Goal: Task Accomplishment & Management: Manage account settings

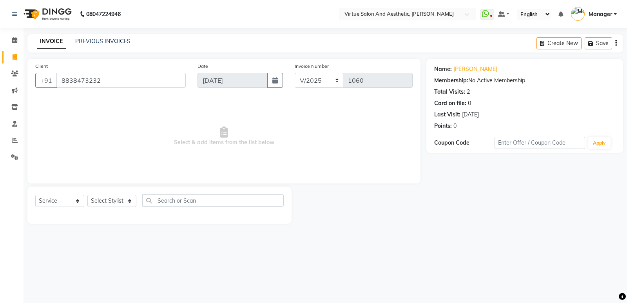
select select "service"
click at [5, 83] on app-home "08047224946 Select Location × Virtue Salon And Aesthetic, Avadi WhatsApp Status…" at bounding box center [313, 118] width 627 height 236
paste input "14834894"
click at [462, 73] on link "[PERSON_NAME]" at bounding box center [475, 69] width 44 height 8
drag, startPoint x: 107, startPoint y: 84, endPoint x: 3, endPoint y: 79, distance: 104.0
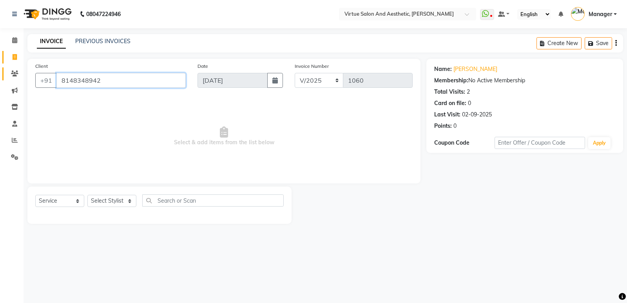
click at [0, 75] on app-home "08047224946 Select Location × Virtue Salon And Aesthetic, Avadi WhatsApp Status…" at bounding box center [313, 118] width 627 height 236
paste input "248325209"
type input "8248325209"
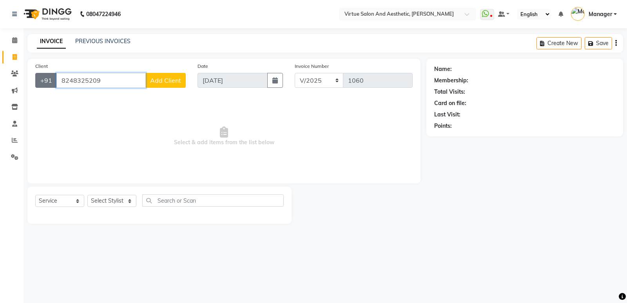
drag, startPoint x: 105, startPoint y: 80, endPoint x: 40, endPoint y: 83, distance: 65.1
click at [40, 83] on div "[PHONE_NUMBER] Add Client" at bounding box center [110, 80] width 151 height 15
click at [106, 83] on input "Client" at bounding box center [120, 80] width 129 height 15
click at [107, 80] on input "7305334424" at bounding box center [100, 80] width 89 height 15
click at [71, 82] on input "7305334424" at bounding box center [100, 80] width 89 height 15
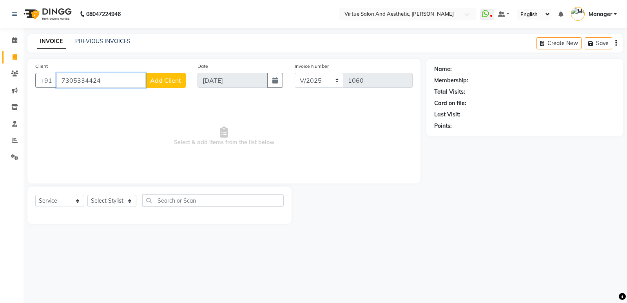
click at [76, 80] on input "7305334424" at bounding box center [100, 80] width 89 height 15
click at [85, 77] on input "7305334424" at bounding box center [100, 80] width 89 height 15
click at [101, 80] on input "7305334424" at bounding box center [100, 80] width 89 height 15
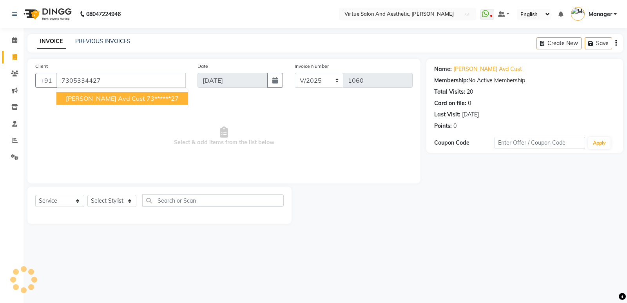
click at [122, 98] on span "[PERSON_NAME] Avd Cust" at bounding box center [105, 98] width 79 height 8
type input "73******27"
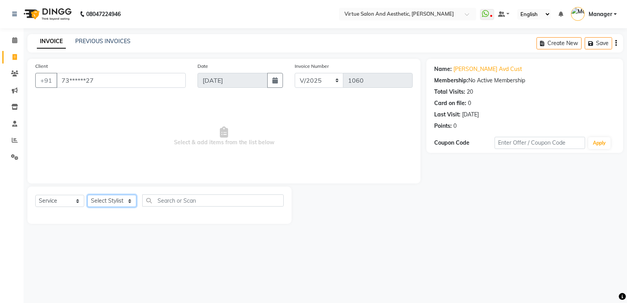
click at [114, 197] on select "Select Stylist ADMIN [PERSON_NAME] [PERSON_NAME] CATHELIN DIVYA [PERSON_NAME] M…" at bounding box center [111, 201] width 49 height 12
select select "41933"
click at [87, 195] on select "Select Stylist ADMIN [PERSON_NAME] [PERSON_NAME] CATHELIN DIVYA [PERSON_NAME] M…" at bounding box center [111, 201] width 49 height 12
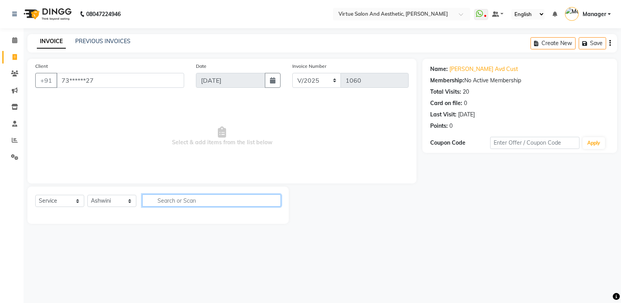
click at [190, 197] on input "text" at bounding box center [211, 200] width 139 height 12
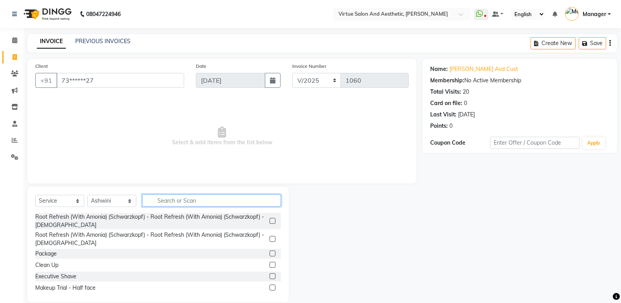
click at [190, 197] on input "text" at bounding box center [211, 200] width 139 height 12
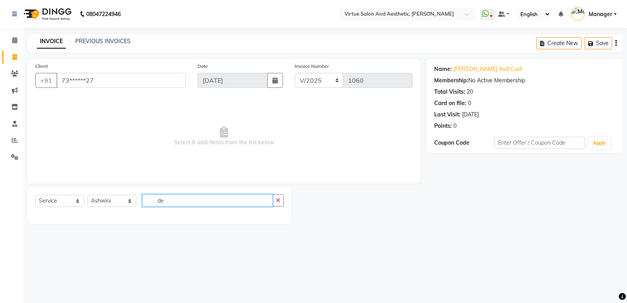
type input "d"
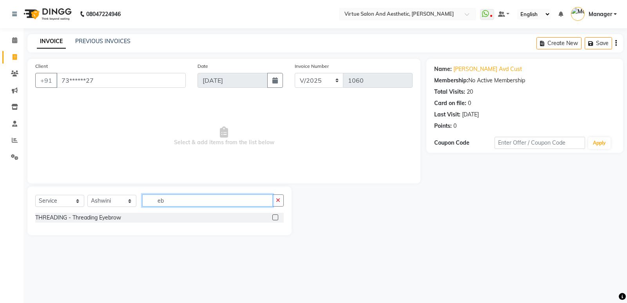
type input "eb"
click at [274, 215] on label at bounding box center [275, 217] width 6 height 6
click at [274, 215] on input "checkbox" at bounding box center [274, 217] width 5 height 5
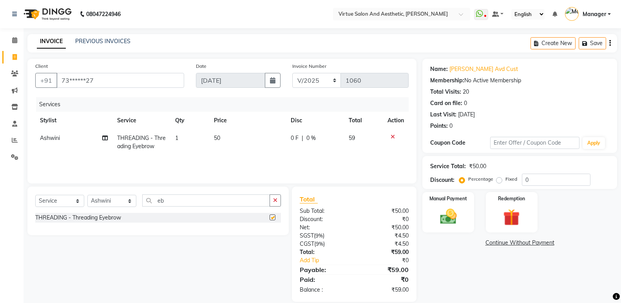
checkbox input "false"
drag, startPoint x: 182, startPoint y: 201, endPoint x: 125, endPoint y: 190, distance: 57.5
click at [125, 190] on div "Select Service Product Membership Package Voucher Prepaid Gift Card Select Styl…" at bounding box center [157, 211] width 261 height 49
type input "fore"
click at [272, 217] on label at bounding box center [273, 217] width 6 height 6
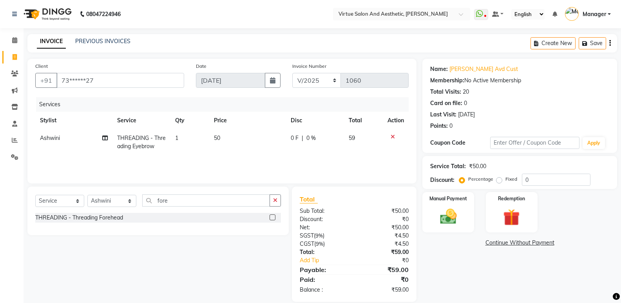
click at [272, 217] on input "checkbox" at bounding box center [272, 217] width 5 height 5
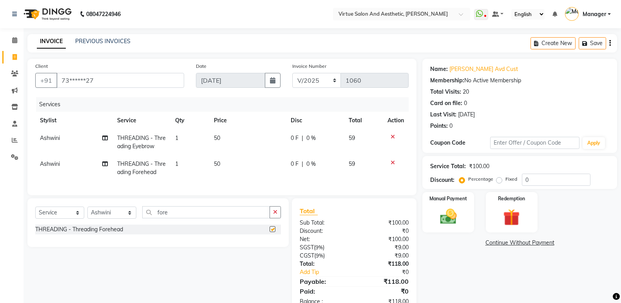
checkbox input "false"
click at [462, 225] on img at bounding box center [448, 217] width 28 height 20
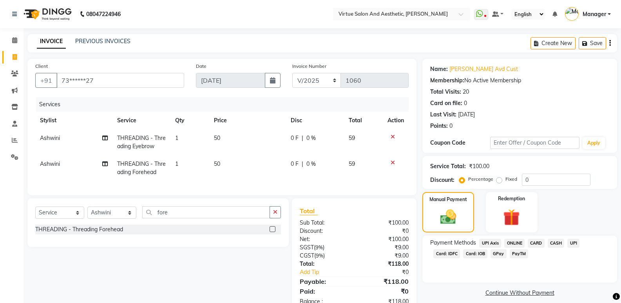
click at [466, 296] on link "Continue Without Payment" at bounding box center [520, 293] width 192 height 8
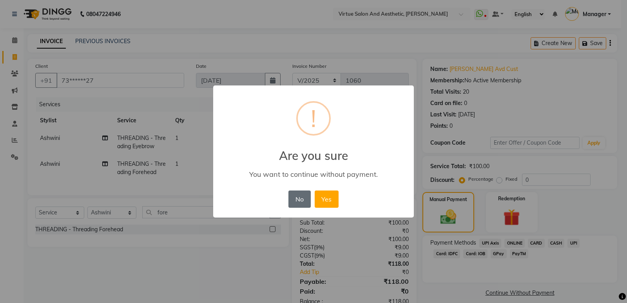
click at [290, 198] on button "No" at bounding box center [299, 198] width 22 height 17
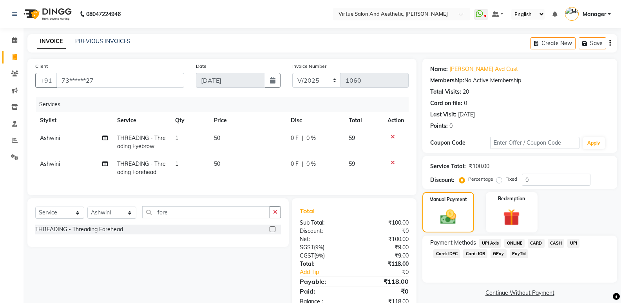
click at [522, 241] on span "ONLINE" at bounding box center [514, 243] width 20 height 9
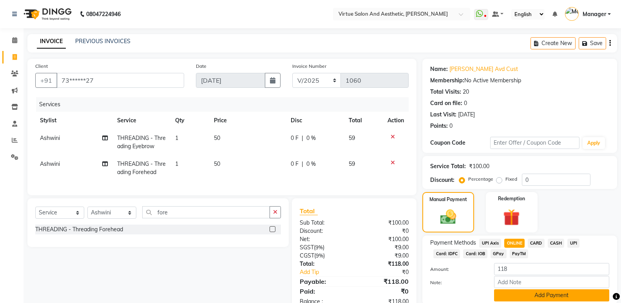
click at [535, 295] on button "Add Payment" at bounding box center [551, 295] width 115 height 12
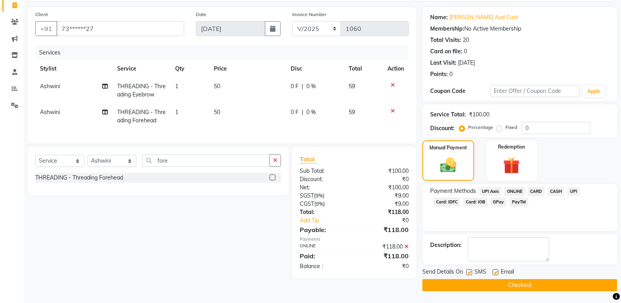
scroll to position [51, 0]
drag, startPoint x: 551, startPoint y: 261, endPoint x: 562, endPoint y: 260, distance: 10.6
click at [562, 260] on div "Description:" at bounding box center [519, 250] width 179 height 24
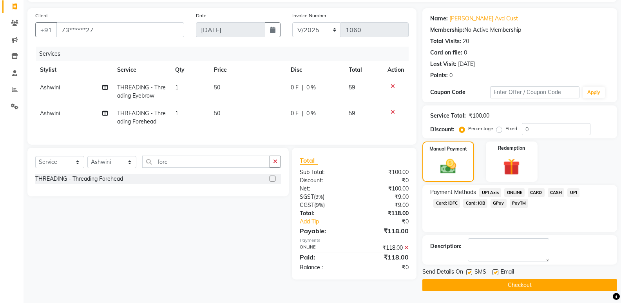
drag, startPoint x: 553, startPoint y: 257, endPoint x: 566, endPoint y: 257, distance: 12.5
click at [566, 257] on div "Description:" at bounding box center [519, 249] width 179 height 23
drag, startPoint x: 551, startPoint y: 241, endPoint x: 561, endPoint y: 241, distance: 9.8
click at [561, 241] on div "Description:" at bounding box center [519, 249] width 179 height 23
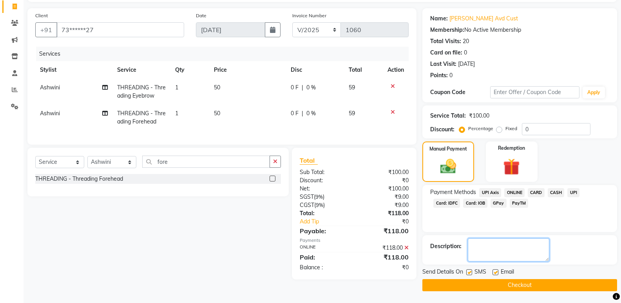
drag, startPoint x: 548, startPoint y: 239, endPoint x: 550, endPoint y: 252, distance: 13.5
click at [549, 252] on textarea at bounding box center [509, 249] width 82 height 23
click at [515, 287] on button "Checkout" at bounding box center [520, 285] width 195 height 12
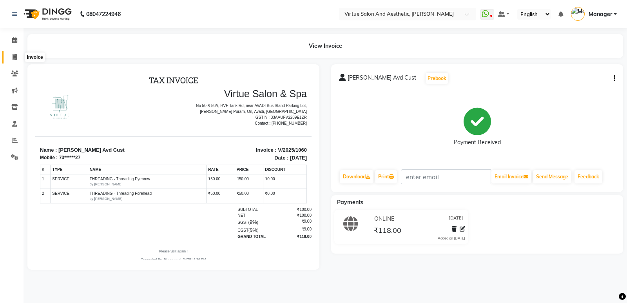
click at [16, 57] on icon at bounding box center [15, 57] width 4 height 6
select select "service"
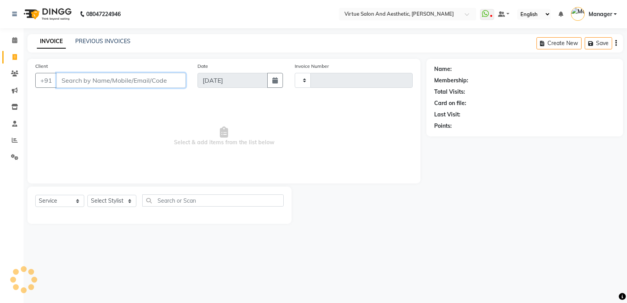
type input "1061"
select select "4611"
click at [81, 81] on input "Client" at bounding box center [120, 80] width 129 height 15
paste input "9940344755"
type input "9940344755"
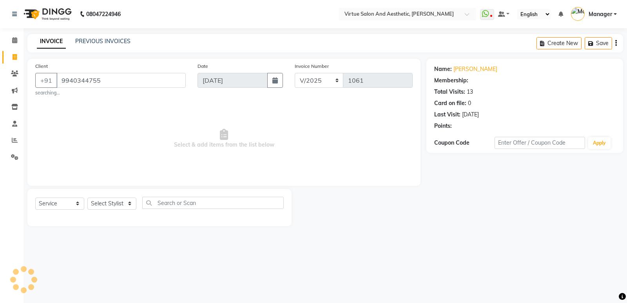
select select "1: Object"
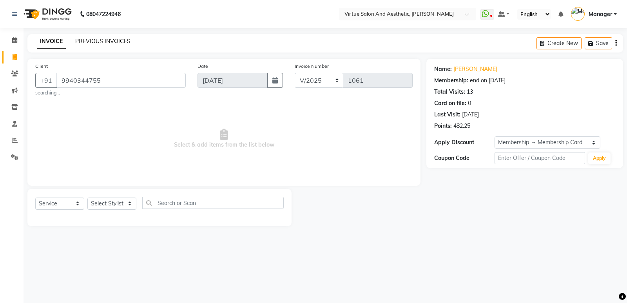
click at [86, 41] on link "PREVIOUS INVOICES" at bounding box center [102, 41] width 55 height 7
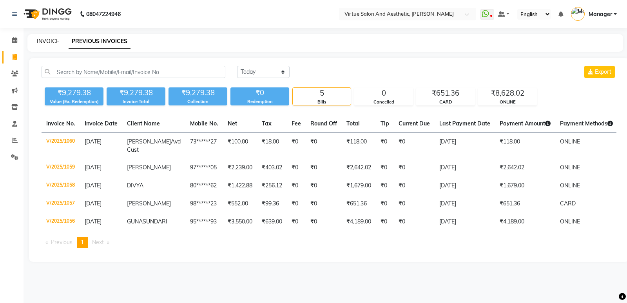
click at [48, 42] on link "INVOICE" at bounding box center [48, 41] width 22 height 7
select select "service"
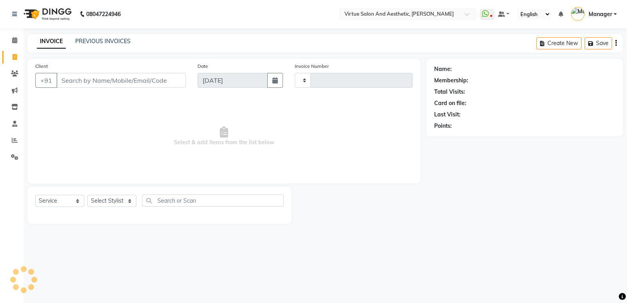
click at [72, 79] on input "Client" at bounding box center [120, 80] width 129 height 15
type input "8500991399"
type input "1061"
select select "4611"
type input "8500991399"
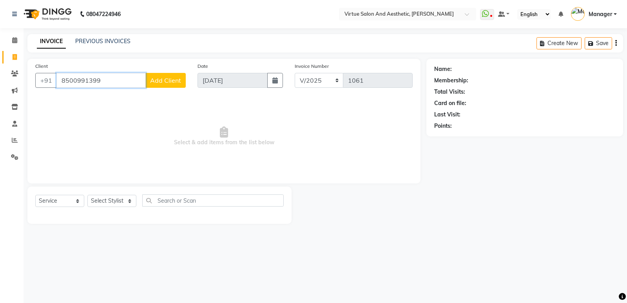
drag, startPoint x: 104, startPoint y: 77, endPoint x: 0, endPoint y: 71, distance: 103.6
click at [0, 70] on app-home "08047224946 Select Location × Virtue Salon And Aesthetic, Avadi WhatsApp Status…" at bounding box center [313, 118] width 627 height 236
click at [71, 80] on input "Client" at bounding box center [120, 80] width 129 height 15
click at [103, 79] on input "Client" at bounding box center [120, 80] width 129 height 15
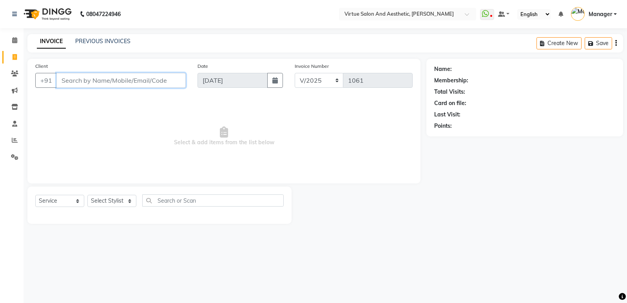
click at [103, 79] on input "Client" at bounding box center [120, 80] width 129 height 15
type input "7"
click at [348, 223] on div at bounding box center [359, 205] width 135 height 37
drag, startPoint x: 103, startPoint y: 82, endPoint x: 14, endPoint y: 84, distance: 89.0
click at [14, 84] on app-home "08047224946 Select Location × Virtue Salon And Aesthetic, Avadi WhatsApp Status…" at bounding box center [313, 118] width 627 height 236
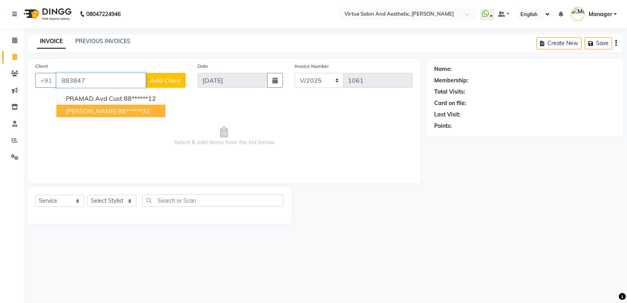
click at [118, 108] on ngb-highlight "88******32" at bounding box center [134, 111] width 32 height 8
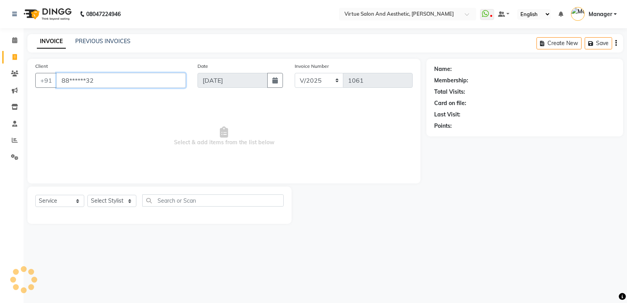
type input "88******32"
click at [113, 198] on select "Select Stylist ADMIN [PERSON_NAME] [PERSON_NAME] CATHELIN DIVYA [PERSON_NAME] M…" at bounding box center [111, 201] width 49 height 12
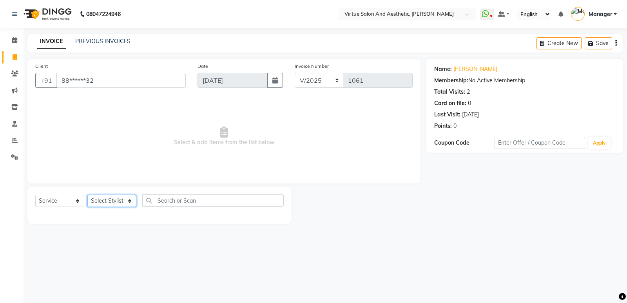
select select "90679"
click at [87, 195] on select "Select Stylist ADMIN [PERSON_NAME] [PERSON_NAME] CATHELIN DIVYA [PERSON_NAME] M…" at bounding box center [111, 201] width 49 height 12
click at [190, 199] on input "text" at bounding box center [212, 200] width 141 height 12
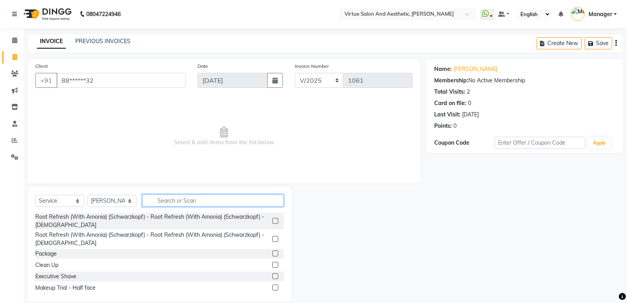
click at [190, 199] on input "text" at bounding box center [212, 200] width 141 height 12
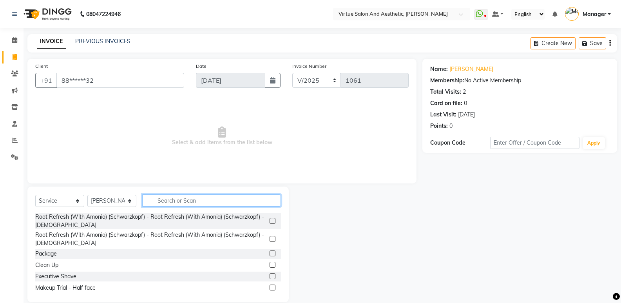
click at [190, 199] on input "text" at bounding box center [211, 200] width 139 height 12
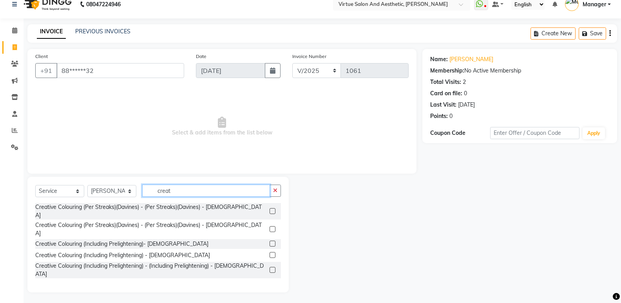
scroll to position [11, 0]
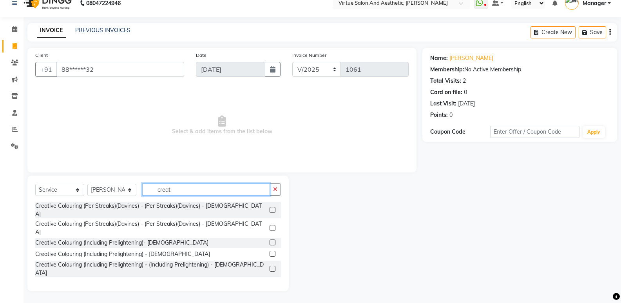
type input "creat"
click at [270, 298] on label at bounding box center [273, 301] width 6 height 6
click at [270, 299] on input "checkbox" at bounding box center [272, 301] width 5 height 5
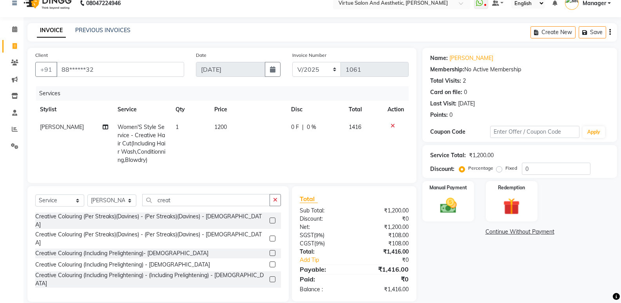
checkbox input "false"
click at [232, 129] on td "1200" at bounding box center [248, 143] width 77 height 51
select select "90679"
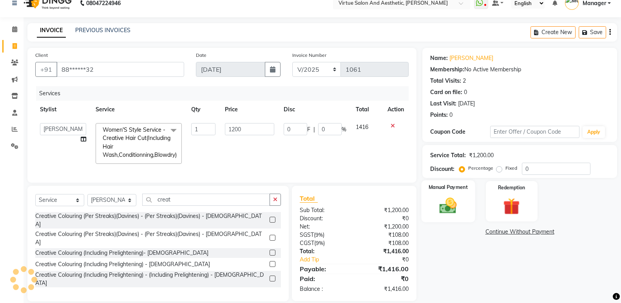
click at [439, 198] on img at bounding box center [448, 206] width 28 height 20
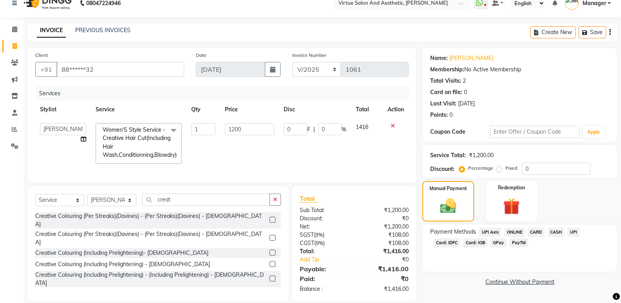
click at [509, 232] on span "ONLINE" at bounding box center [514, 232] width 20 height 9
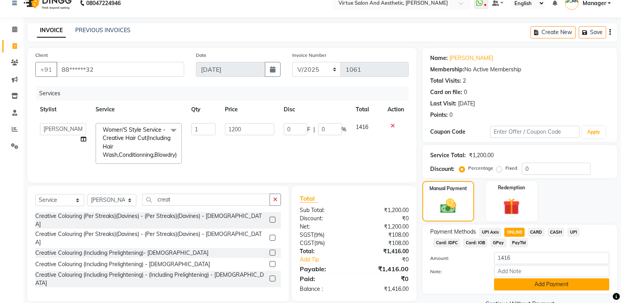
click at [564, 288] on button "Add Payment" at bounding box center [551, 284] width 115 height 12
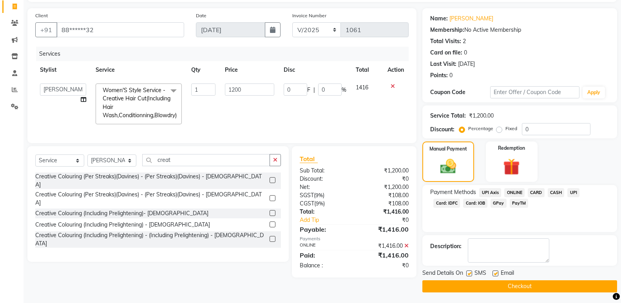
scroll to position [52, 0]
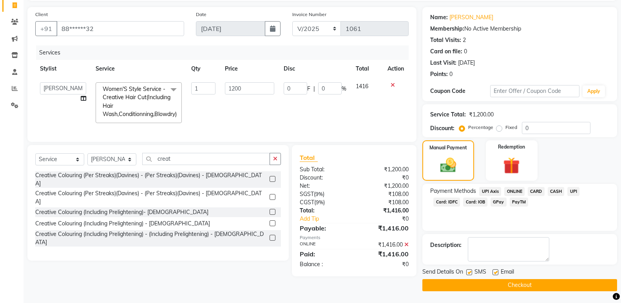
click at [509, 288] on button "Checkout" at bounding box center [520, 285] width 195 height 12
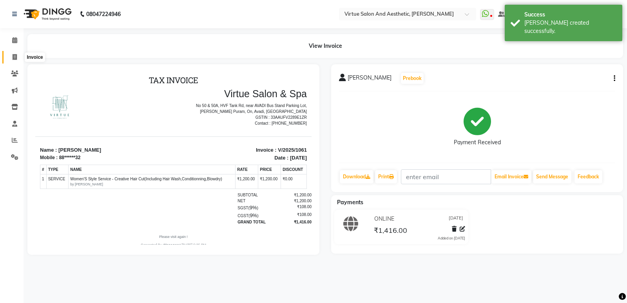
click at [9, 54] on span at bounding box center [15, 57] width 14 height 9
select select "service"
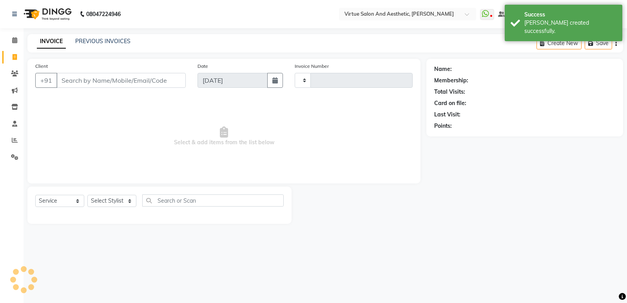
click at [67, 42] on div "INVOICE PREVIOUS INVOICES" at bounding box center [78, 41] width 103 height 8
type input "1062"
click at [80, 39] on link "PREVIOUS INVOICES" at bounding box center [102, 41] width 55 height 7
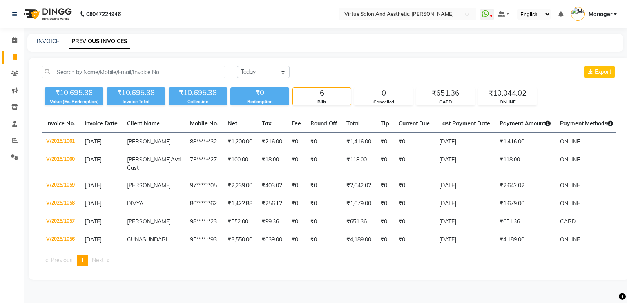
click at [29, 36] on div "INVOICE PREVIOUS INVOICES" at bounding box center [325, 43] width 596 height 18
click at [51, 37] on div "INVOICE" at bounding box center [48, 41] width 22 height 8
click at [46, 43] on link "INVOICE" at bounding box center [48, 41] width 22 height 7
select select "service"
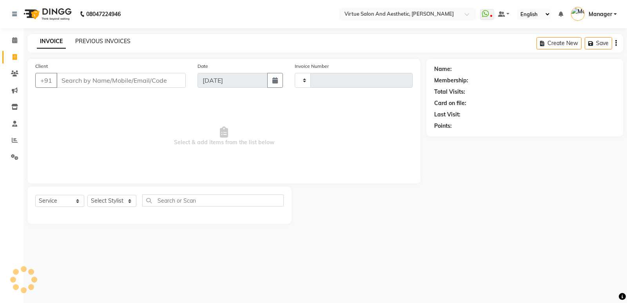
click at [86, 40] on link "PREVIOUS INVOICES" at bounding box center [102, 41] width 55 height 7
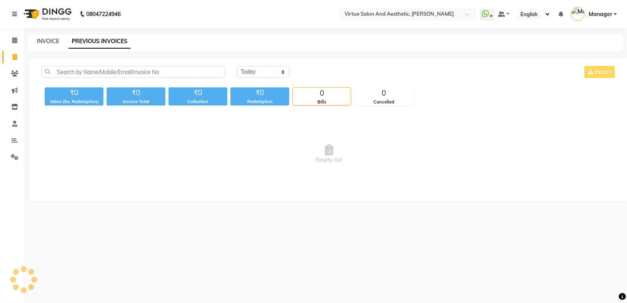
click at [56, 41] on link "INVOICE" at bounding box center [48, 41] width 22 height 7
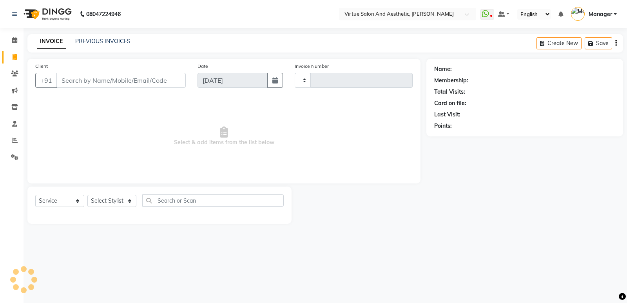
click at [88, 39] on link "PREVIOUS INVOICES" at bounding box center [102, 41] width 55 height 7
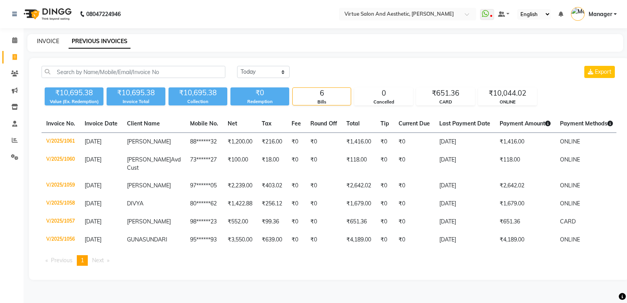
click at [44, 38] on link "INVOICE" at bounding box center [48, 41] width 22 height 7
select select "service"
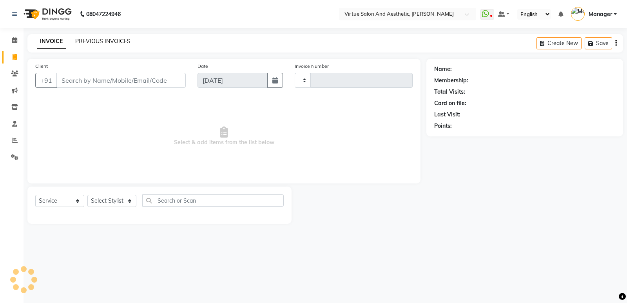
type input "1062"
click at [91, 39] on link "PREVIOUS INVOICES" at bounding box center [102, 41] width 55 height 7
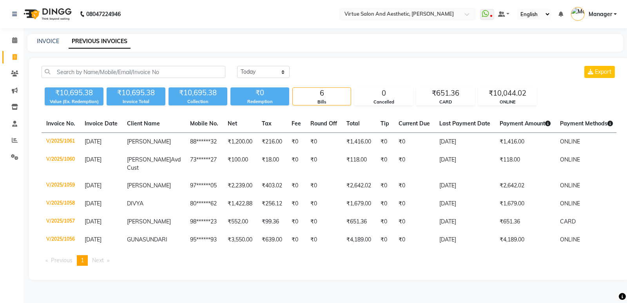
click at [38, 45] on div "INVOICE" at bounding box center [48, 41] width 22 height 8
click at [106, 69] on input "text" at bounding box center [134, 72] width 184 height 12
click at [51, 42] on link "INVOICE" at bounding box center [48, 41] width 22 height 7
select select "service"
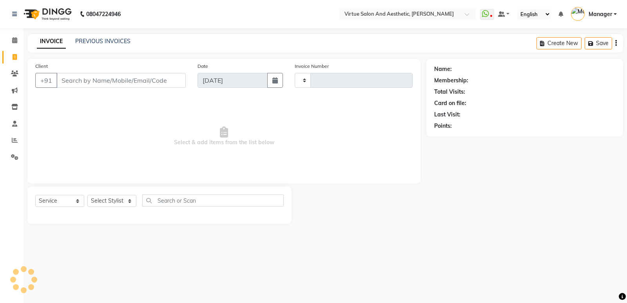
type input "1062"
select select "4611"
click at [80, 75] on input "Client" at bounding box center [120, 80] width 129 height 15
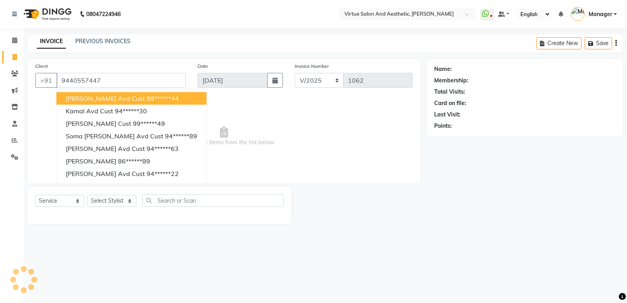
type input "9440557447"
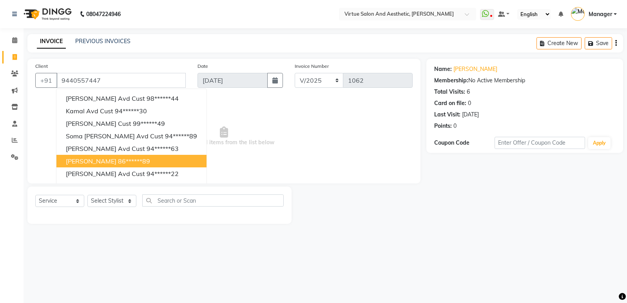
click at [369, 225] on main "INVOICE PREVIOUS INVOICES Create New Save Client [PHONE_NUMBER] [PERSON_NAME] A…" at bounding box center [326, 134] width 604 height 201
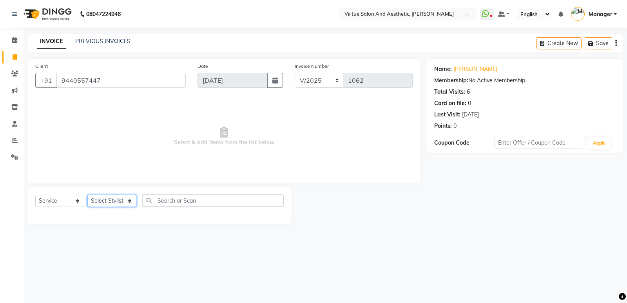
click at [123, 195] on select "Select Stylist ADMIN [PERSON_NAME] [PERSON_NAME] CATHELIN DIVYA [PERSON_NAME] M…" at bounding box center [111, 201] width 49 height 12
select select "41933"
click at [87, 195] on select "Select Stylist ADMIN [PERSON_NAME] [PERSON_NAME] CATHELIN DIVYA [PERSON_NAME] M…" at bounding box center [111, 201] width 49 height 12
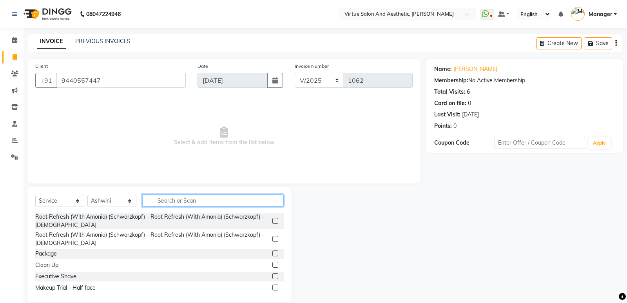
click at [201, 199] on input "text" at bounding box center [212, 200] width 141 height 12
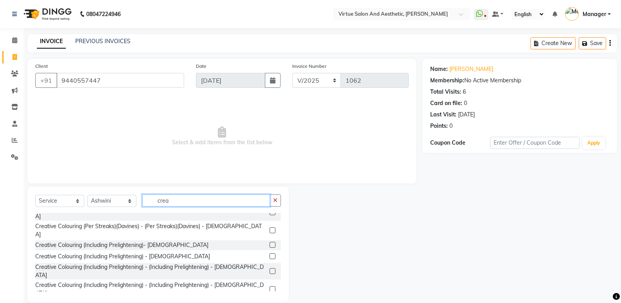
scroll to position [13, 0]
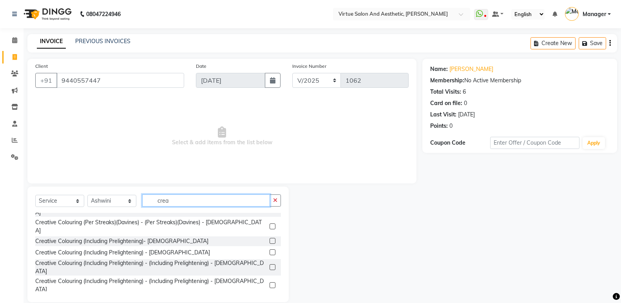
type input "crea"
click at [270, 297] on label at bounding box center [273, 300] width 6 height 6
click at [270, 297] on input "checkbox" at bounding box center [272, 299] width 5 height 5
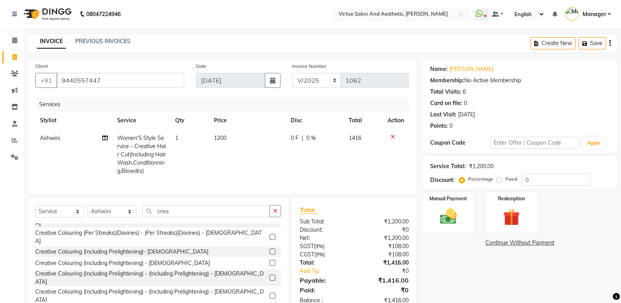
checkbox input "false"
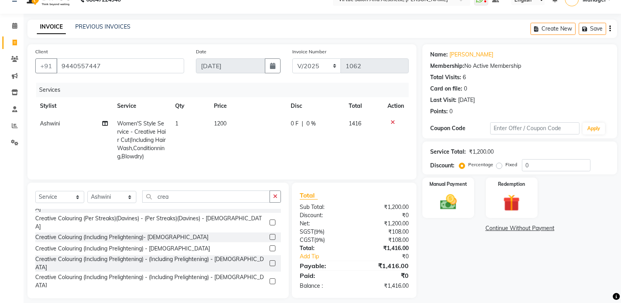
scroll to position [27, 0]
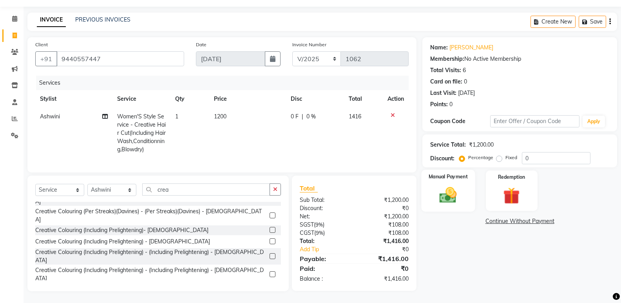
click at [455, 186] on img at bounding box center [448, 195] width 28 height 20
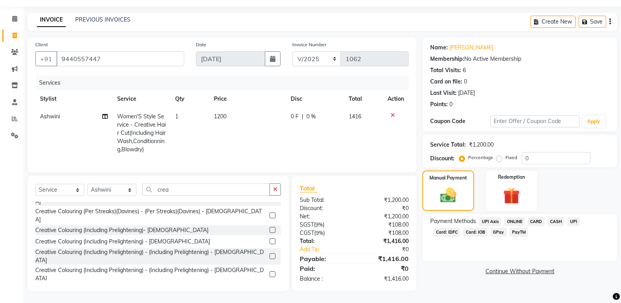
click at [514, 217] on span "ONLINE" at bounding box center [514, 221] width 20 height 9
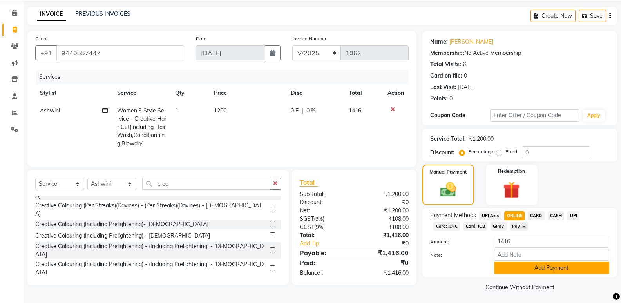
click at [528, 272] on button "Add Payment" at bounding box center [551, 268] width 115 height 12
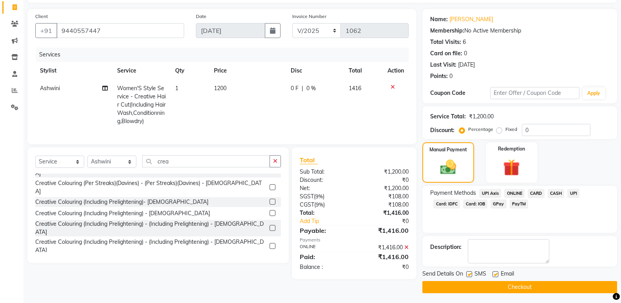
scroll to position [52, 0]
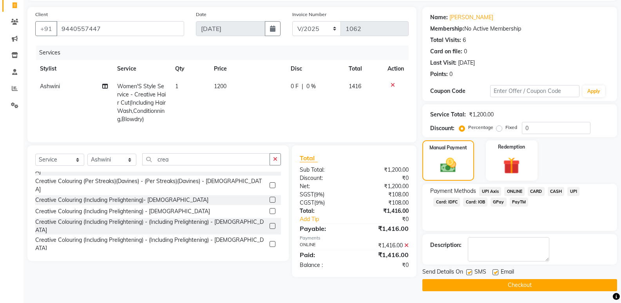
click at [509, 292] on main "INVOICE PREVIOUS INVOICES Create New Save Client [PHONE_NUMBER] Date [DATE] Inv…" at bounding box center [323, 142] width 598 height 321
click at [508, 288] on button "Checkout" at bounding box center [520, 285] width 195 height 12
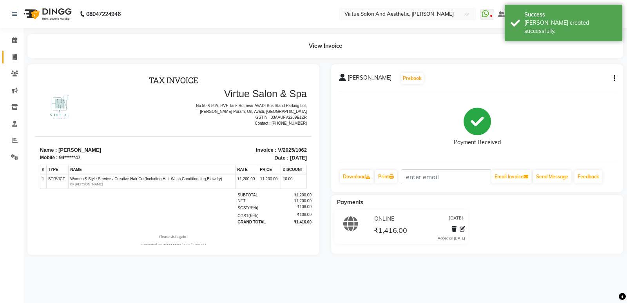
click at [13, 62] on link "Invoice" at bounding box center [11, 57] width 19 height 13
select select "service"
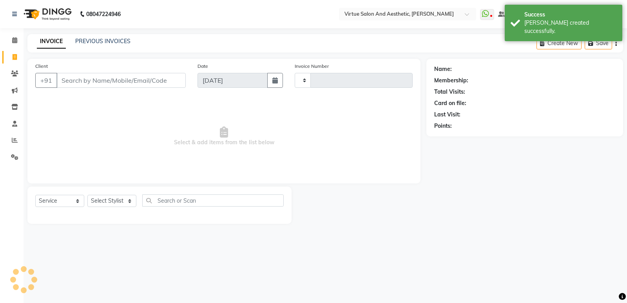
type input "1063"
select select "4611"
click at [84, 49] on div "INVOICE PREVIOUS INVOICES Create New Save" at bounding box center [325, 43] width 596 height 18
click at [94, 47] on div "INVOICE PREVIOUS INVOICES Create New Save" at bounding box center [325, 43] width 596 height 18
click at [103, 45] on div "INVOICE PREVIOUS INVOICES" at bounding box center [83, 41] width 112 height 9
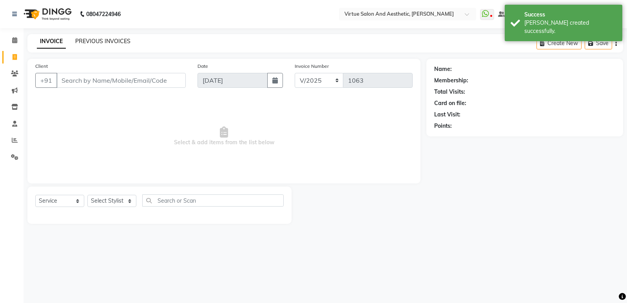
click at [110, 41] on link "PREVIOUS INVOICES" at bounding box center [102, 41] width 55 height 7
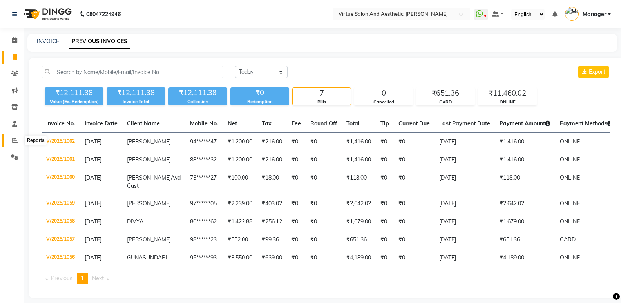
click at [14, 141] on icon at bounding box center [15, 140] width 6 height 6
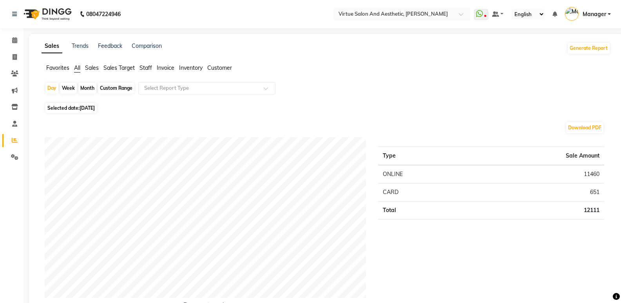
click at [88, 68] on span "Sales" at bounding box center [92, 67] width 14 height 7
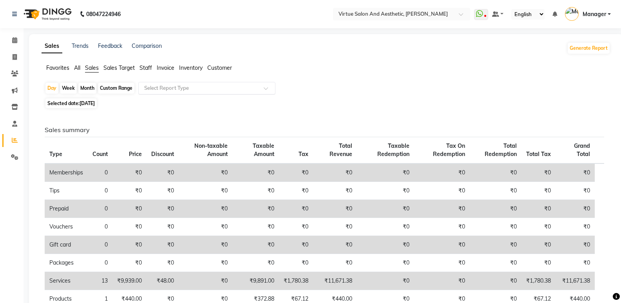
click at [182, 91] on input "text" at bounding box center [199, 88] width 113 height 8
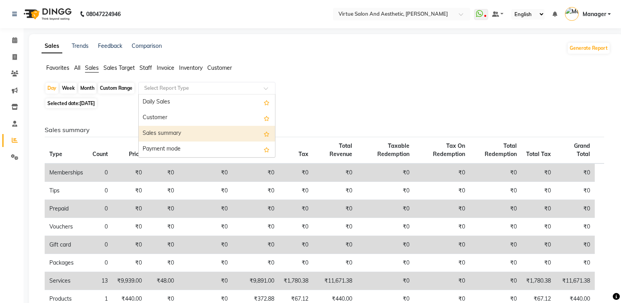
click at [176, 135] on div "Sales summary" at bounding box center [207, 134] width 136 height 16
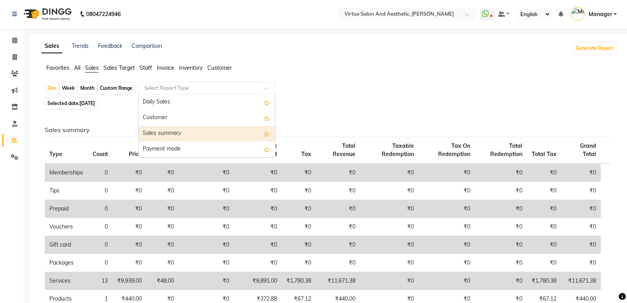
select select "full_report"
select select "csv"
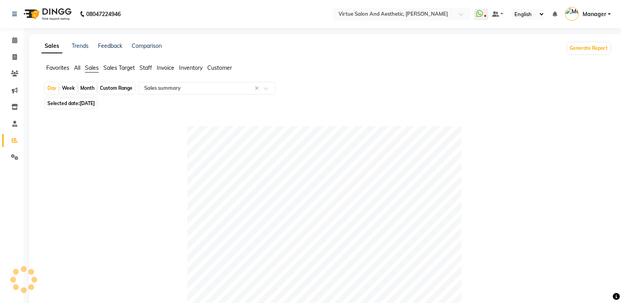
click at [82, 85] on div "Month" at bounding box center [87, 88] width 18 height 11
select select "9"
select select "2025"
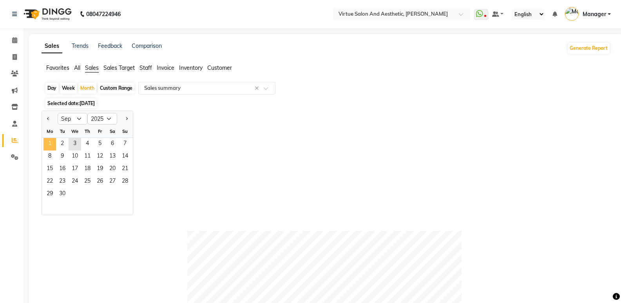
click at [51, 142] on span "1" at bounding box center [50, 144] width 13 height 13
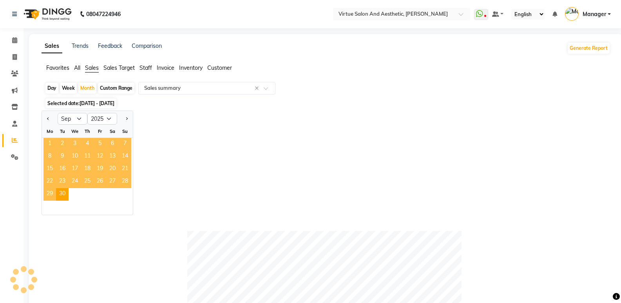
click at [51, 142] on span "1" at bounding box center [50, 144] width 13 height 13
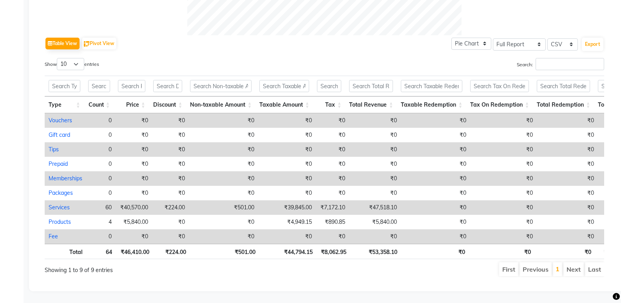
scroll to position [377, 0]
drag, startPoint x: 370, startPoint y: 248, endPoint x: 400, endPoint y: 247, distance: 29.5
click at [400, 247] on th "₹53,358.10" at bounding box center [375, 251] width 51 height 15
click at [384, 250] on th "₹53,358.10" at bounding box center [375, 251] width 51 height 15
drag, startPoint x: 124, startPoint y: 248, endPoint x: 154, endPoint y: 248, distance: 30.2
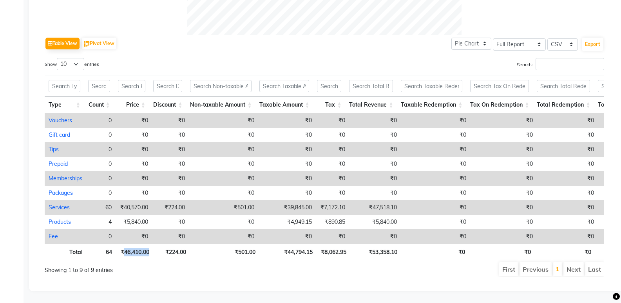
click at [154, 248] on tr "Total 64 ₹46,410.00 ₹224.00 ₹501.00 ₹44,794.15 ₹8,062.95 ₹53,358.10 ₹0 ₹0 ₹0 ₹8…" at bounding box center [362, 251] width 634 height 15
click at [154, 248] on th "₹224.00" at bounding box center [171, 251] width 37 height 15
drag, startPoint x: 118, startPoint y: 250, endPoint x: 137, endPoint y: 247, distance: 19.8
click at [137, 247] on th "₹46,410.00" at bounding box center [134, 251] width 37 height 15
drag, startPoint x: 120, startPoint y: 201, endPoint x: 157, endPoint y: 200, distance: 37.2
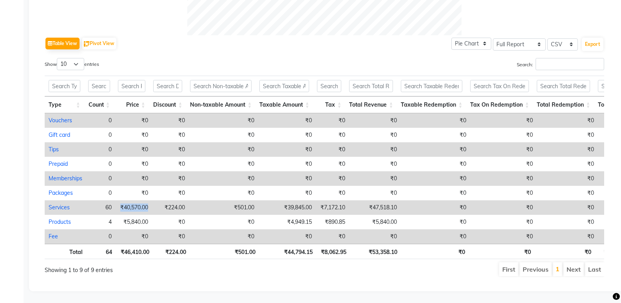
click at [157, 200] on tr "Services 60 ₹40,570.00 ₹224.00 ₹501.00 ₹39,845.00 ₹7,172.10 ₹47,518.10 ₹0 ₹0 ₹0…" at bounding box center [363, 207] width 637 height 15
drag, startPoint x: 271, startPoint y: 203, endPoint x: 284, endPoint y: 199, distance: 13.9
click at [272, 203] on td "₹39,845.00" at bounding box center [287, 207] width 58 height 15
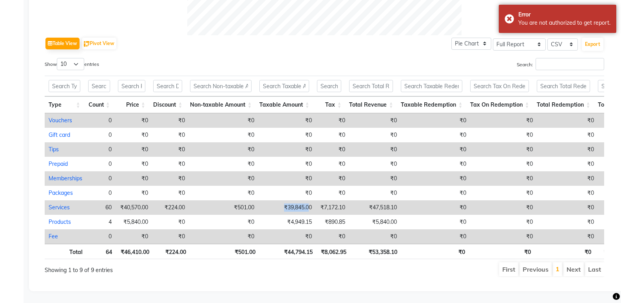
drag, startPoint x: 284, startPoint y: 198, endPoint x: 309, endPoint y: 193, distance: 25.9
click at [309, 200] on td "₹39,845.00" at bounding box center [287, 207] width 58 height 15
drag, startPoint x: 235, startPoint y: 195, endPoint x: 320, endPoint y: 194, distance: 84.7
click at [320, 200] on tr "Services 60 ₹40,570.00 ₹224.00 ₹501.00 ₹39,845.00 ₹7,172.10 ₹47,518.10 ₹0 ₹0 ₹0…" at bounding box center [363, 207] width 637 height 15
click at [271, 200] on td "₹39,845.00" at bounding box center [287, 207] width 58 height 15
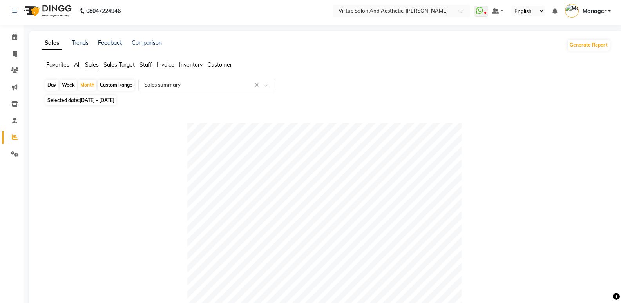
scroll to position [0, 0]
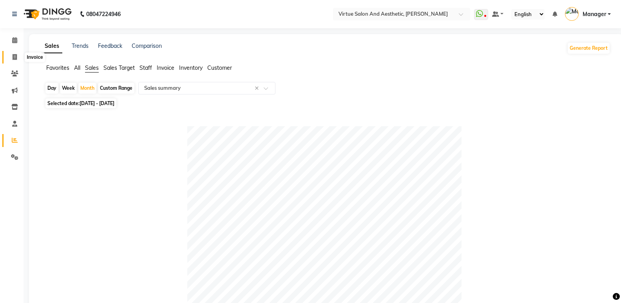
click at [16, 53] on span at bounding box center [15, 57] width 14 height 9
select select "service"
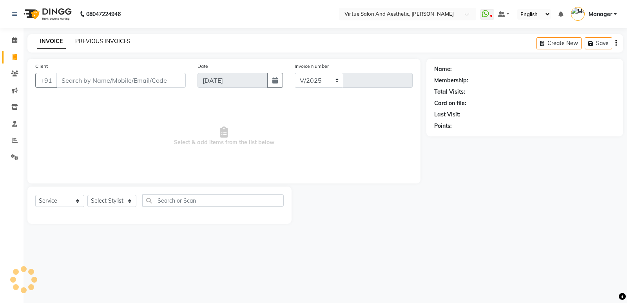
click at [85, 40] on link "PREVIOUS INVOICES" at bounding box center [102, 41] width 55 height 7
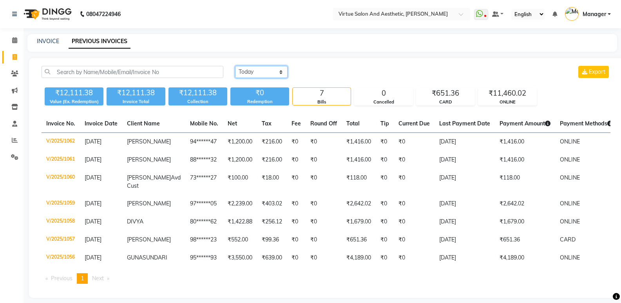
click at [260, 72] on select "[DATE] [DATE] Custom Range" at bounding box center [261, 72] width 53 height 12
select select "[DATE]"
click at [235, 66] on select "[DATE] [DATE] Custom Range" at bounding box center [261, 72] width 53 height 12
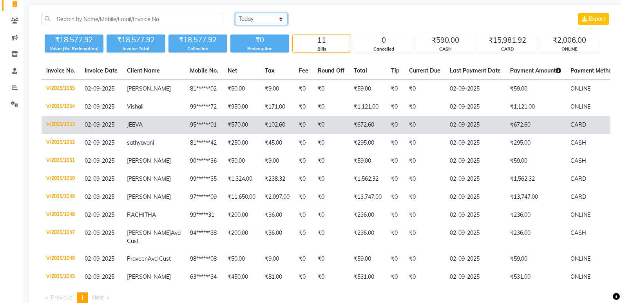
scroll to position [39, 0]
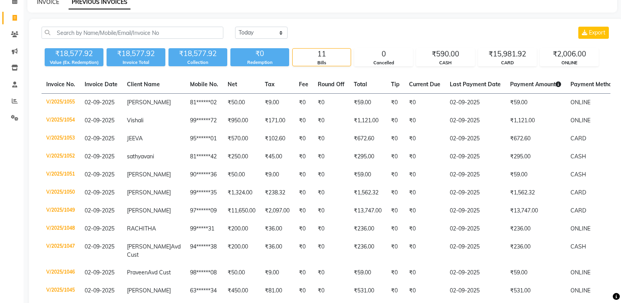
click at [49, 1] on link "INVOICE" at bounding box center [48, 1] width 22 height 7
select select "service"
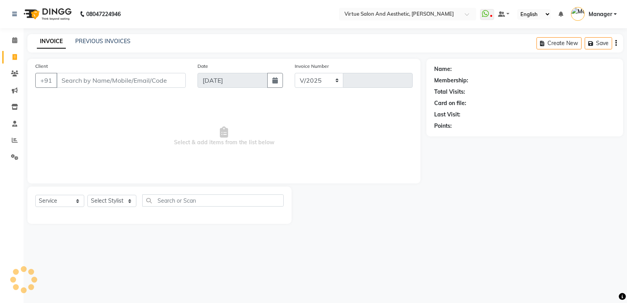
select select "4611"
type input "1063"
click at [105, 40] on link "PREVIOUS INVOICES" at bounding box center [102, 41] width 55 height 7
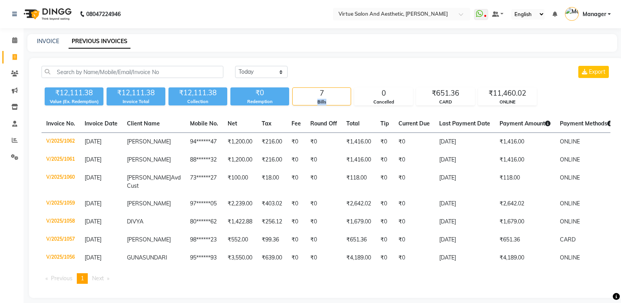
drag, startPoint x: 315, startPoint y: 104, endPoint x: 350, endPoint y: 104, distance: 34.5
click at [350, 104] on div "Bills" at bounding box center [322, 102] width 58 height 7
drag, startPoint x: 367, startPoint y: 102, endPoint x: 441, endPoint y: 106, distance: 73.4
click at [441, 106] on div "[DATE] [DATE] Custom Range Export ₹12,111.38 Value (Ex. Redemption) ₹12,111.38 …" at bounding box center [326, 178] width 594 height 240
click at [442, 106] on div "[DATE] [DATE] Custom Range Export ₹12,111.38 Value (Ex. Redemption) ₹12,111.38 …" at bounding box center [326, 178] width 594 height 240
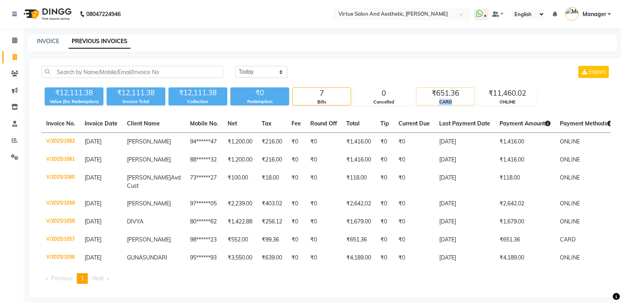
drag, startPoint x: 439, startPoint y: 103, endPoint x: 453, endPoint y: 103, distance: 14.1
click at [453, 103] on div "CARD" at bounding box center [446, 102] width 58 height 7
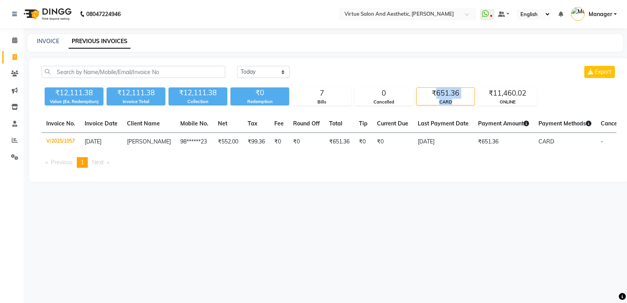
drag, startPoint x: 437, startPoint y: 94, endPoint x: 471, endPoint y: 100, distance: 34.2
click at [471, 100] on div "₹651.36 CARD" at bounding box center [445, 96] width 59 height 18
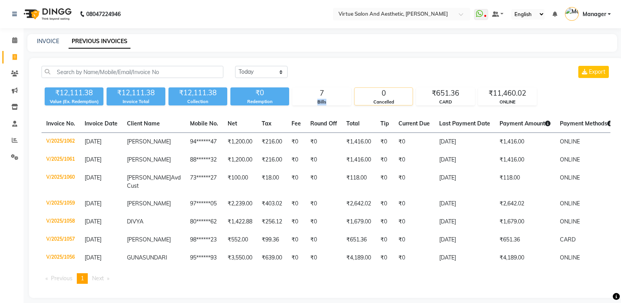
drag, startPoint x: 319, startPoint y: 100, endPoint x: 356, endPoint y: 101, distance: 37.3
click at [356, 101] on div "₹12,111.38 Value (Ex. Redemption) ₹12,111.38 Invoice Total ₹12,111.38 Collectio…" at bounding box center [326, 94] width 569 height 21
click at [388, 102] on div "Cancelled" at bounding box center [384, 102] width 58 height 7
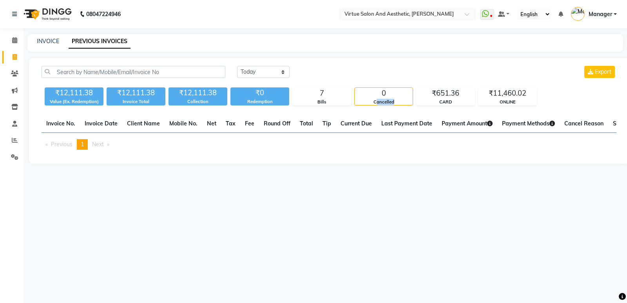
drag, startPoint x: 375, startPoint y: 104, endPoint x: 410, endPoint y: 104, distance: 34.1
click at [410, 104] on div "Cancelled" at bounding box center [384, 102] width 58 height 7
click at [363, 100] on div "Cancelled" at bounding box center [384, 102] width 58 height 7
click at [426, 106] on div "[DATE] [DATE] Custom Range Export ₹12,111.38 Value (Ex. Redemption) ₹12,111.38 …" at bounding box center [329, 111] width 600 height 106
click at [379, 107] on div "[DATE] [DATE] Custom Range Export ₹12,111.38 Value (Ex. Redemption) ₹12,111.38 …" at bounding box center [329, 111] width 600 height 106
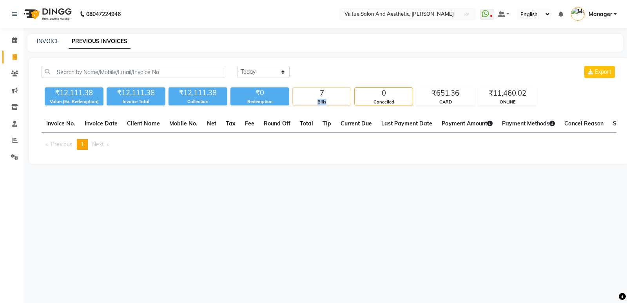
drag, startPoint x: 314, startPoint y: 104, endPoint x: 343, endPoint y: 103, distance: 28.6
click at [343, 103] on div "Bills" at bounding box center [322, 102] width 58 height 7
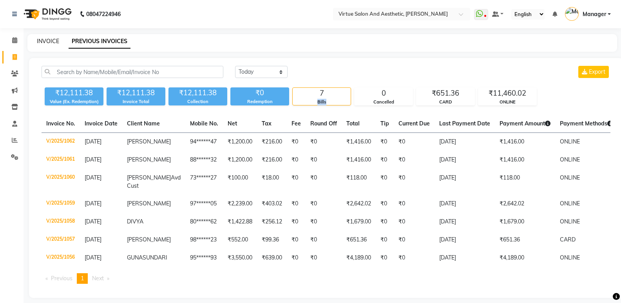
click at [43, 43] on link "INVOICE" at bounding box center [48, 41] width 22 height 7
select select "service"
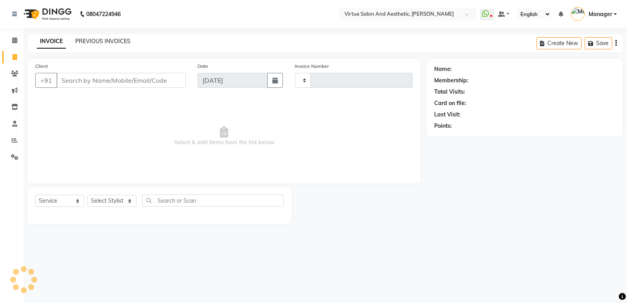
type input "1063"
click at [96, 41] on link "PREVIOUS INVOICES" at bounding box center [102, 41] width 55 height 7
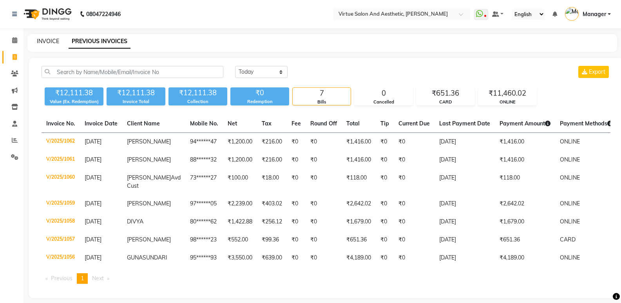
click at [48, 42] on link "INVOICE" at bounding box center [48, 41] width 22 height 7
select select "service"
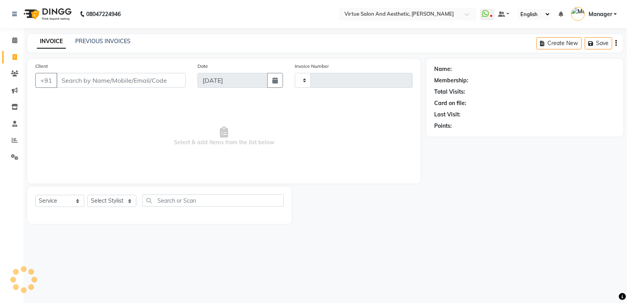
click at [96, 80] on input "Client" at bounding box center [120, 80] width 129 height 15
type input "1063"
select select "4611"
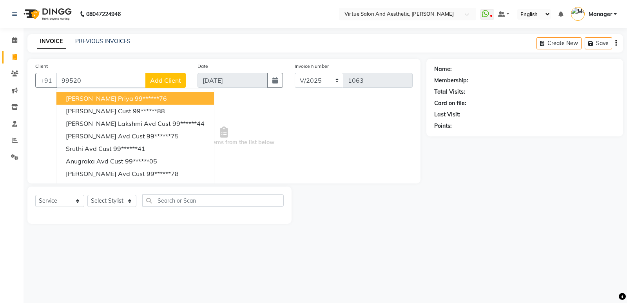
click at [95, 78] on input "99520" at bounding box center [100, 80] width 89 height 15
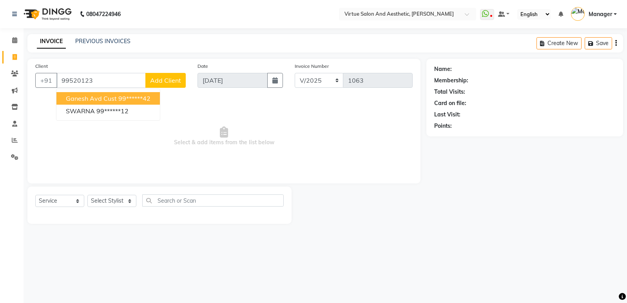
click at [107, 78] on input "99520123" at bounding box center [100, 80] width 89 height 15
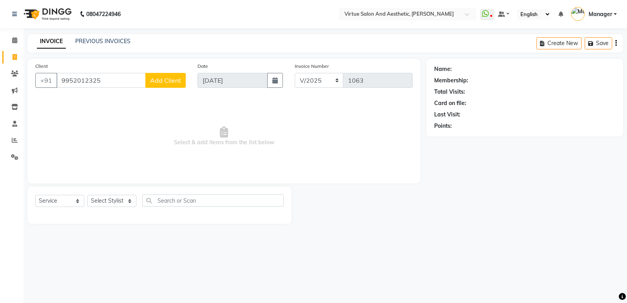
type input "9952012325"
click at [121, 127] on span "Select & add items from the list below" at bounding box center [223, 136] width 377 height 78
click at [120, 201] on select "Select Stylist ADMIN [PERSON_NAME] [PERSON_NAME] CATHELIN DIVYA [PERSON_NAME] M…" at bounding box center [111, 201] width 49 height 12
drag, startPoint x: 169, startPoint y: 136, endPoint x: 136, endPoint y: 98, distance: 50.5
click at [168, 135] on span "Select & add items from the list below" at bounding box center [223, 136] width 377 height 78
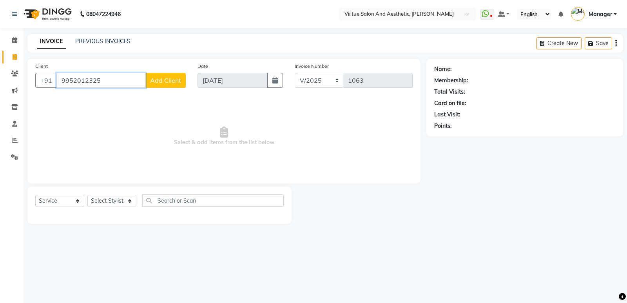
drag, startPoint x: 118, startPoint y: 82, endPoint x: 0, endPoint y: 82, distance: 118.4
click at [0, 82] on app-home "08047224946 Select Location × Virtue Salon And Aesthetic, Avadi WhatsApp Status…" at bounding box center [313, 118] width 627 height 236
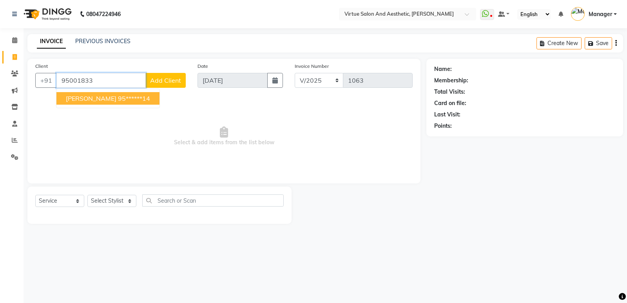
click at [124, 103] on button "[PERSON_NAME] 95******14" at bounding box center [107, 98] width 103 height 13
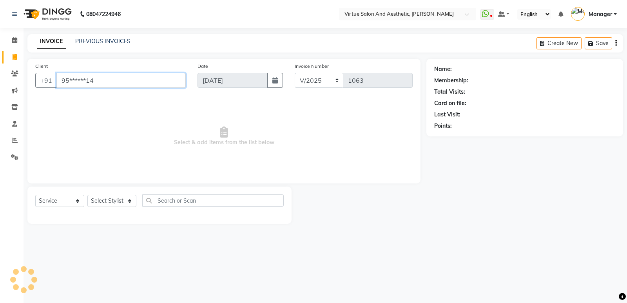
type input "95******14"
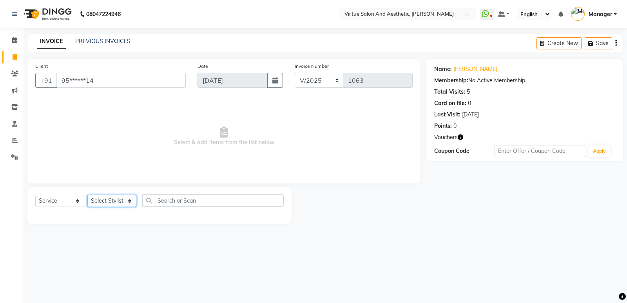
click at [119, 199] on select "Select Stylist ADMIN [PERSON_NAME] [PERSON_NAME] CATHELIN DIVYA [PERSON_NAME] M…" at bounding box center [111, 201] width 49 height 12
select select "44177"
click at [87, 195] on select "Select Stylist ADMIN [PERSON_NAME] [PERSON_NAME] CATHELIN DIVYA [PERSON_NAME] M…" at bounding box center [111, 201] width 49 height 12
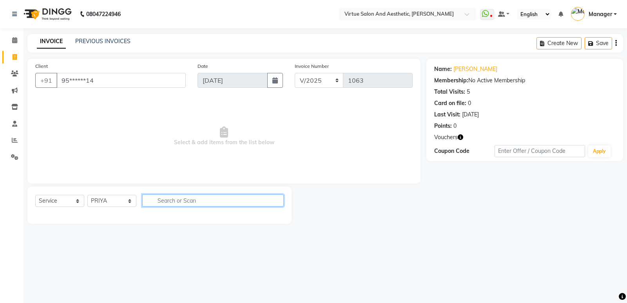
click at [190, 200] on input "text" at bounding box center [212, 200] width 141 height 12
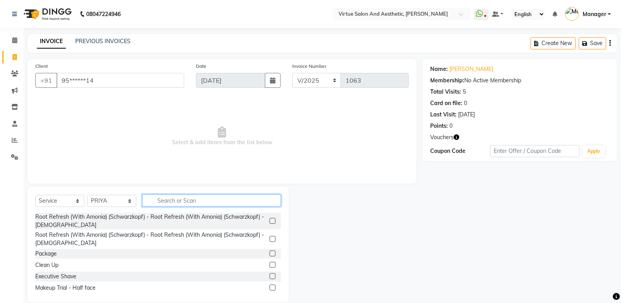
click at [190, 200] on input "text" at bounding box center [211, 200] width 139 height 12
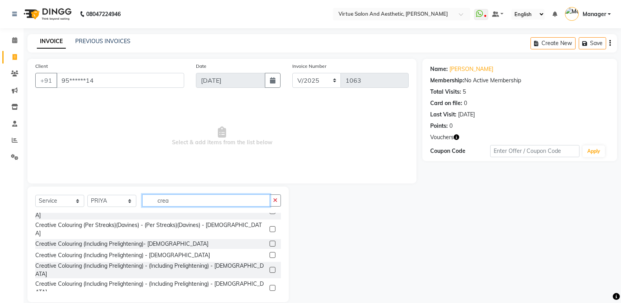
scroll to position [13, 0]
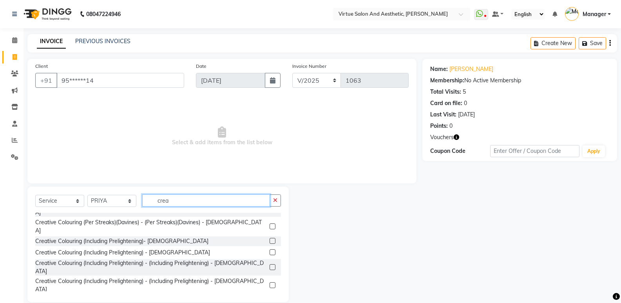
type input "crea"
click at [270, 297] on label at bounding box center [273, 300] width 6 height 6
click at [270, 297] on input "checkbox" at bounding box center [272, 299] width 5 height 5
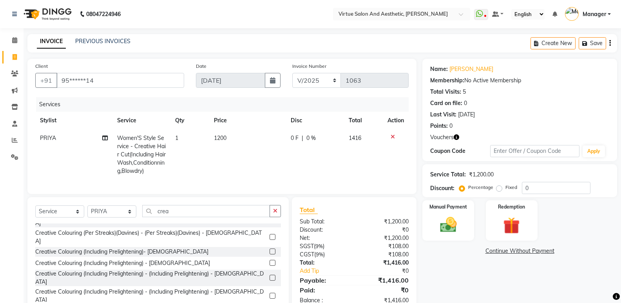
checkbox input "false"
drag, startPoint x: 181, startPoint y: 214, endPoint x: 124, endPoint y: 216, distance: 57.6
click at [124, 216] on div "Select Service Product Membership Package Voucher Prepaid Gift Card Select Styl…" at bounding box center [158, 214] width 246 height 18
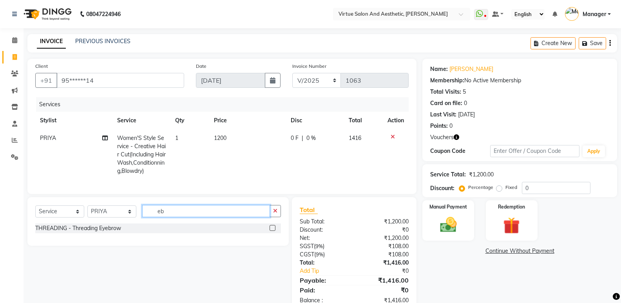
scroll to position [0, 0]
type input "eb"
click at [270, 231] on label at bounding box center [273, 228] width 6 height 6
click at [270, 231] on input "checkbox" at bounding box center [272, 228] width 5 height 5
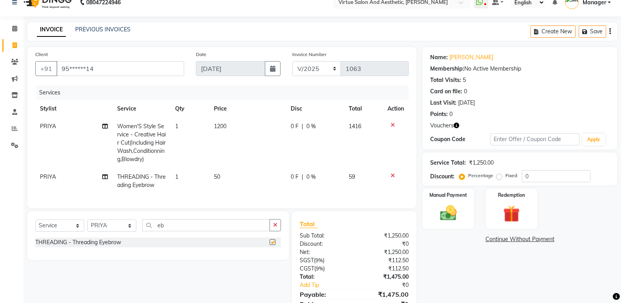
checkbox input "false"
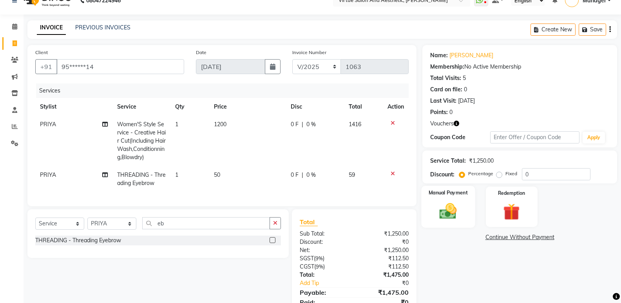
click at [438, 201] on img at bounding box center [448, 211] width 28 height 20
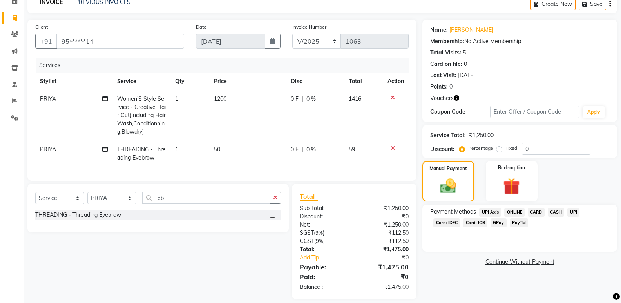
scroll to position [53, 0]
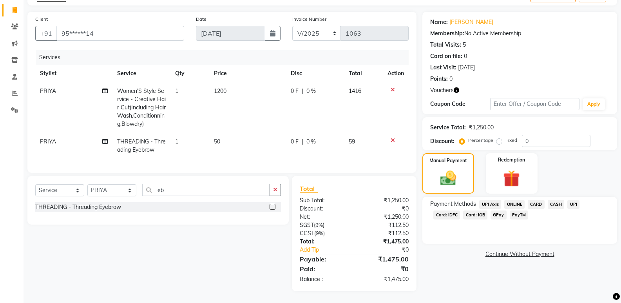
click at [509, 200] on span "ONLINE" at bounding box center [514, 204] width 20 height 9
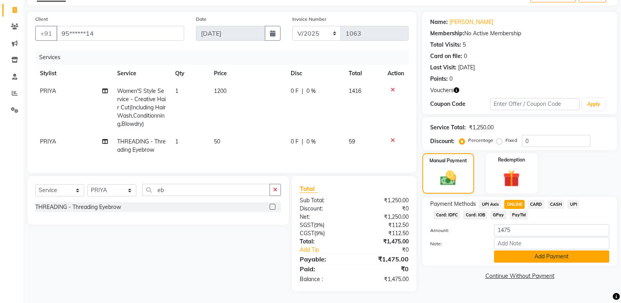
click at [538, 250] on button "Add Payment" at bounding box center [551, 256] width 115 height 12
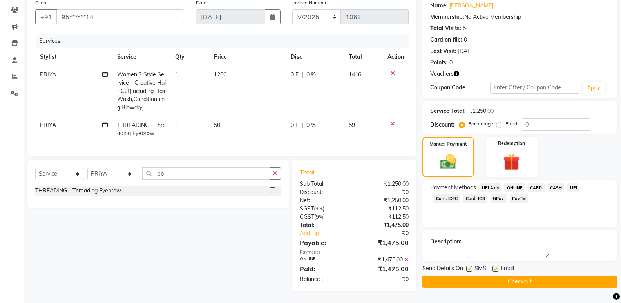
scroll to position [69, 0]
click at [527, 276] on button "Checkout" at bounding box center [520, 282] width 195 height 12
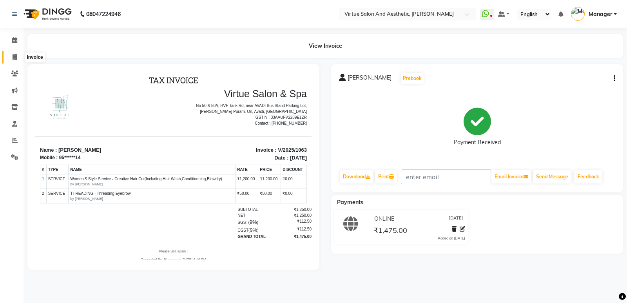
click at [11, 56] on span at bounding box center [15, 57] width 14 height 9
select select "service"
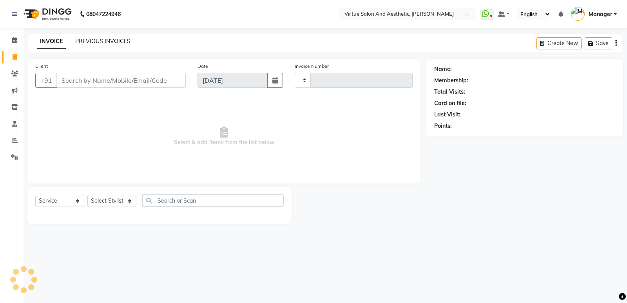
type input "1064"
select select "4611"
click at [105, 36] on div "INVOICE PREVIOUS INVOICES Create New Save" at bounding box center [325, 43] width 596 height 18
click at [105, 44] on link "PREVIOUS INVOICES" at bounding box center [102, 41] width 55 height 7
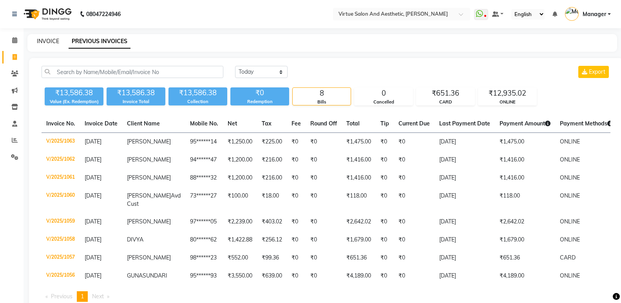
click at [53, 41] on link "INVOICE" at bounding box center [48, 41] width 22 height 7
select select "service"
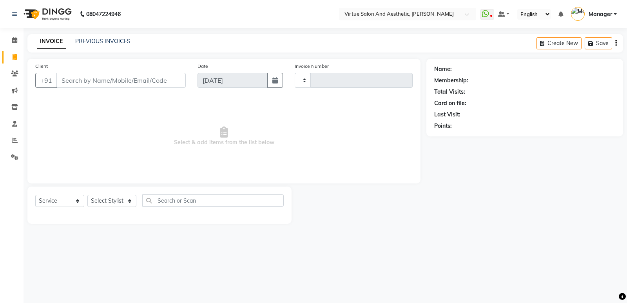
drag, startPoint x: 67, startPoint y: 71, endPoint x: 70, endPoint y: 82, distance: 11.7
click at [67, 72] on div "Client +91" at bounding box center [110, 78] width 162 height 32
click at [72, 86] on input "Client" at bounding box center [120, 80] width 129 height 15
type input "/"
type input "1064"
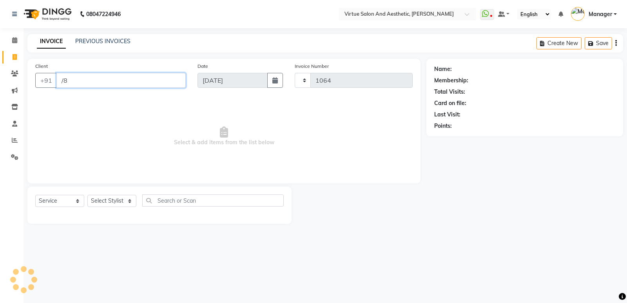
type input "/83"
select select "4611"
type input "/"
type input "8838473232"
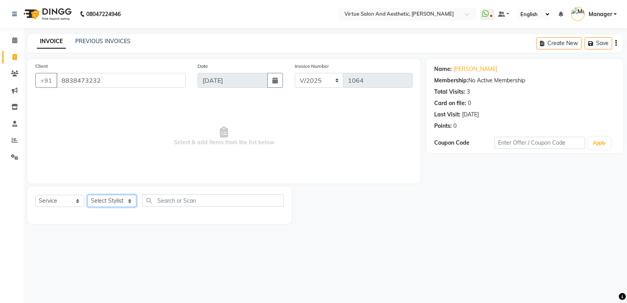
click at [116, 205] on select "Select Stylist ADMIN [PERSON_NAME] [PERSON_NAME] CATHELIN DIVYA [PERSON_NAME] M…" at bounding box center [111, 201] width 49 height 12
select select "64178"
click at [87, 195] on select "Select Stylist ADMIN [PERSON_NAME] [PERSON_NAME] CATHELIN DIVYA [PERSON_NAME] M…" at bounding box center [111, 201] width 49 height 12
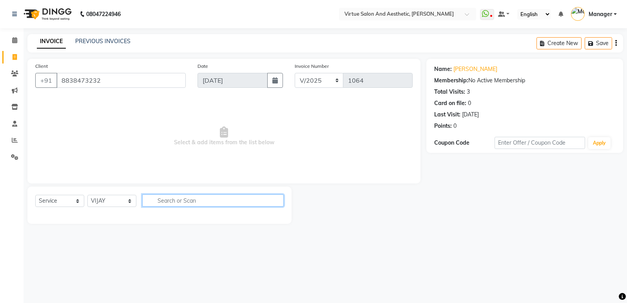
click at [201, 200] on input "text" at bounding box center [212, 200] width 141 height 12
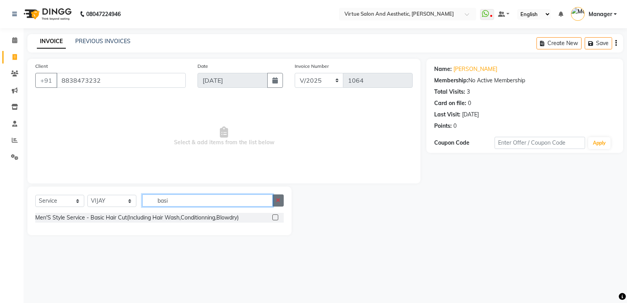
type input "basi"
click at [277, 220] on label at bounding box center [275, 217] width 6 height 6
click at [277, 220] on input "checkbox" at bounding box center [274, 217] width 5 height 5
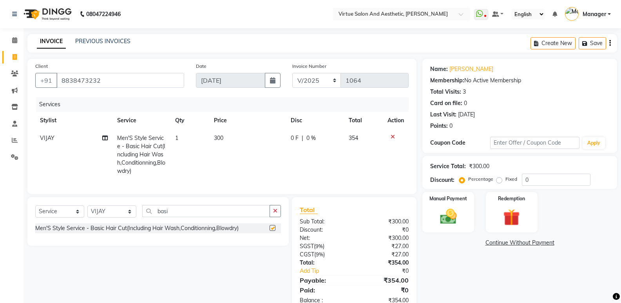
checkbox input "false"
drag, startPoint x: 191, startPoint y: 211, endPoint x: 105, endPoint y: 204, distance: 86.5
click at [105, 204] on div "Select Service Product Membership Package Voucher Prepaid Gift Card Select Styl…" at bounding box center [157, 221] width 261 height 49
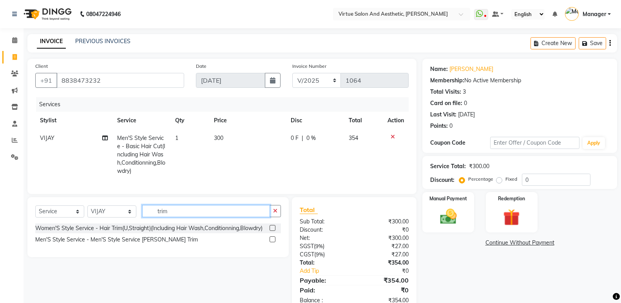
type input "trim"
click at [273, 242] on label at bounding box center [273, 239] width 6 height 6
click at [273, 242] on input "checkbox" at bounding box center [272, 239] width 5 height 5
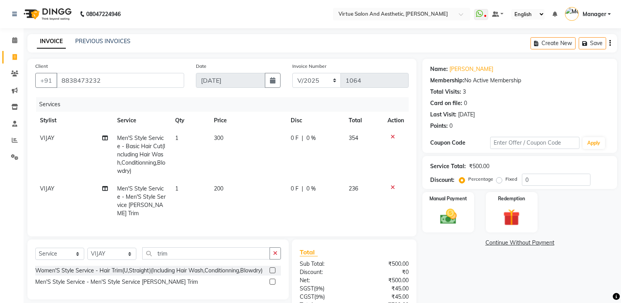
checkbox input "false"
click at [228, 185] on td "200" at bounding box center [247, 201] width 77 height 42
select select "64178"
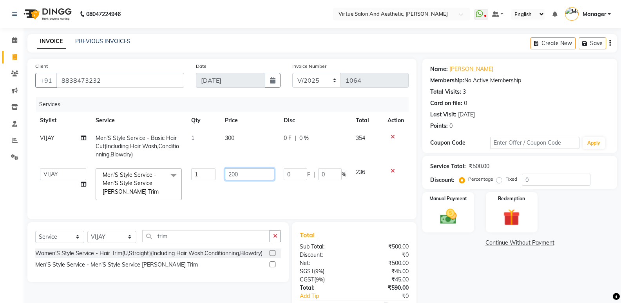
click at [248, 175] on input "200" at bounding box center [249, 174] width 49 height 12
type input "220"
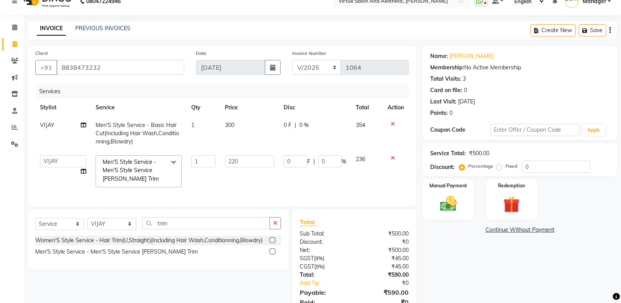
click at [478, 241] on div "Name: [PERSON_NAME] Membership: No Active Membership Total Visits: 3 Card on fi…" at bounding box center [523, 185] width 201 height 279
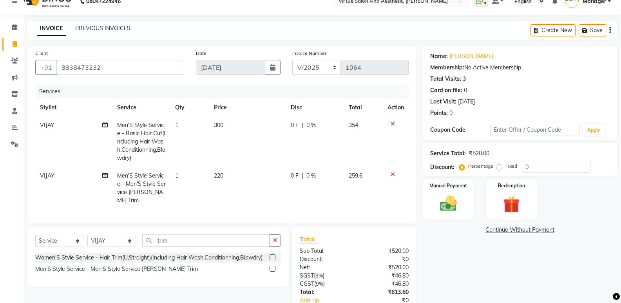
scroll to position [61, 0]
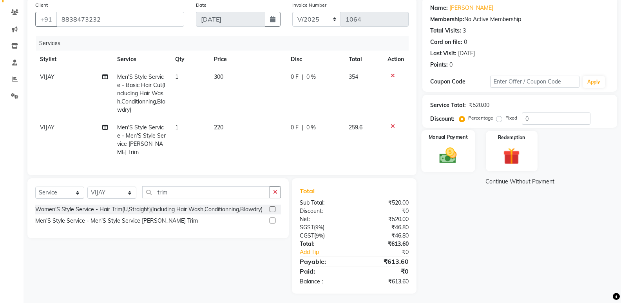
click at [450, 170] on div "Manual Payment" at bounding box center [449, 151] width 54 height 42
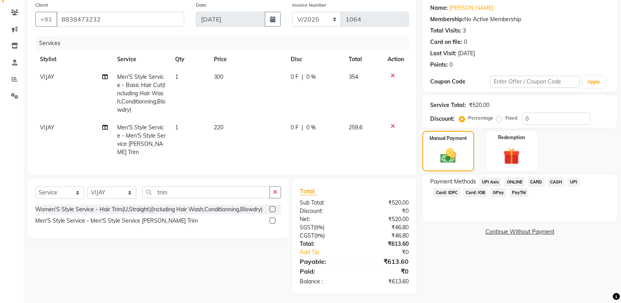
click at [517, 181] on span "ONLINE" at bounding box center [514, 182] width 20 height 9
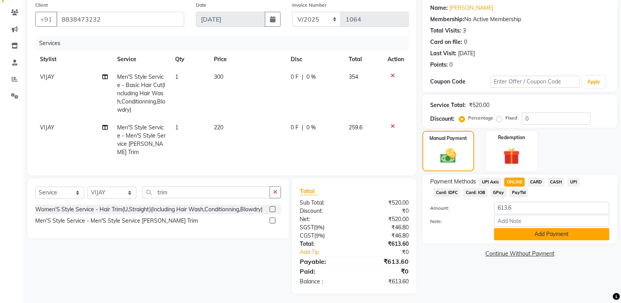
click at [540, 239] on button "Add Payment" at bounding box center [551, 234] width 115 height 12
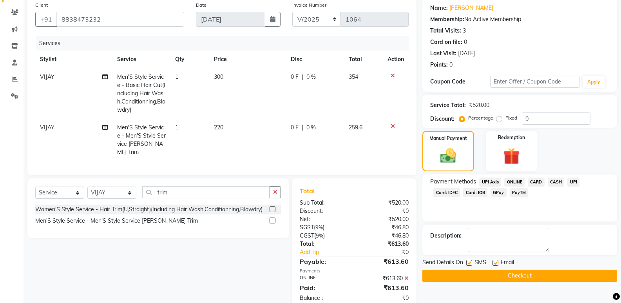
scroll to position [78, 0]
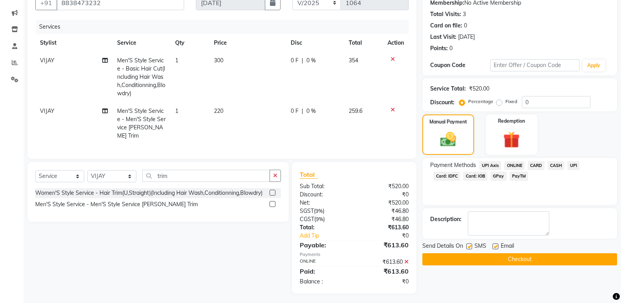
click at [527, 265] on div "Name: [PERSON_NAME] Membership: No Active Membership Total Visits: 3 Card on fi…" at bounding box center [523, 137] width 201 height 312
click at [529, 259] on button "Checkout" at bounding box center [520, 259] width 195 height 12
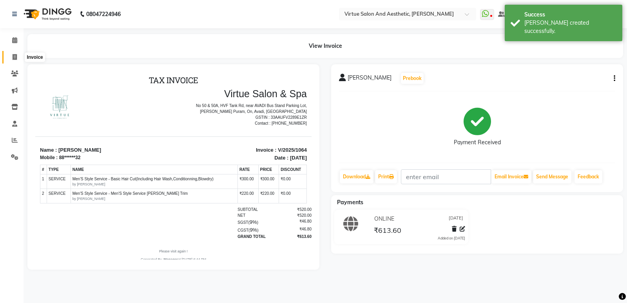
click at [8, 56] on span at bounding box center [15, 57] width 14 height 9
select select "service"
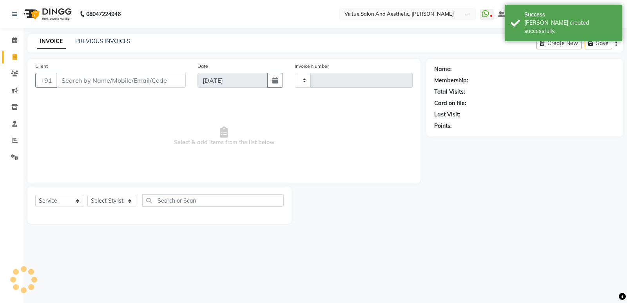
type input "1065"
select select "4611"
click at [111, 39] on link "PREVIOUS INVOICES" at bounding box center [102, 41] width 55 height 7
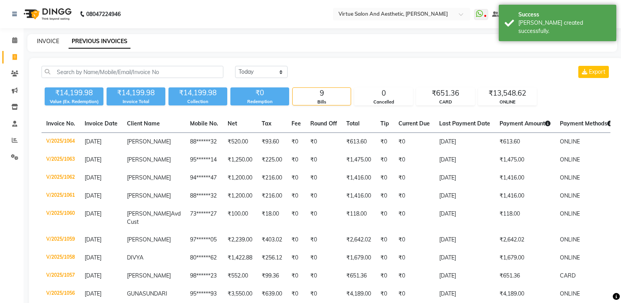
click at [47, 44] on link "INVOICE" at bounding box center [48, 41] width 22 height 7
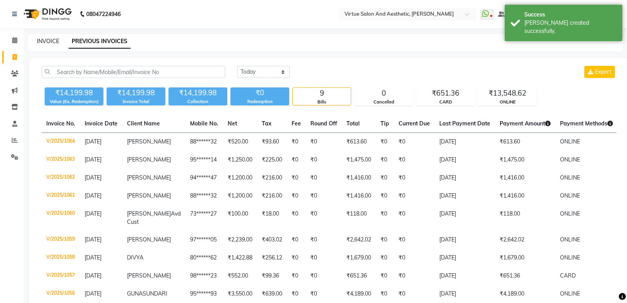
select select "service"
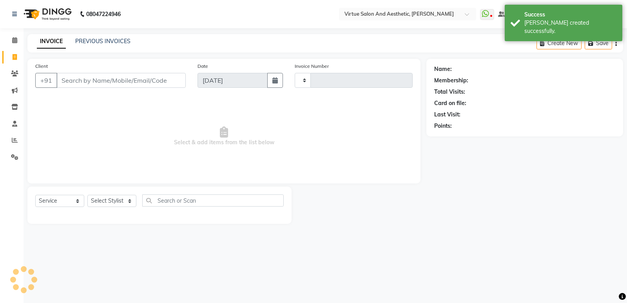
click at [72, 85] on input "Client" at bounding box center [120, 80] width 129 height 15
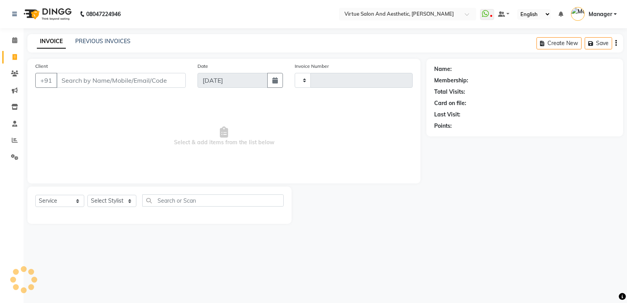
type input "1065"
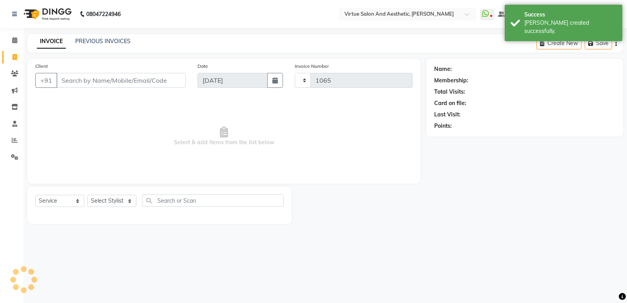
select select "4611"
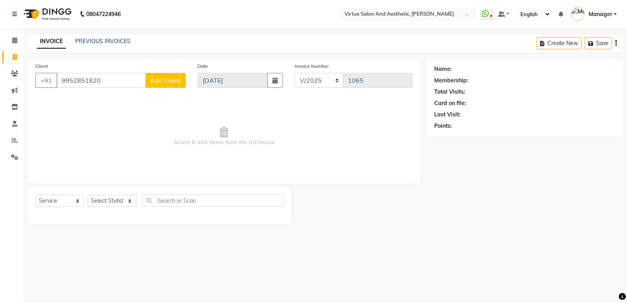
click at [111, 79] on input "9952851820" at bounding box center [100, 80] width 89 height 15
drag, startPoint x: 109, startPoint y: 80, endPoint x: 0, endPoint y: 84, distance: 109.5
click at [0, 84] on app-home "08047224946 Select Location × Virtue Salon And Aesthetic, Avadi WhatsApp Status…" at bounding box center [313, 118] width 627 height 236
click at [72, 82] on input "9952851820" at bounding box center [100, 80] width 89 height 15
click at [83, 82] on input "9952851820" at bounding box center [100, 80] width 89 height 15
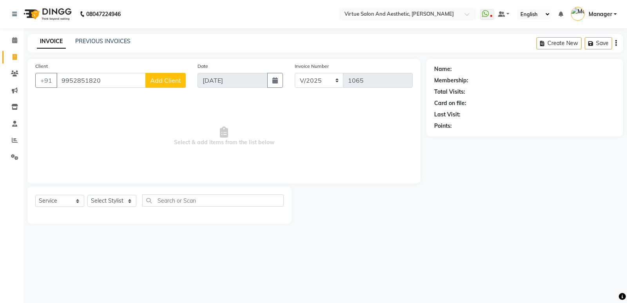
type input "9952851820"
click at [155, 73] on button "Add Client" at bounding box center [165, 80] width 40 height 15
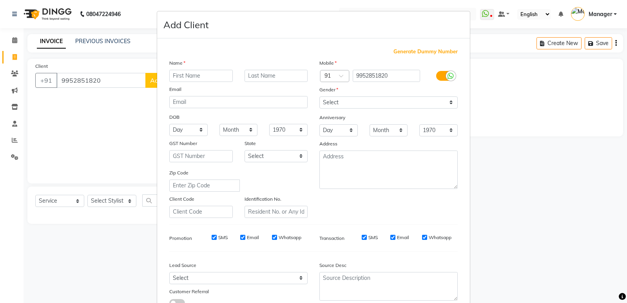
click at [176, 72] on input "text" at bounding box center [200, 76] width 63 height 12
click at [181, 81] on input "text" at bounding box center [200, 76] width 63 height 12
click at [182, 80] on input "text" at bounding box center [200, 76] width 63 height 12
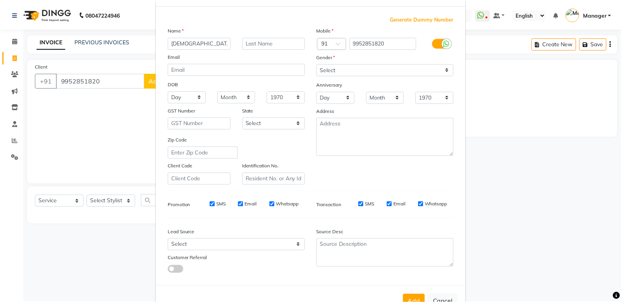
scroll to position [59, 0]
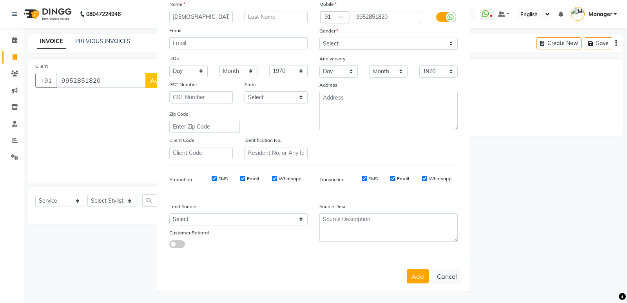
type input "[DEMOGRAPHIC_DATA]"
click at [206, 220] on select "Select Walk-in Referral Internet Friend Word of Mouth Advertisement Facebook Ju…" at bounding box center [238, 219] width 138 height 12
select select "31237"
click at [169, 213] on select "Select Walk-in Referral Internet Friend Word of Mouth Advertisement Facebook Ju…" at bounding box center [238, 219] width 138 height 12
drag, startPoint x: 343, startPoint y: 44, endPoint x: 343, endPoint y: 47, distance: 4.0
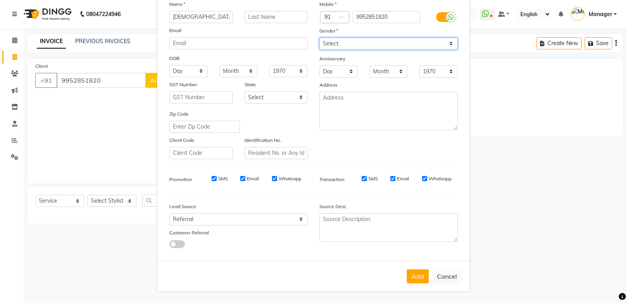
click at [343, 44] on select "Select [DEMOGRAPHIC_DATA] [DEMOGRAPHIC_DATA] Other Prefer Not To Say" at bounding box center [388, 44] width 138 height 12
select select "[DEMOGRAPHIC_DATA]"
click at [319, 38] on select "Select [DEMOGRAPHIC_DATA] [DEMOGRAPHIC_DATA] Other Prefer Not To Say" at bounding box center [388, 44] width 138 height 12
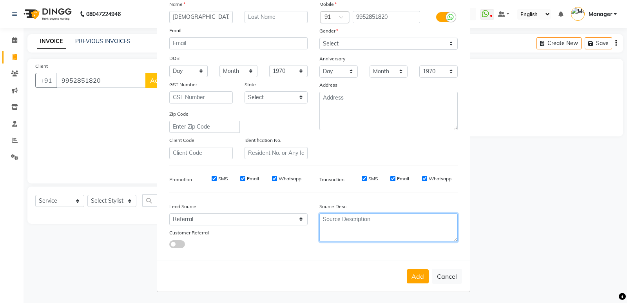
click at [355, 219] on textarea at bounding box center [388, 227] width 138 height 29
type textarea "number changed"
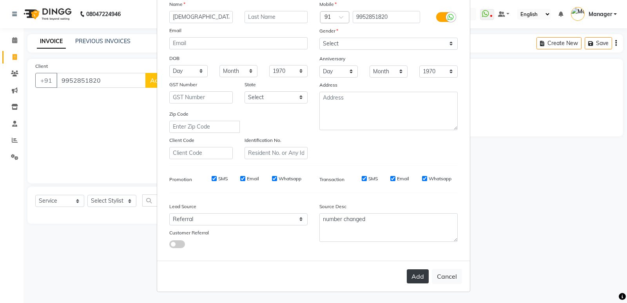
click at [419, 277] on button "Add" at bounding box center [418, 276] width 22 height 14
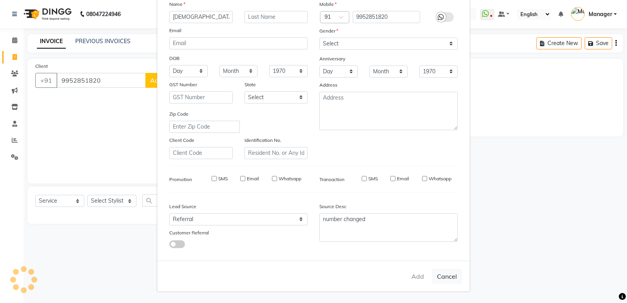
type input "99******20"
select select
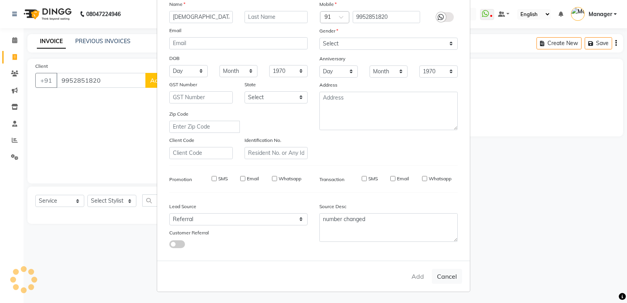
select select
checkbox input "false"
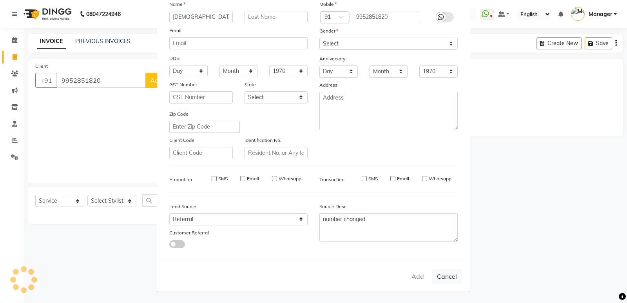
checkbox input "false"
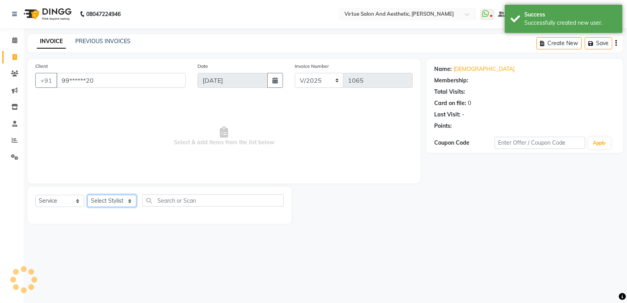
click at [105, 203] on select "Select Stylist ADMIN [PERSON_NAME] [PERSON_NAME] CATHELIN DIVYA [PERSON_NAME] M…" at bounding box center [111, 201] width 49 height 12
select select "64178"
click at [87, 195] on select "Select Stylist ADMIN [PERSON_NAME] [PERSON_NAME] CATHELIN DIVYA [PERSON_NAME] M…" at bounding box center [111, 201] width 49 height 12
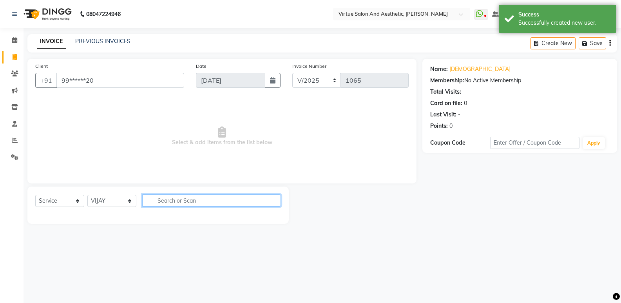
click at [189, 196] on input "text" at bounding box center [211, 200] width 139 height 12
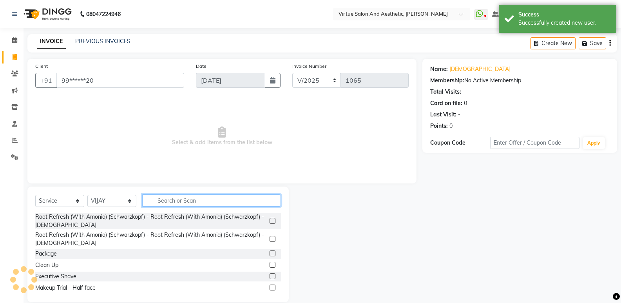
click at [185, 203] on input "text" at bounding box center [211, 200] width 139 height 12
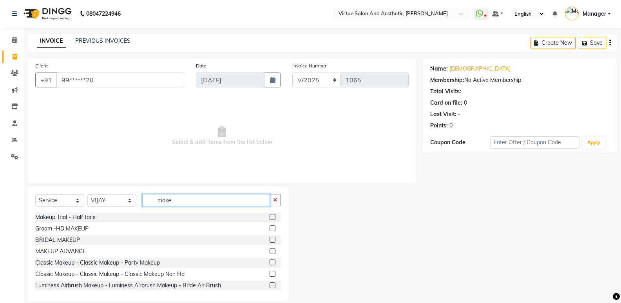
scroll to position [0, 0]
type input "make"
click at [270, 228] on label at bounding box center [273, 229] width 6 height 6
click at [270, 228] on input "checkbox" at bounding box center [272, 229] width 5 height 5
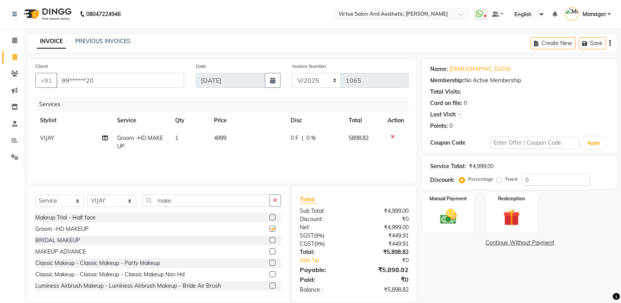
checkbox input "false"
click at [217, 137] on span "4999" at bounding box center [220, 137] width 13 height 7
select select "64178"
click at [217, 137] on td "1" at bounding box center [202, 144] width 34 height 30
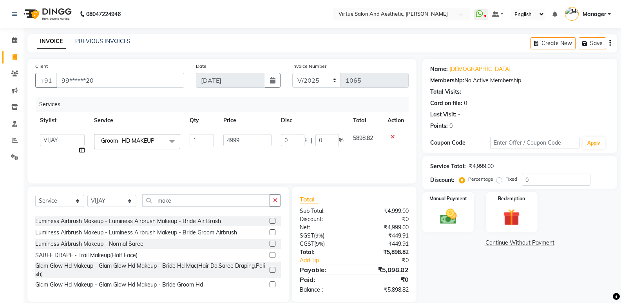
scroll to position [11, 0]
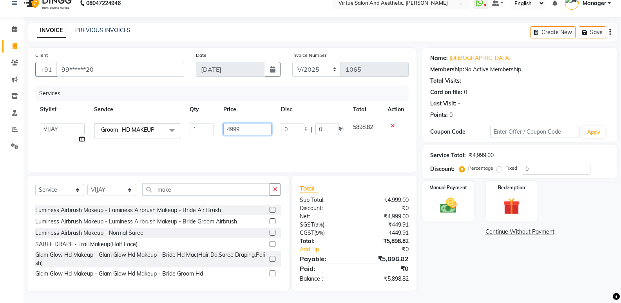
click at [254, 131] on input "4999" at bounding box center [247, 129] width 48 height 12
type input "4000"
click at [559, 270] on div "Name: Vishnu Membership: No Active Membership Total Visits: Card on file: 0 Las…" at bounding box center [523, 169] width 201 height 243
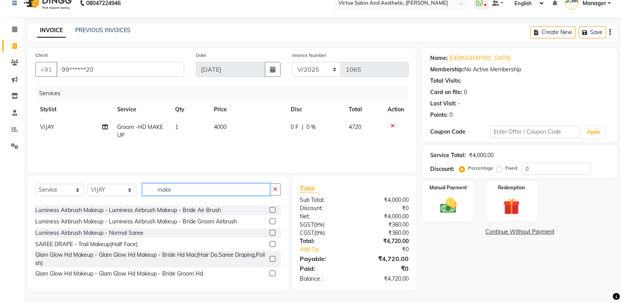
drag, startPoint x: 181, startPoint y: 191, endPoint x: 90, endPoint y: 191, distance: 90.9
click at [90, 191] on div "Select Service Product Membership Package Voucher Prepaid Gift Card Select Styl…" at bounding box center [158, 192] width 246 height 18
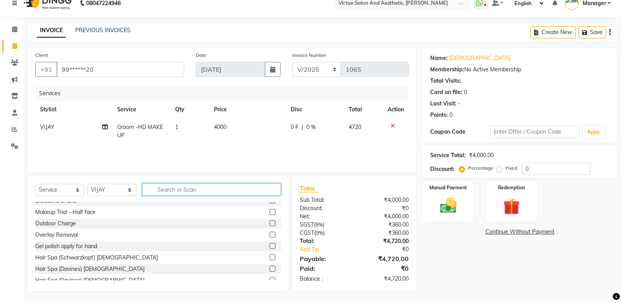
scroll to position [0, 0]
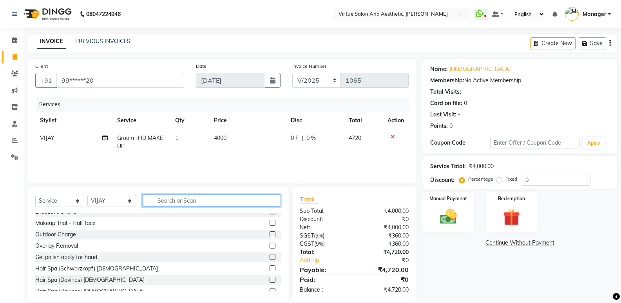
click at [162, 200] on input "text" at bounding box center [211, 200] width 139 height 12
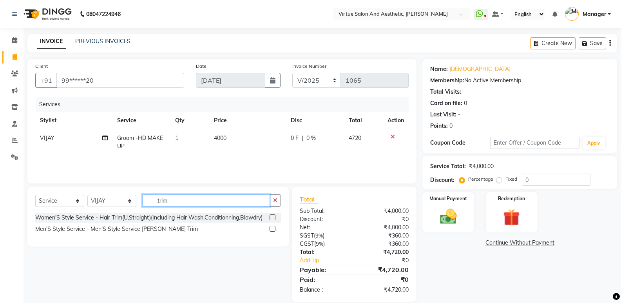
type input "trim"
click at [273, 228] on label at bounding box center [273, 229] width 6 height 6
click at [273, 228] on input "checkbox" at bounding box center [272, 229] width 5 height 5
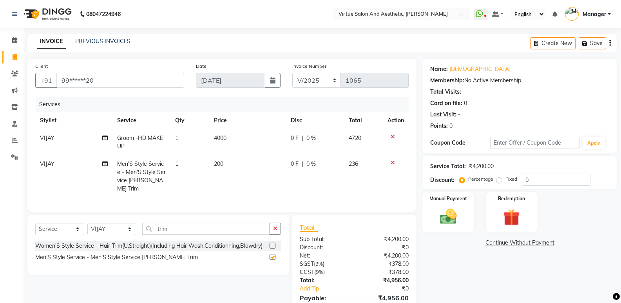
checkbox input "false"
click at [228, 164] on td "200" at bounding box center [247, 176] width 77 height 42
select select "64178"
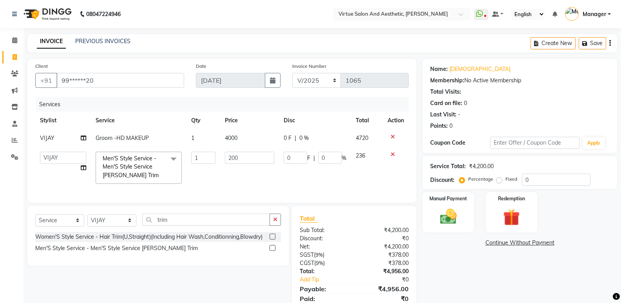
click at [228, 164] on td "200" at bounding box center [249, 168] width 58 height 42
click at [244, 154] on input "200" at bounding box center [249, 158] width 49 height 12
type input "220"
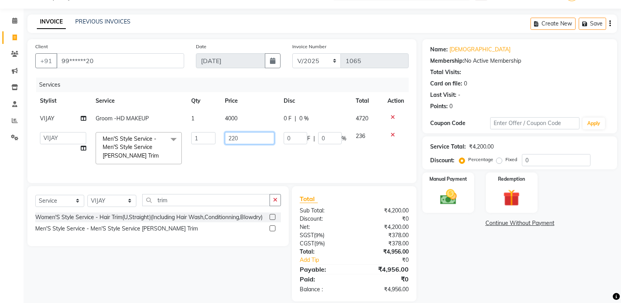
scroll to position [36, 0]
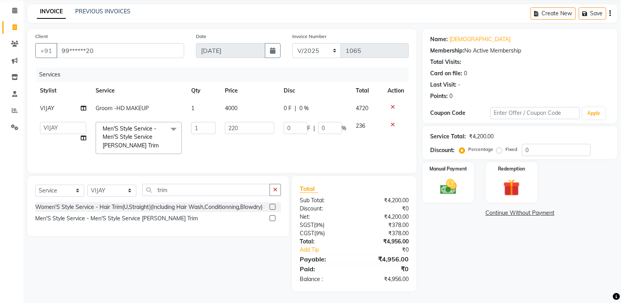
click at [476, 257] on div "Name: Vishnu Membership: No Active Membership Total Visits: Card on file: 0 Las…" at bounding box center [523, 160] width 201 height 262
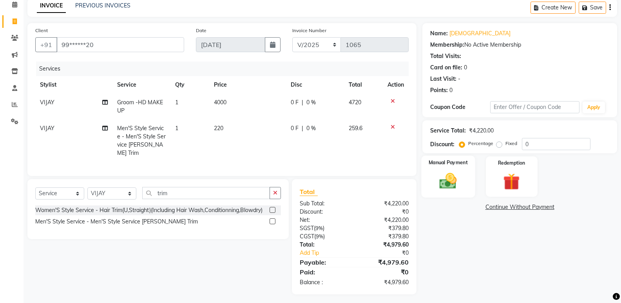
click at [462, 186] on img at bounding box center [448, 181] width 28 height 20
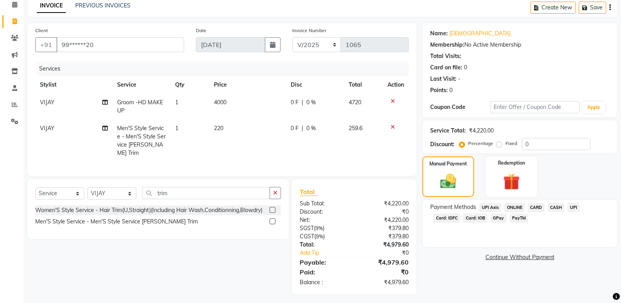
click at [513, 207] on span "ONLINE" at bounding box center [514, 207] width 20 height 9
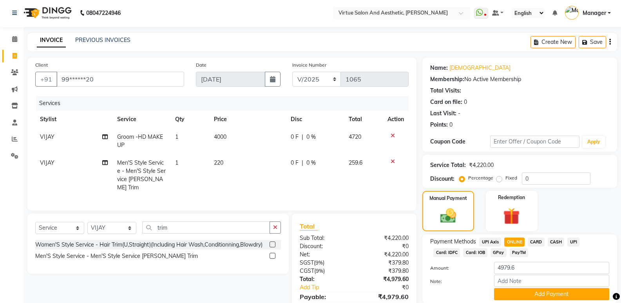
scroll to position [0, 0]
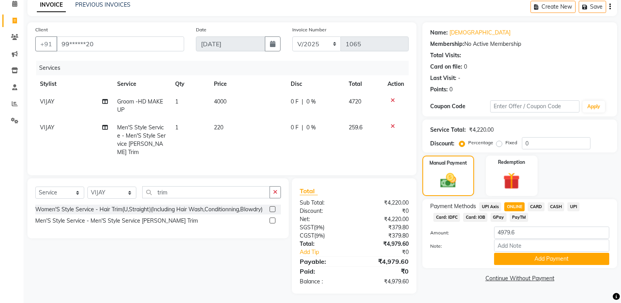
click at [538, 262] on button "Add Payment" at bounding box center [551, 259] width 115 height 12
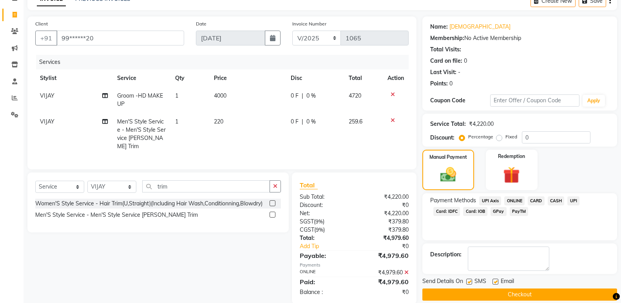
scroll to position [53, 0]
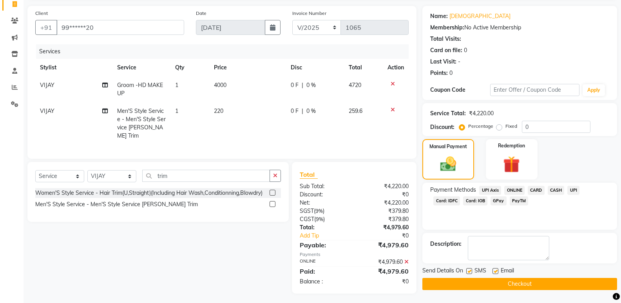
click at [525, 287] on button "Checkout" at bounding box center [520, 284] width 195 height 12
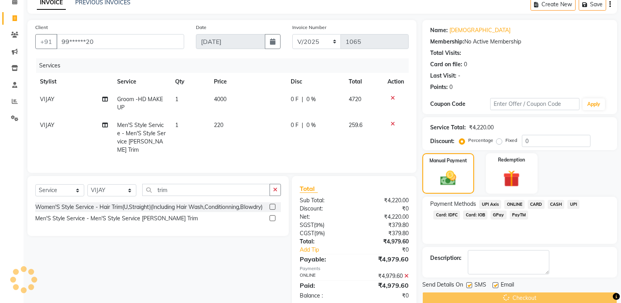
scroll to position [14, 0]
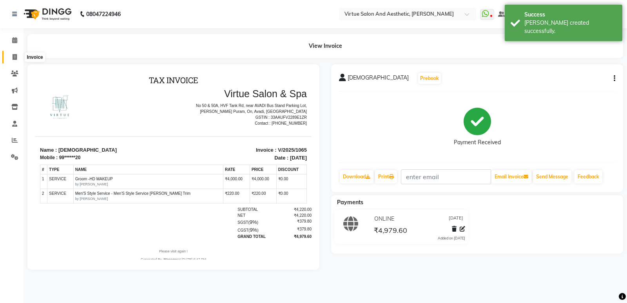
click at [11, 57] on span at bounding box center [15, 57] width 14 height 9
select select "service"
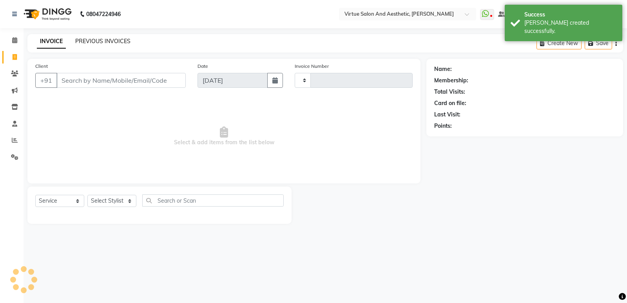
type input "1066"
select select "4611"
click at [80, 42] on link "PREVIOUS INVOICES" at bounding box center [102, 41] width 55 height 7
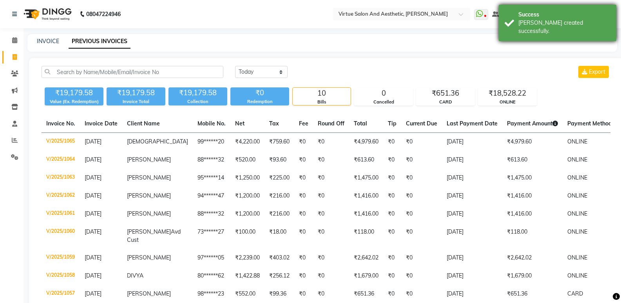
click at [576, 15] on div "Success" at bounding box center [565, 15] width 92 height 8
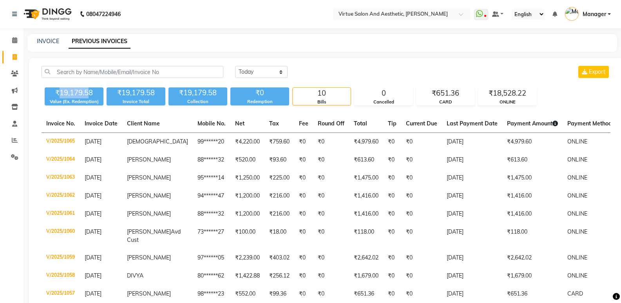
drag, startPoint x: 60, startPoint y: 96, endPoint x: 87, endPoint y: 97, distance: 27.1
click at [87, 97] on div "₹19,179.58" at bounding box center [74, 92] width 59 height 11
click at [78, 97] on div "₹19,179.58" at bounding box center [74, 92] width 59 height 11
drag, startPoint x: 76, startPoint y: 93, endPoint x: 89, endPoint y: 94, distance: 13.0
click at [89, 94] on div "₹19,179.58" at bounding box center [74, 92] width 59 height 11
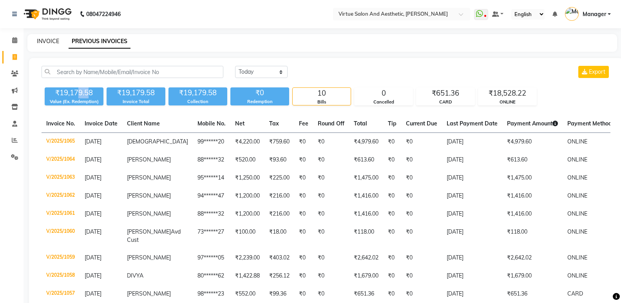
click at [49, 42] on link "INVOICE" at bounding box center [48, 41] width 22 height 7
select select "service"
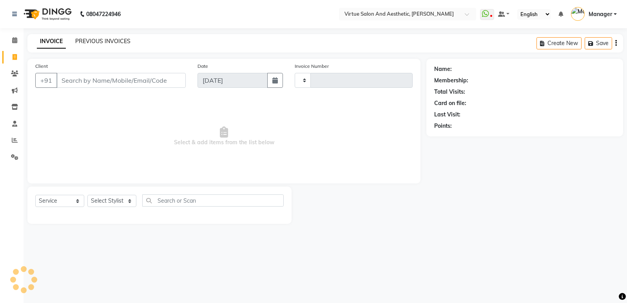
type input "1066"
select select "4611"
click at [101, 38] on link "PREVIOUS INVOICES" at bounding box center [102, 41] width 55 height 7
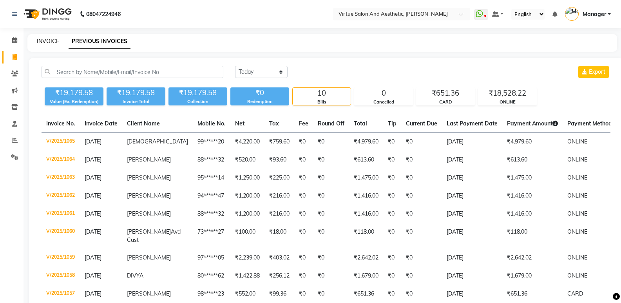
click at [43, 42] on link "INVOICE" at bounding box center [48, 41] width 22 height 7
select select "service"
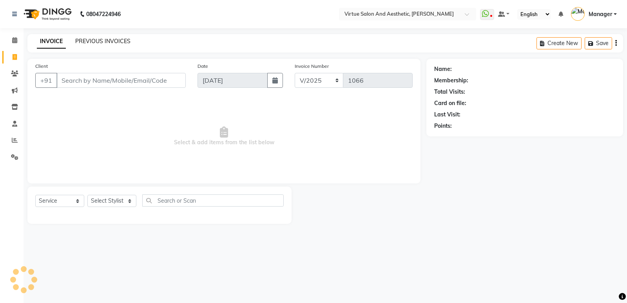
click at [95, 40] on link "PREVIOUS INVOICES" at bounding box center [102, 41] width 55 height 7
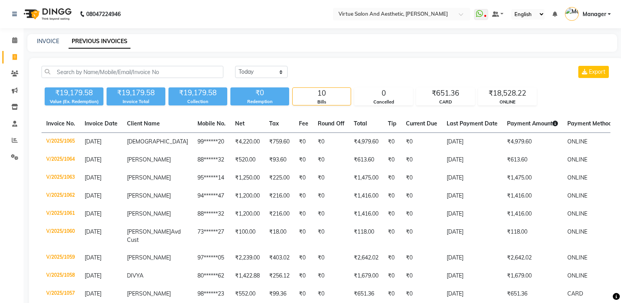
click at [40, 35] on div "INVOICE PREVIOUS INVOICES" at bounding box center [322, 43] width 590 height 18
click at [44, 41] on link "INVOICE" at bounding box center [48, 41] width 22 height 7
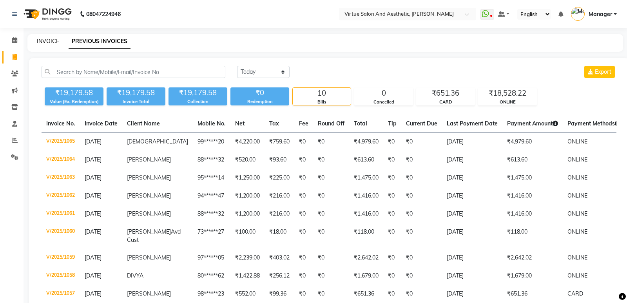
select select "service"
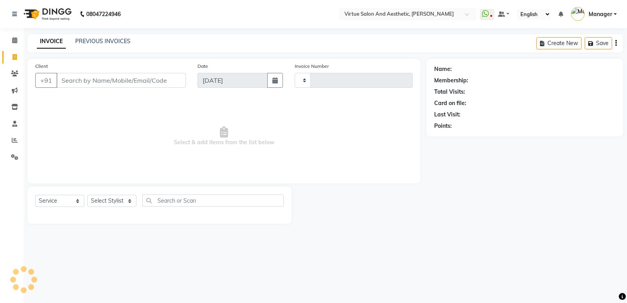
type input "1066"
select select "4611"
click at [79, 79] on input "Client" at bounding box center [120, 80] width 129 height 15
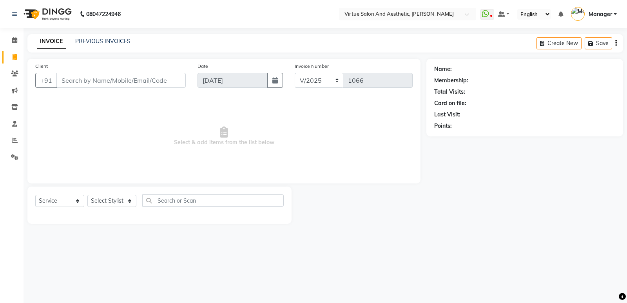
click at [79, 79] on input "Client" at bounding box center [120, 80] width 129 height 15
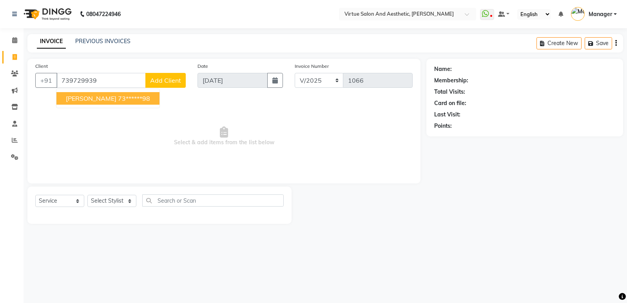
click at [92, 99] on span "[PERSON_NAME]" at bounding box center [91, 98] width 51 height 8
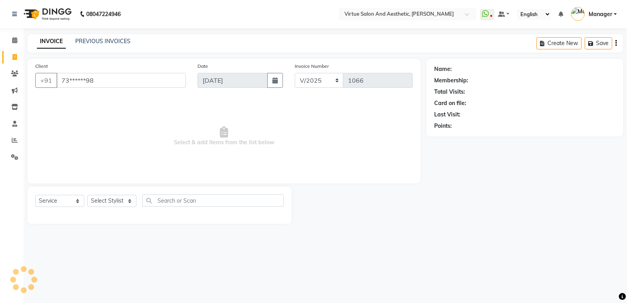
type input "73******98"
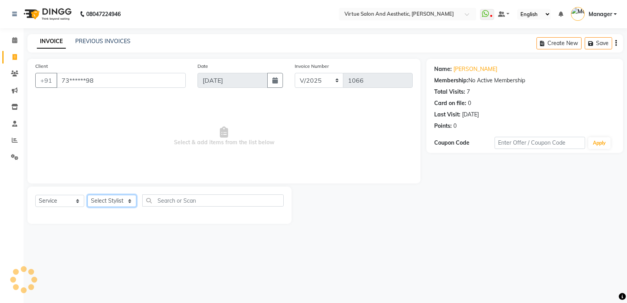
click at [109, 205] on select "Select Stylist ADMIN [PERSON_NAME] [PERSON_NAME] CATHELIN DIVYA [PERSON_NAME] M…" at bounding box center [111, 201] width 49 height 12
select select "44177"
click at [87, 195] on select "Select Stylist ADMIN [PERSON_NAME] [PERSON_NAME] CATHELIN DIVYA [PERSON_NAME] M…" at bounding box center [111, 201] width 49 height 12
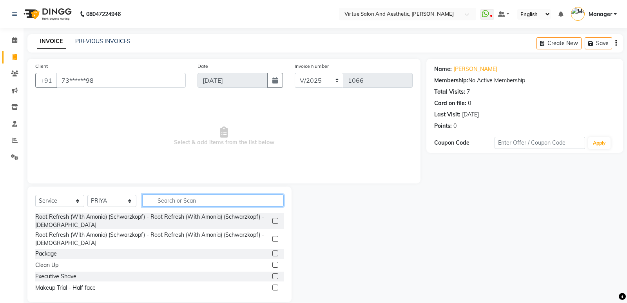
click at [174, 196] on input "text" at bounding box center [212, 200] width 141 height 12
click at [173, 196] on input "text" at bounding box center [212, 200] width 141 height 12
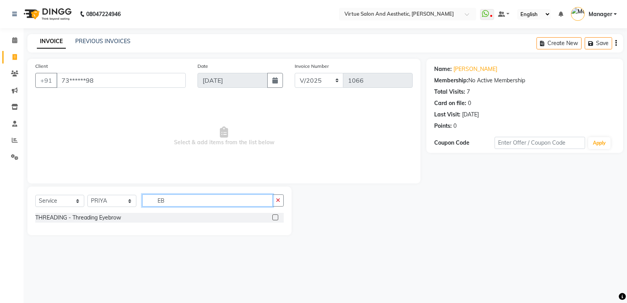
type input "EB"
click at [277, 216] on label at bounding box center [275, 217] width 6 height 6
click at [277, 216] on input "checkbox" at bounding box center [274, 217] width 5 height 5
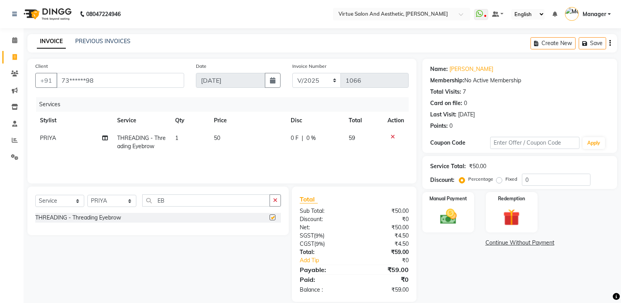
checkbox input "false"
click at [127, 203] on select "Select Stylist ADMIN [PERSON_NAME] [PERSON_NAME] CATHELIN DIVYA [PERSON_NAME] M…" at bounding box center [111, 201] width 49 height 12
select select "41933"
click at [87, 195] on select "Select Stylist ADMIN [PERSON_NAME] [PERSON_NAME] CATHELIN DIVYA [PERSON_NAME] M…" at bounding box center [111, 201] width 49 height 12
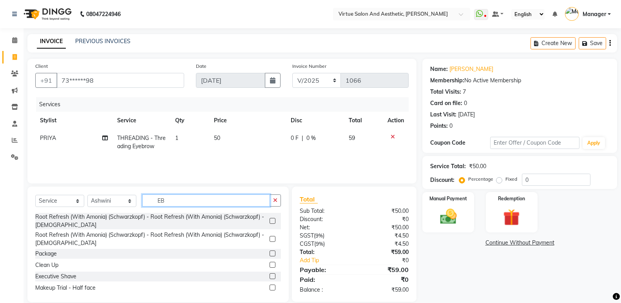
click at [221, 202] on input "EB" at bounding box center [206, 200] width 128 height 12
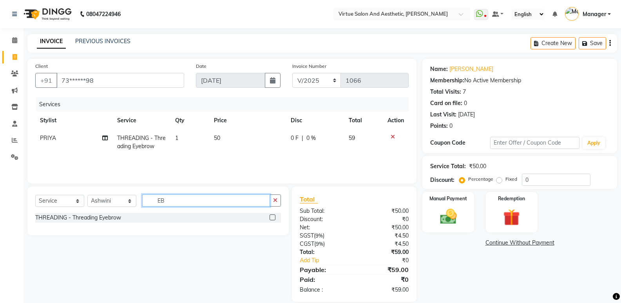
type input "EB"
click at [274, 218] on label at bounding box center [273, 217] width 6 height 6
click at [274, 218] on input "checkbox" at bounding box center [272, 217] width 5 height 5
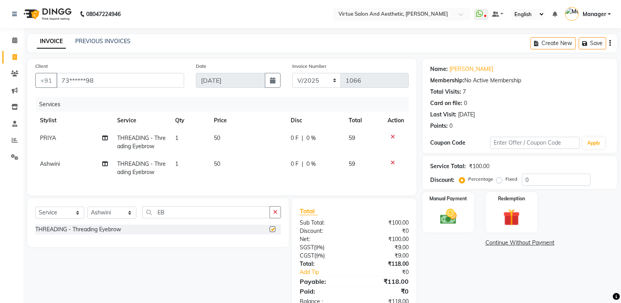
checkbox input "false"
click at [182, 140] on td "1" at bounding box center [189, 142] width 39 height 26
select select "44177"
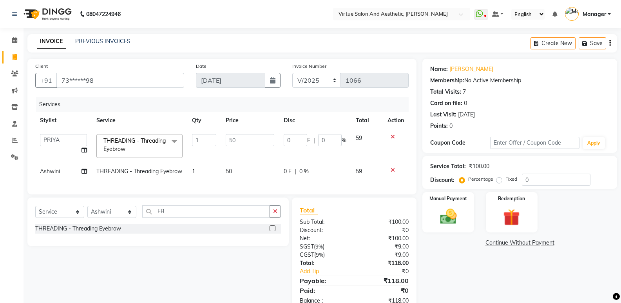
click at [182, 140] on span at bounding box center [175, 141] width 16 height 15
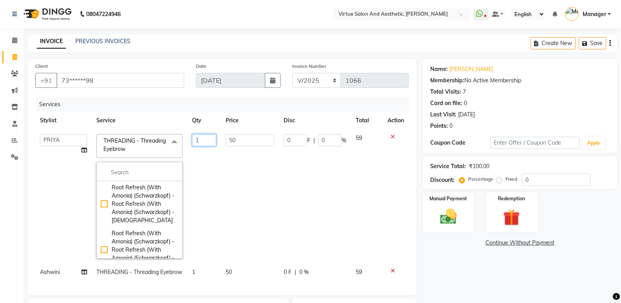
drag, startPoint x: 198, startPoint y: 139, endPoint x: 168, endPoint y: 140, distance: 29.4
click at [168, 140] on tr "ADMIN [PERSON_NAME] [PERSON_NAME] CATHELIN DIVYA Inba [PERSON_NAME] Manager [PE…" at bounding box center [222, 196] width 374 height 134
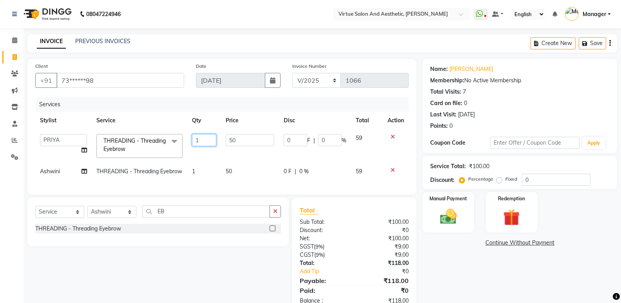
type input "2"
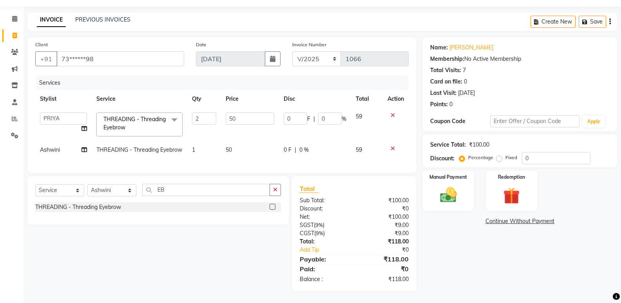
click at [511, 261] on div "Name: [PERSON_NAME] Membership: No Active Membership Total Visits: 7 Card on fi…" at bounding box center [523, 164] width 201 height 254
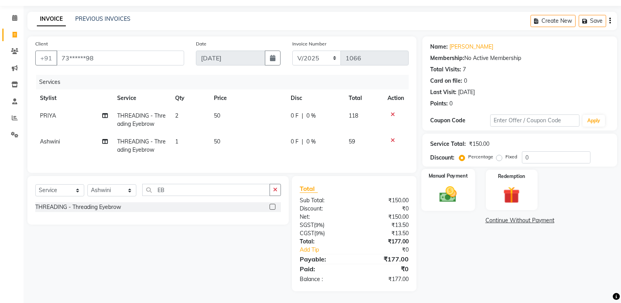
click at [462, 191] on img at bounding box center [448, 194] width 28 height 20
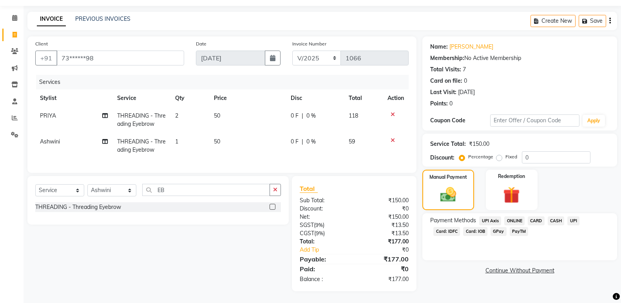
click at [513, 218] on span "ONLINE" at bounding box center [514, 220] width 20 height 9
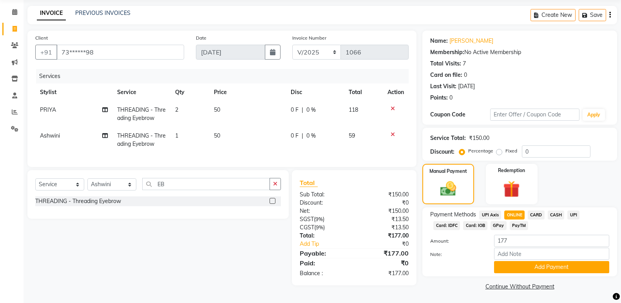
scroll to position [29, 0]
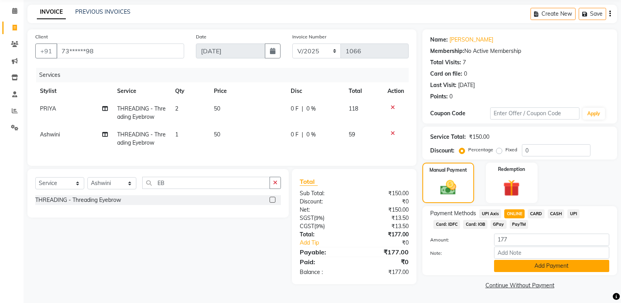
click at [540, 262] on button "Add Payment" at bounding box center [551, 266] width 115 height 12
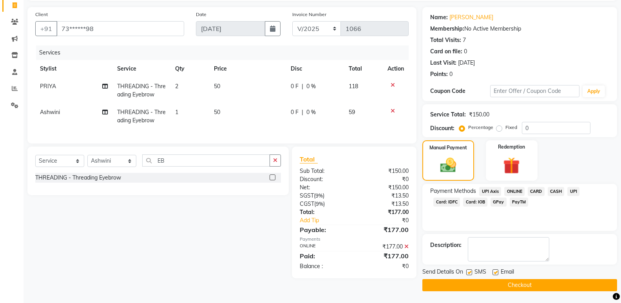
click at [521, 286] on button "Checkout" at bounding box center [520, 285] width 195 height 12
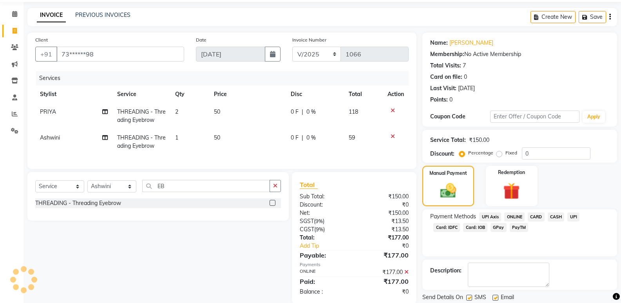
scroll to position [0, 0]
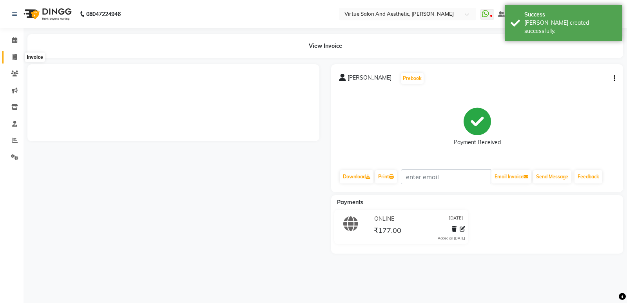
click at [18, 57] on span at bounding box center [15, 57] width 14 height 9
select select "service"
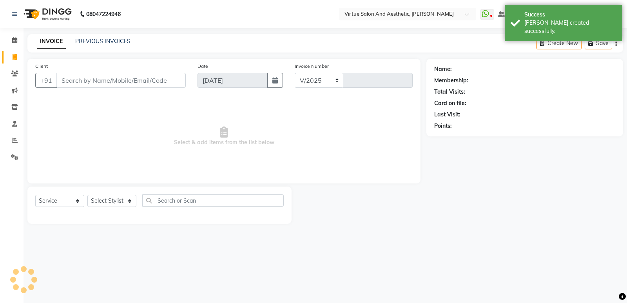
select select "4611"
type input "1067"
click at [7, 60] on link "Invoice" at bounding box center [11, 57] width 19 height 13
select select "service"
type input "1067"
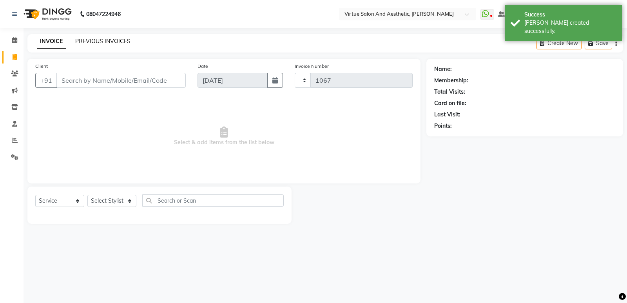
select select "4611"
click at [118, 42] on link "PREVIOUS INVOICES" at bounding box center [102, 41] width 55 height 7
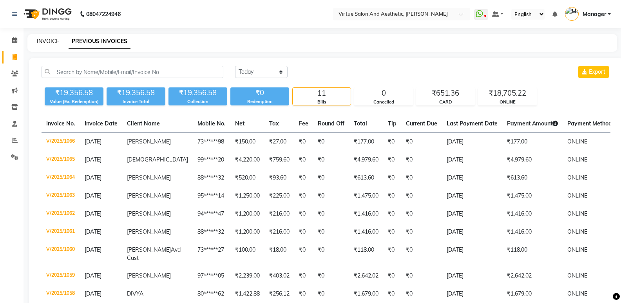
click at [50, 41] on link "INVOICE" at bounding box center [48, 41] width 22 height 7
select select "service"
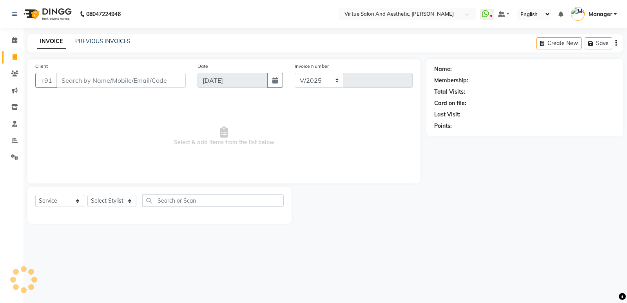
select select "4611"
type input "1067"
click at [74, 74] on input "Client" at bounding box center [120, 80] width 129 height 15
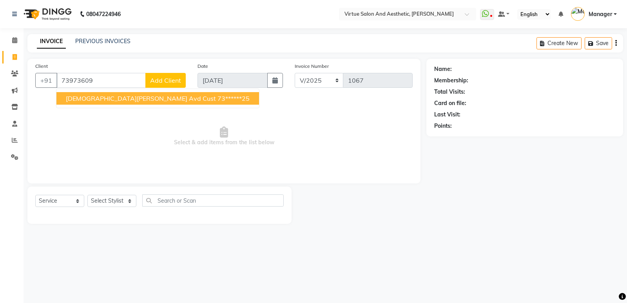
click at [109, 98] on span "[DEMOGRAPHIC_DATA][PERSON_NAME] Avd Cust" at bounding box center [141, 98] width 150 height 8
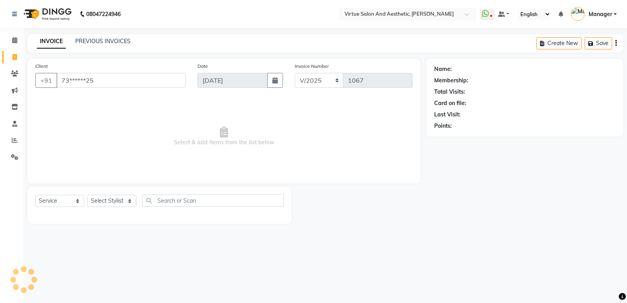
type input "73******25"
click at [119, 202] on select "Select Stylist ADMIN [PERSON_NAME] [PERSON_NAME] CATHELIN DIVYA [PERSON_NAME] M…" at bounding box center [111, 201] width 49 height 12
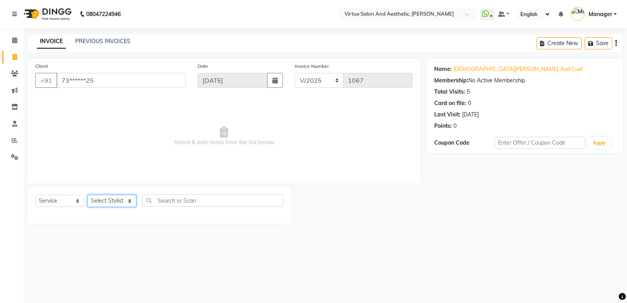
select select "90679"
click at [87, 195] on select "Select Stylist ADMIN [PERSON_NAME] [PERSON_NAME] CATHELIN DIVYA [PERSON_NAME] M…" at bounding box center [111, 201] width 49 height 12
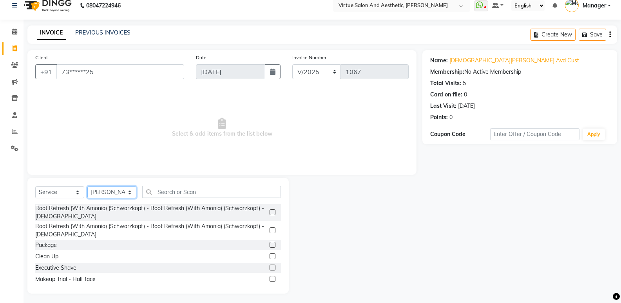
scroll to position [11, 0]
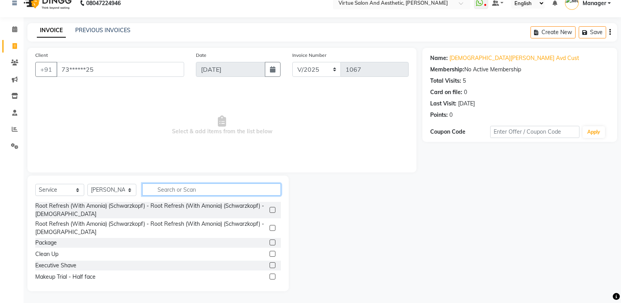
click at [191, 189] on input "text" at bounding box center [211, 189] width 139 height 12
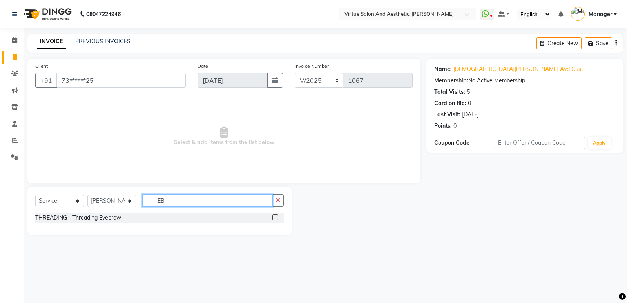
type input "EB"
click at [275, 217] on label at bounding box center [275, 217] width 6 height 6
click at [275, 217] on input "checkbox" at bounding box center [274, 217] width 5 height 5
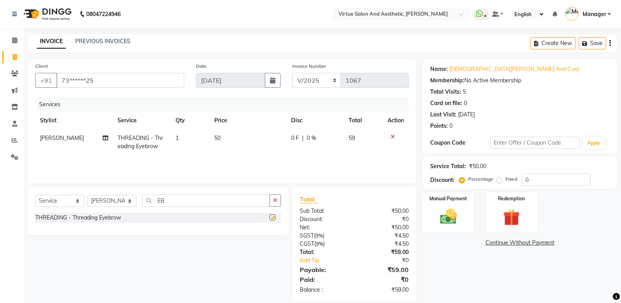
checkbox input "false"
drag, startPoint x: 138, startPoint y: 199, endPoint x: 112, endPoint y: 199, distance: 25.5
click at [116, 199] on div "Select Service Product Membership Package Voucher Prepaid Gift Card Select Styl…" at bounding box center [158, 203] width 246 height 18
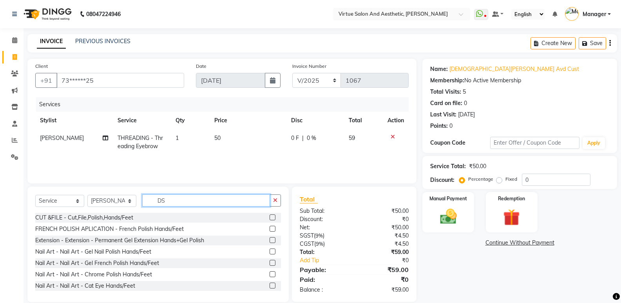
type input "D"
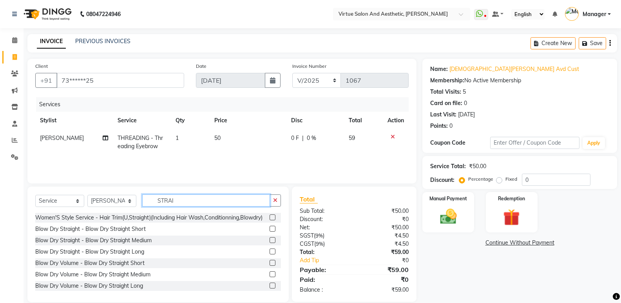
type input "STRAI"
click at [270, 220] on label at bounding box center [273, 217] width 6 height 6
click at [270, 220] on input "checkbox" at bounding box center [272, 217] width 5 height 5
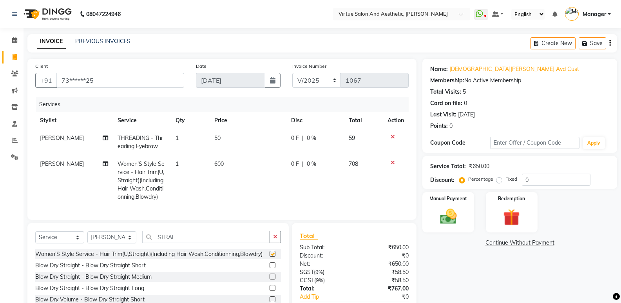
checkbox input "false"
drag, startPoint x: 192, startPoint y: 241, endPoint x: 29, endPoint y: 219, distance: 164.1
click at [29, 219] on div "Client +91 73******25 Date [DATE] Invoice Number V/2025 V/[PHONE_NUMBER] Servic…" at bounding box center [222, 199] width 401 height 280
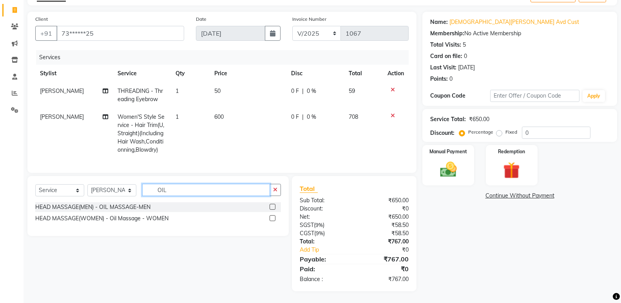
scroll to position [53, 0]
type input "OIL"
click at [272, 217] on label at bounding box center [273, 218] width 6 height 6
click at [272, 217] on input "checkbox" at bounding box center [272, 218] width 5 height 5
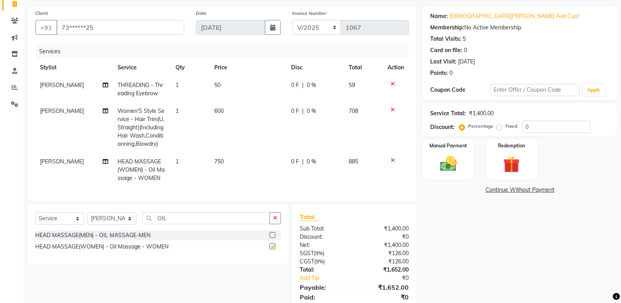
checkbox input "false"
click at [223, 162] on span "750" at bounding box center [218, 161] width 9 height 7
select select "90679"
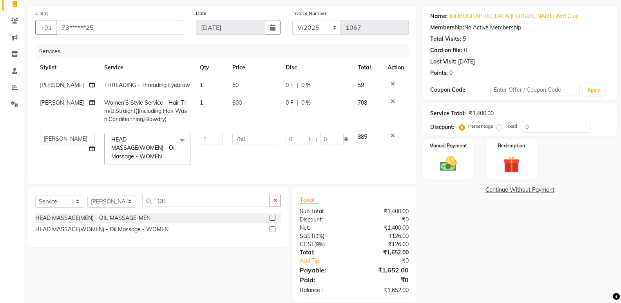
click at [228, 162] on td "750" at bounding box center [254, 149] width 53 height 42
drag, startPoint x: 245, startPoint y: 149, endPoint x: 167, endPoint y: 139, distance: 78.3
click at [167, 139] on tr "ADMIN [PERSON_NAME] [PERSON_NAME] CATHELIN DIVYA [PERSON_NAME] Manager [PERSON_…" at bounding box center [222, 149] width 374 height 42
type input "1000"
click at [450, 156] on img at bounding box center [448, 164] width 28 height 20
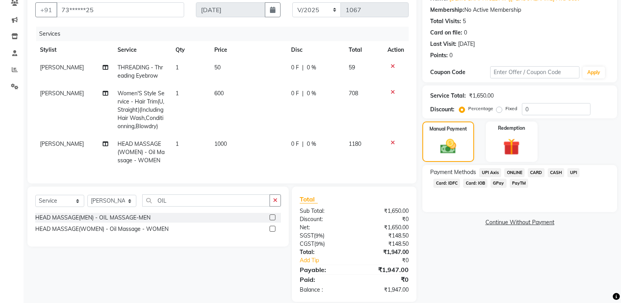
scroll to position [87, 0]
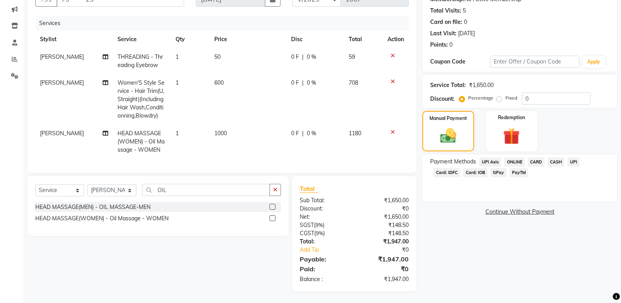
click at [506, 158] on span "ONLINE" at bounding box center [514, 162] width 20 height 9
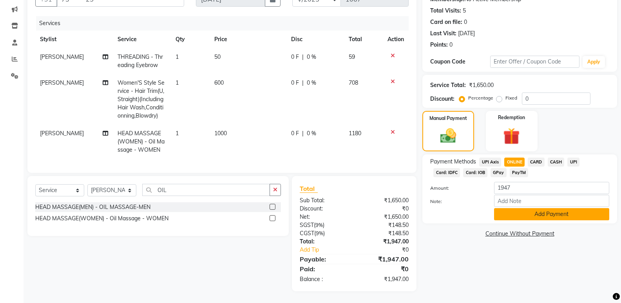
click at [534, 208] on button "Add Payment" at bounding box center [551, 214] width 115 height 12
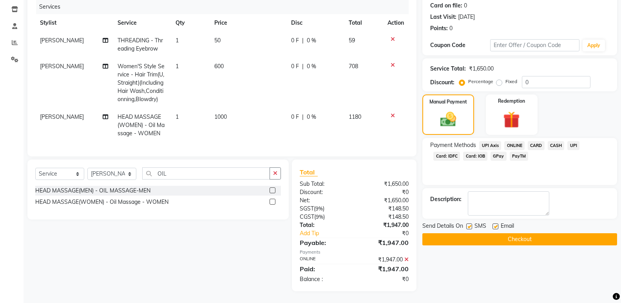
scroll to position [103, 0]
click at [481, 234] on button "Checkout" at bounding box center [520, 239] width 195 height 12
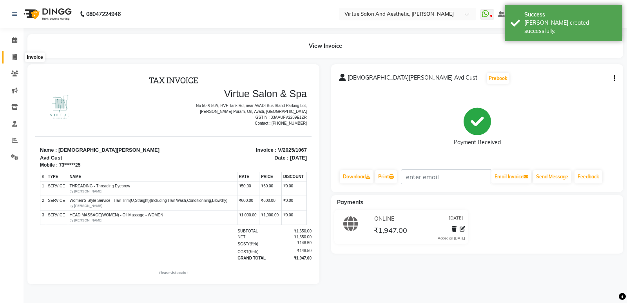
drag, startPoint x: 15, startPoint y: 53, endPoint x: 25, endPoint y: 53, distance: 10.2
click at [16, 53] on span at bounding box center [15, 57] width 14 height 9
select select "service"
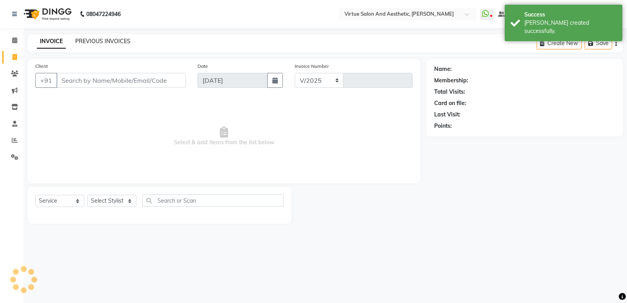
select select "4611"
type input "1068"
click at [111, 38] on link "PREVIOUS INVOICES" at bounding box center [102, 41] width 55 height 7
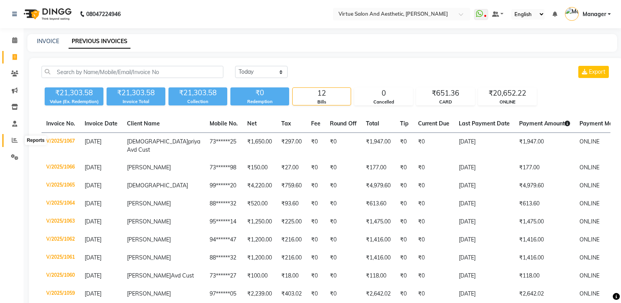
click at [14, 141] on icon at bounding box center [15, 140] width 6 height 6
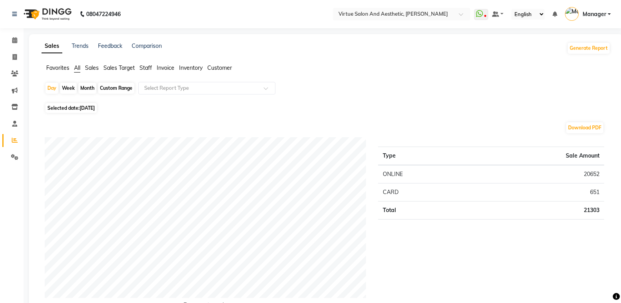
click at [154, 67] on ul "Favorites All Sales Sales Target Staff Invoice Inventory Customer" at bounding box center [326, 68] width 569 height 9
click at [150, 67] on span "Staff" at bounding box center [146, 67] width 13 height 7
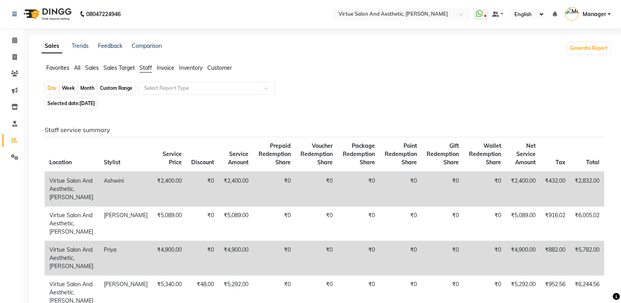
click at [87, 82] on app-reports "Favorites All Sales Sales Target Staff Invoice Inventory [DATE] Week Month Cust…" at bounding box center [326, 198] width 578 height 268
click at [90, 90] on div "Month" at bounding box center [87, 88] width 18 height 11
select select "9"
select select "2025"
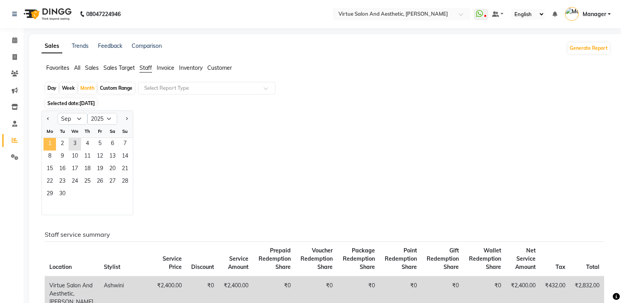
click at [49, 145] on span "1" at bounding box center [50, 144] width 13 height 13
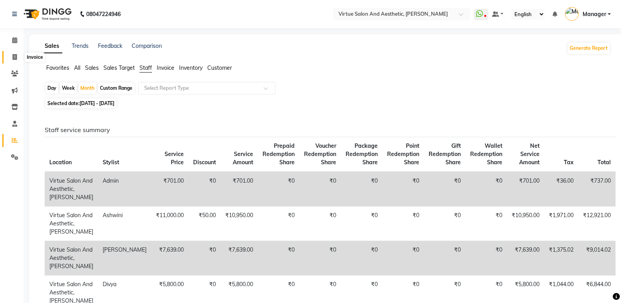
click at [16, 59] on icon at bounding box center [15, 57] width 4 height 6
select select "service"
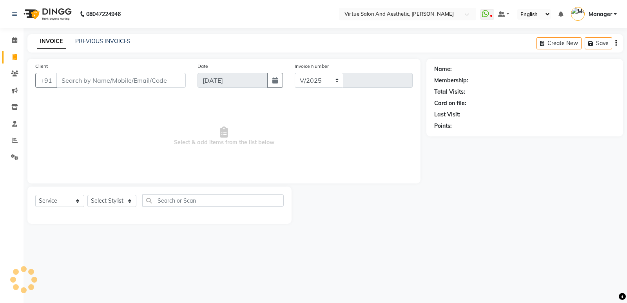
select select "4611"
type input "1068"
drag, startPoint x: 86, startPoint y: 71, endPoint x: 85, endPoint y: 78, distance: 6.7
click at [85, 74] on div "Client +91" at bounding box center [110, 78] width 162 height 32
click at [85, 78] on input "Client" at bounding box center [120, 80] width 129 height 15
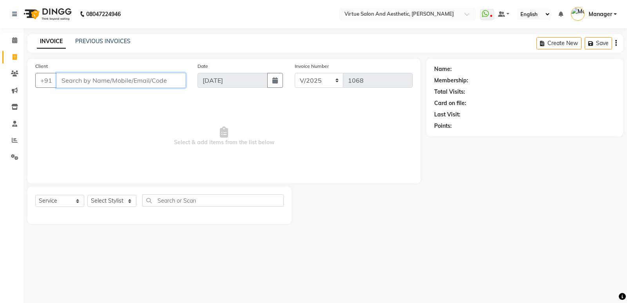
paste input "8500991399"
type input "8500991399"
drag, startPoint x: 106, startPoint y: 80, endPoint x: 0, endPoint y: 80, distance: 105.8
click at [0, 80] on app-home "08047224946 Select Location × Virtue Salon And Aesthetic, Avadi WhatsApp Status…" at bounding box center [313, 118] width 627 height 236
click at [92, 43] on link "PREVIOUS INVOICES" at bounding box center [102, 41] width 55 height 7
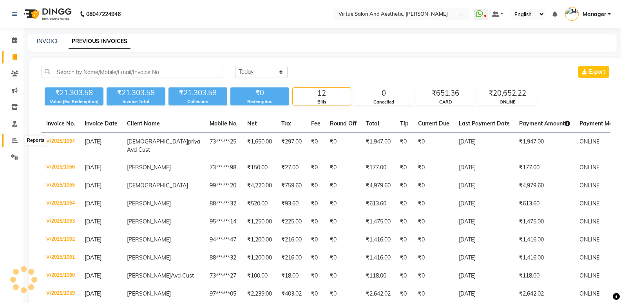
click at [11, 138] on span at bounding box center [15, 140] width 14 height 9
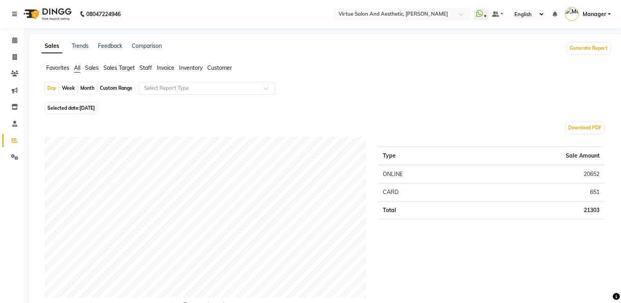
click at [194, 87] on input "text" at bounding box center [199, 88] width 113 height 8
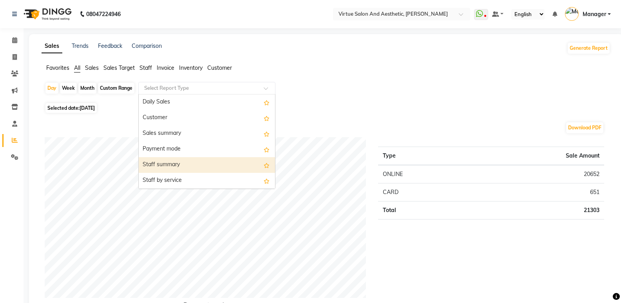
click at [183, 160] on div "Staff summary" at bounding box center [207, 165] width 136 height 16
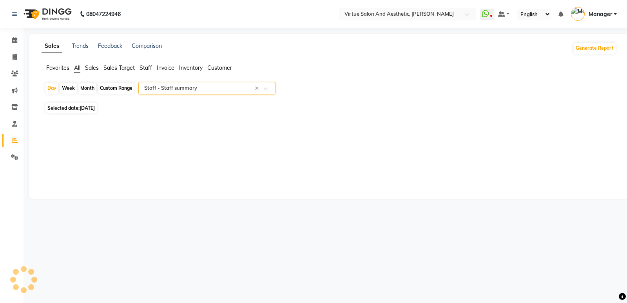
select select "full_report"
select select "csv"
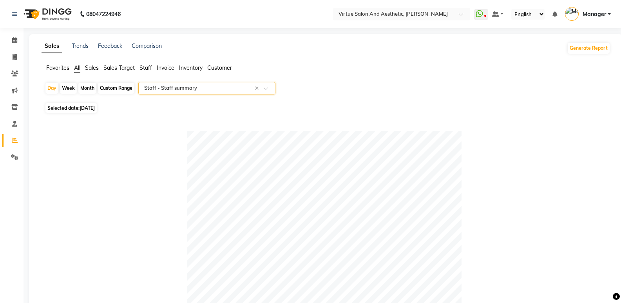
click at [145, 69] on span "Staff" at bounding box center [146, 67] width 13 height 7
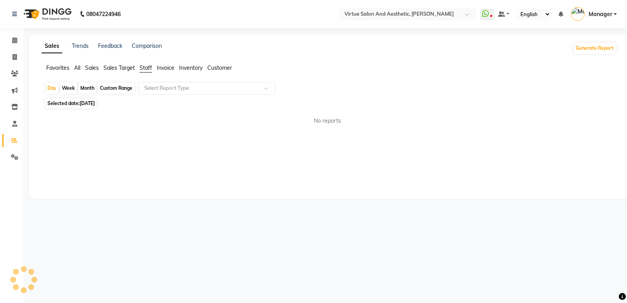
click at [170, 98] on div "Day Week Month Custom Range Select Report Type Selected date: [DATE] No reports…" at bounding box center [329, 106] width 575 height 49
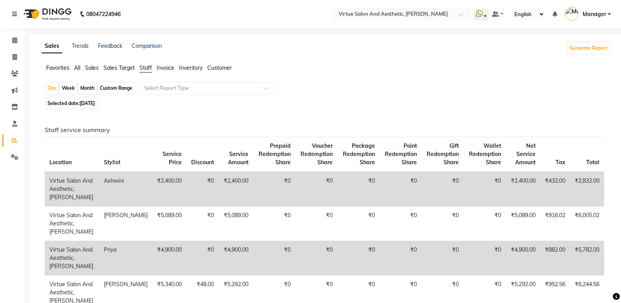
click at [223, 75] on div "Favorites All Sales Sales Target Staff Invoice Inventory Customer" at bounding box center [326, 71] width 581 height 15
click at [223, 69] on span "Customer" at bounding box center [219, 67] width 25 height 7
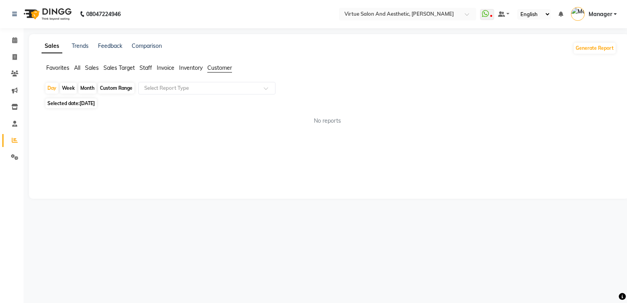
click at [210, 95] on div "Day Week Month Custom Range Select Report Type" at bounding box center [329, 89] width 569 height 14
click at [218, 84] on input "text" at bounding box center [199, 88] width 113 height 8
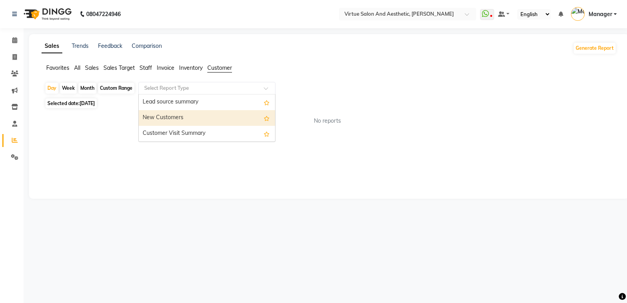
click at [208, 123] on div "New Customers" at bounding box center [207, 118] width 136 height 16
select select "full_report"
select select "csv"
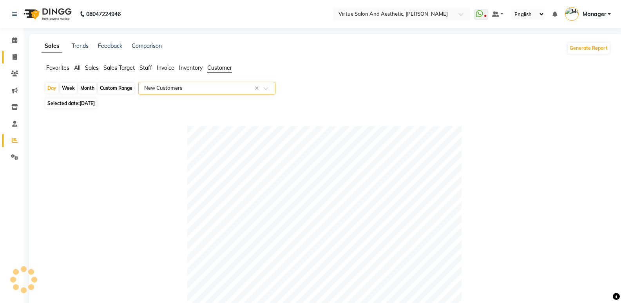
click at [15, 60] on icon at bounding box center [15, 57] width 4 height 6
select select "service"
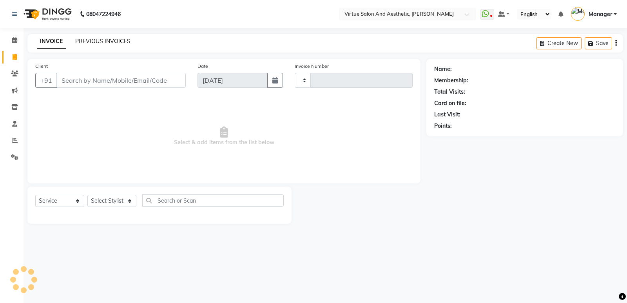
click at [75, 39] on link "PREVIOUS INVOICES" at bounding box center [102, 41] width 55 height 7
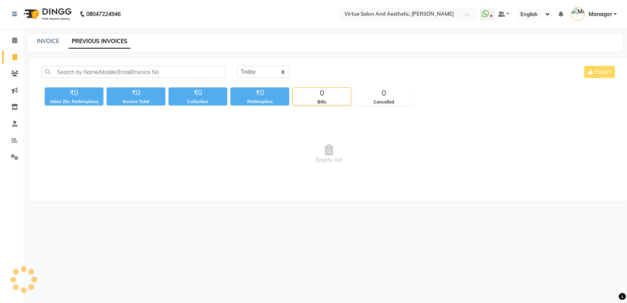
click at [84, 38] on link "PREVIOUS INVOICES" at bounding box center [100, 41] width 62 height 14
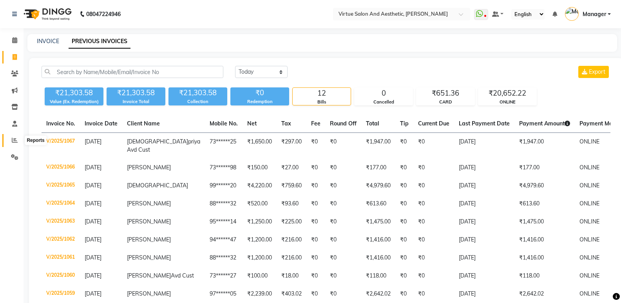
click at [13, 136] on span at bounding box center [15, 140] width 14 height 9
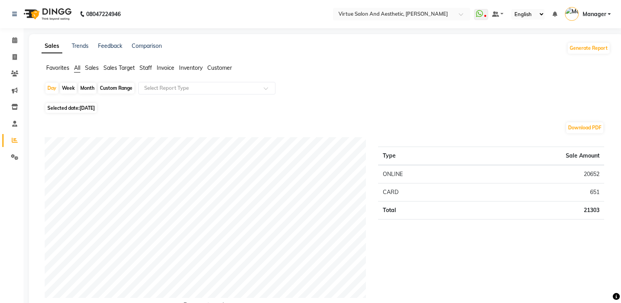
click at [213, 68] on span "Customer" at bounding box center [219, 67] width 25 height 7
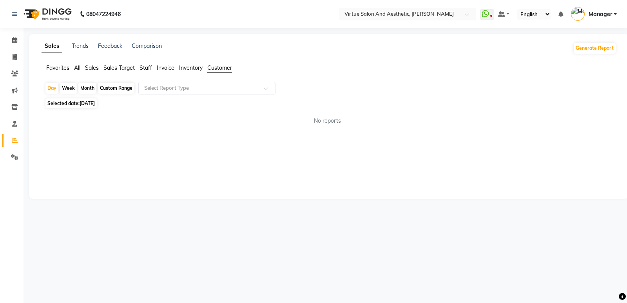
click at [193, 94] on div "Select Report Type" at bounding box center [206, 88] width 137 height 13
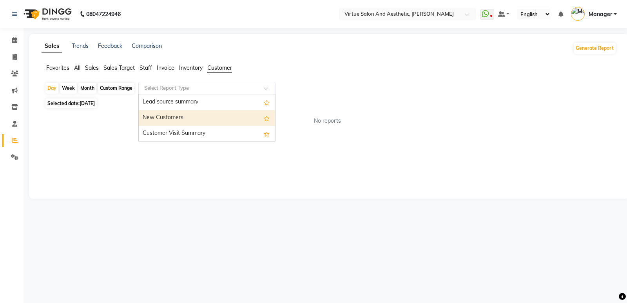
click at [196, 125] on div "New Customers" at bounding box center [207, 118] width 136 height 16
select select "full_report"
select select "csv"
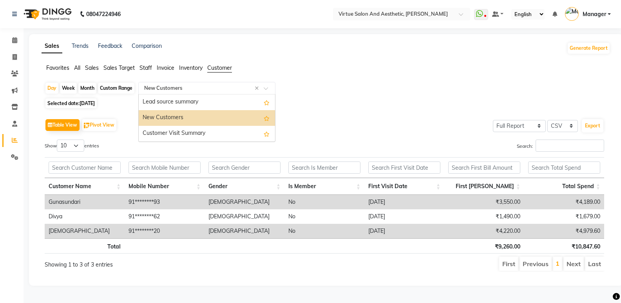
click at [197, 83] on div "Select Report Type × New Customers ×" at bounding box center [206, 88] width 137 height 13
click at [181, 135] on div "Customer Visit Summary" at bounding box center [207, 134] width 136 height 16
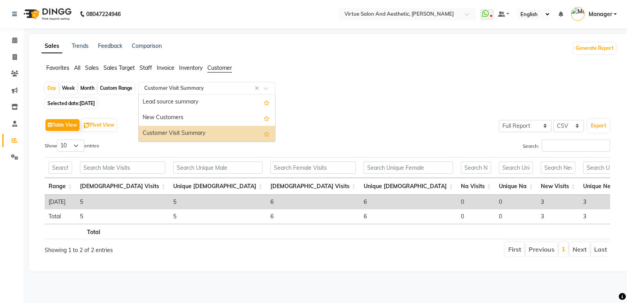
click at [187, 89] on input "text" at bounding box center [199, 88] width 113 height 8
click at [143, 67] on span "Staff" at bounding box center [146, 67] width 13 height 7
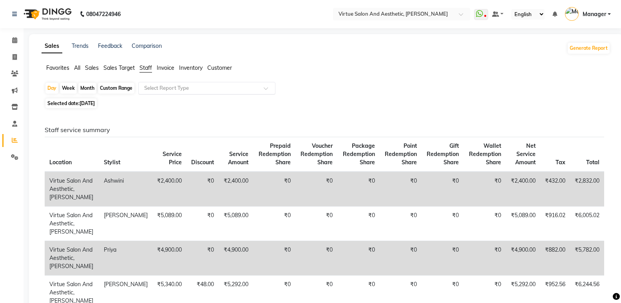
click at [181, 91] on input "text" at bounding box center [199, 88] width 113 height 8
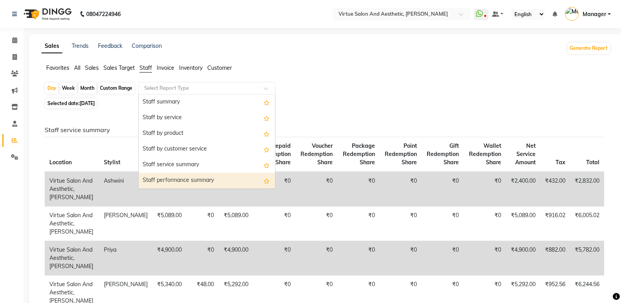
click at [199, 183] on div "Staff performance summary" at bounding box center [207, 181] width 136 height 16
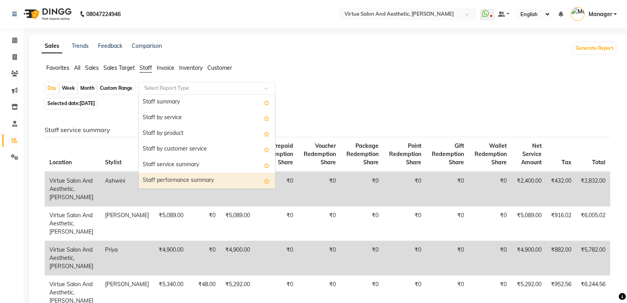
select select "full_report"
select select "csv"
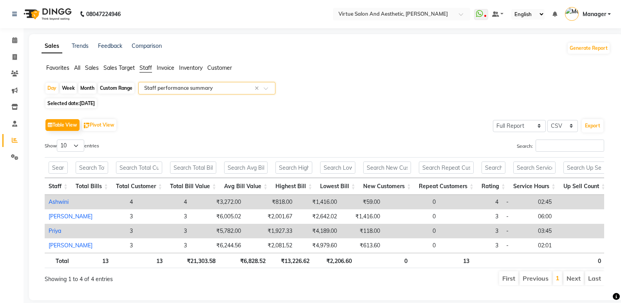
click at [165, 90] on input "text" at bounding box center [199, 88] width 113 height 8
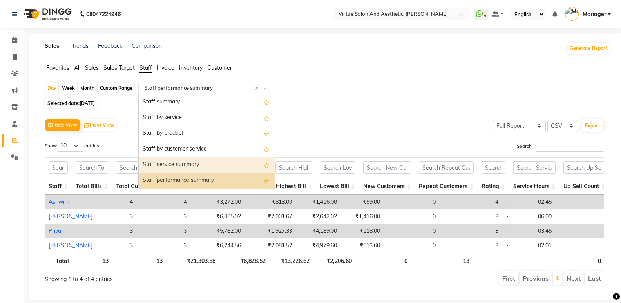
click at [186, 171] on div "Staff service summary" at bounding box center [207, 165] width 136 height 16
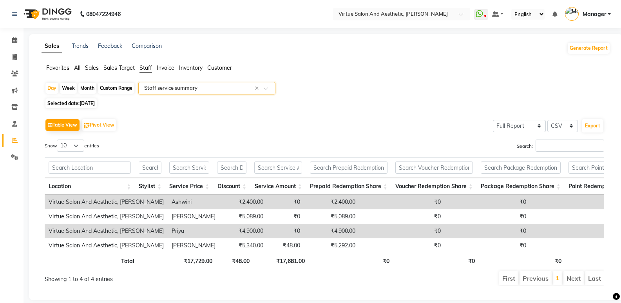
click at [91, 67] on span "Sales" at bounding box center [92, 67] width 14 height 7
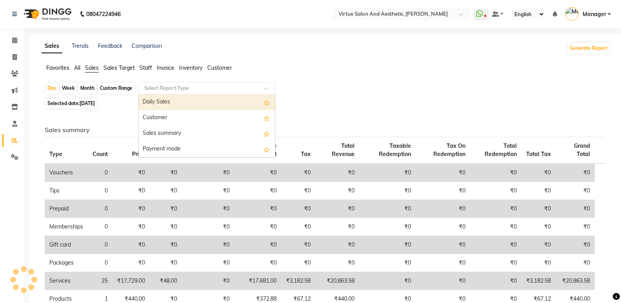
click at [208, 92] on input "text" at bounding box center [199, 88] width 113 height 8
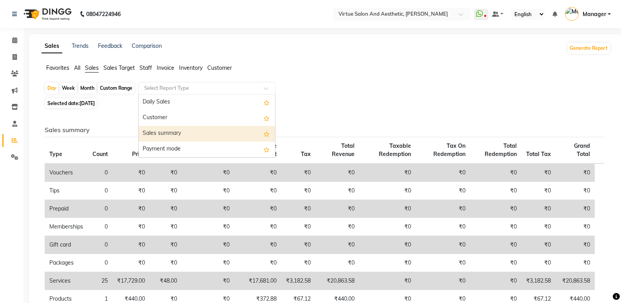
click at [194, 140] on div "Sales summary" at bounding box center [207, 134] width 136 height 16
select select "full_report"
select select "csv"
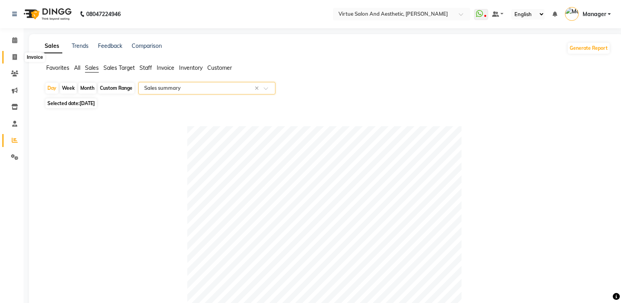
click at [10, 58] on span at bounding box center [15, 57] width 14 height 9
select select "service"
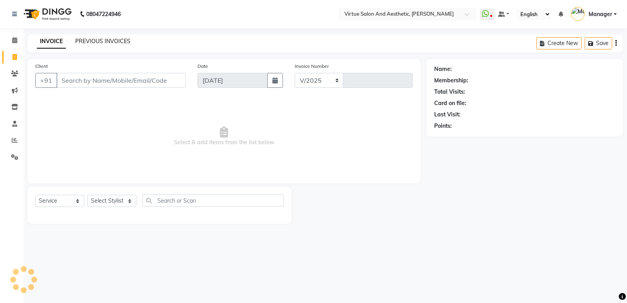
select select "4611"
type input "1068"
click at [116, 44] on link "PREVIOUS INVOICES" at bounding box center [102, 41] width 55 height 7
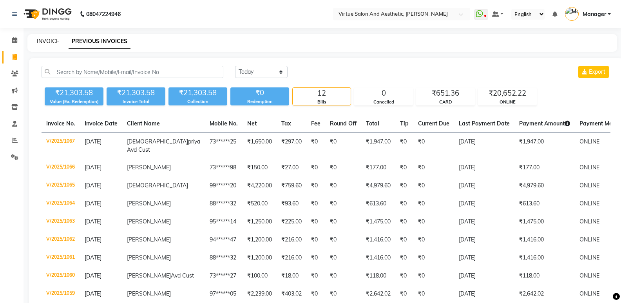
click at [53, 40] on link "INVOICE" at bounding box center [48, 41] width 22 height 7
select select "service"
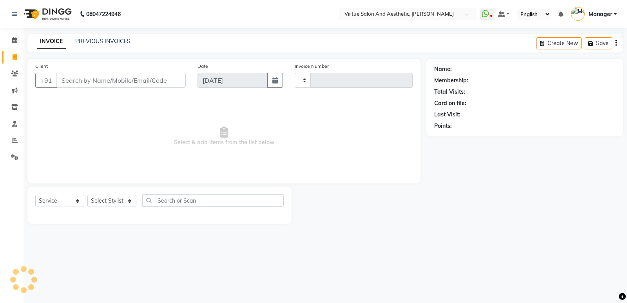
click at [70, 82] on input "Client" at bounding box center [120, 80] width 129 height 15
type input "1068"
select select "4611"
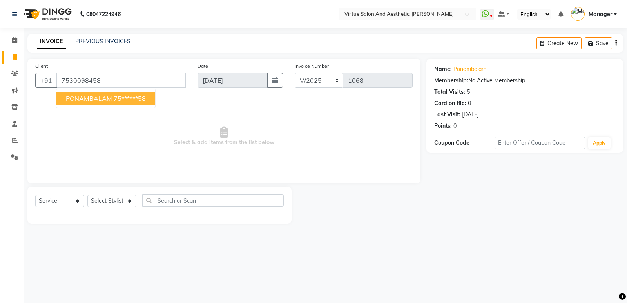
click at [106, 92] on button "PONAMBALAM 75******58" at bounding box center [105, 98] width 99 height 13
type input "75******58"
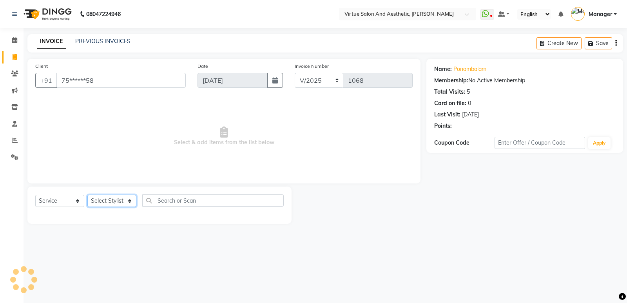
click at [108, 198] on select "Select Stylist ADMIN [PERSON_NAME] [PERSON_NAME] CATHELIN DIVYA [PERSON_NAME] M…" at bounding box center [111, 201] width 49 height 12
select select "90679"
click at [87, 195] on select "Select Stylist ADMIN [PERSON_NAME] [PERSON_NAME] CATHELIN DIVYA [PERSON_NAME] M…" at bounding box center [111, 201] width 49 height 12
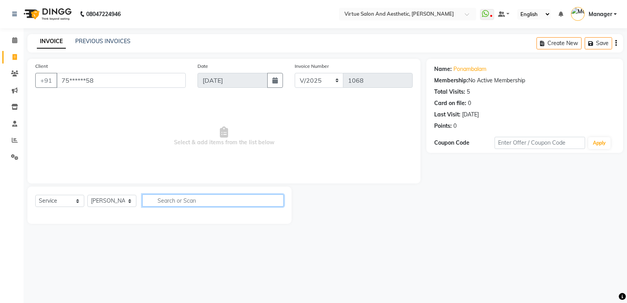
click at [168, 202] on input "text" at bounding box center [212, 200] width 141 height 12
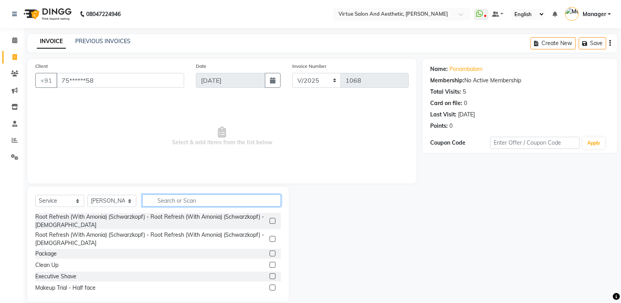
click at [168, 202] on input "text" at bounding box center [211, 200] width 139 height 12
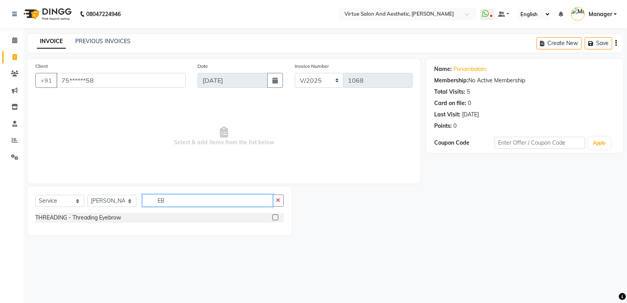
type input "EB"
click at [274, 217] on label at bounding box center [275, 217] width 6 height 6
click at [274, 217] on input "checkbox" at bounding box center [274, 217] width 5 height 5
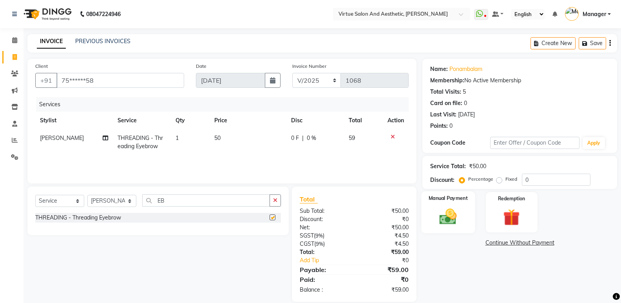
checkbox input "false"
click at [448, 206] on div "Manual Payment" at bounding box center [449, 212] width 54 height 42
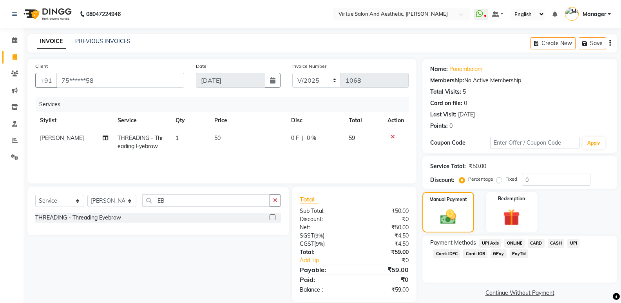
click at [520, 243] on span "ONLINE" at bounding box center [514, 243] width 20 height 9
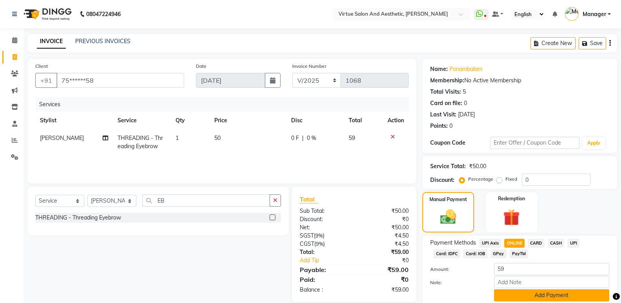
scroll to position [29, 0]
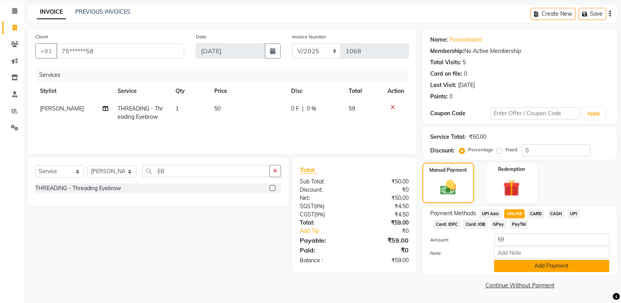
click at [533, 267] on button "Add Payment" at bounding box center [551, 266] width 115 height 12
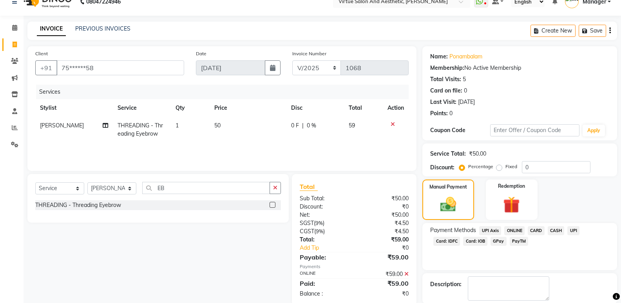
scroll to position [52, 0]
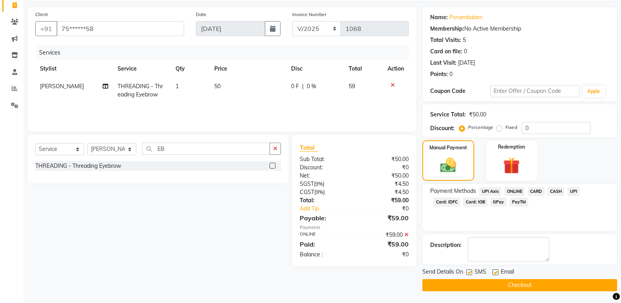
click at [513, 292] on main "INVOICE PREVIOUS INVOICES Create New Save Client +91 75******58 Date [DATE] Inv…" at bounding box center [323, 142] width 598 height 321
click at [515, 284] on button "Checkout" at bounding box center [520, 285] width 195 height 12
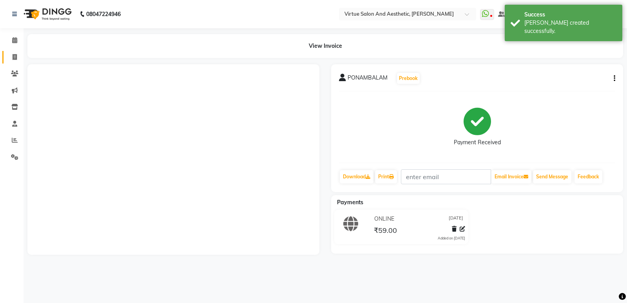
click at [15, 56] on icon at bounding box center [15, 57] width 4 height 6
select select "service"
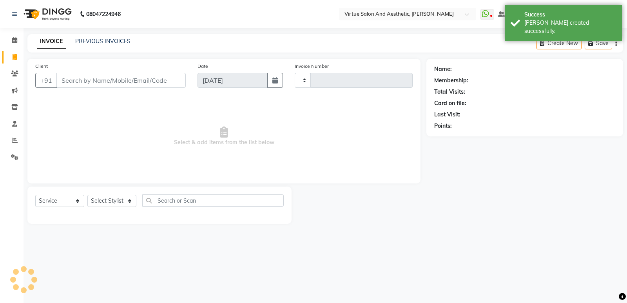
type input "1069"
select select "4611"
click at [103, 43] on link "PREVIOUS INVOICES" at bounding box center [102, 41] width 55 height 7
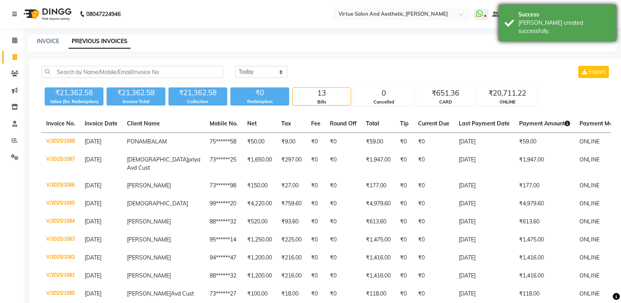
click at [549, 8] on div "Success [PERSON_NAME] created successfully." at bounding box center [558, 23] width 118 height 36
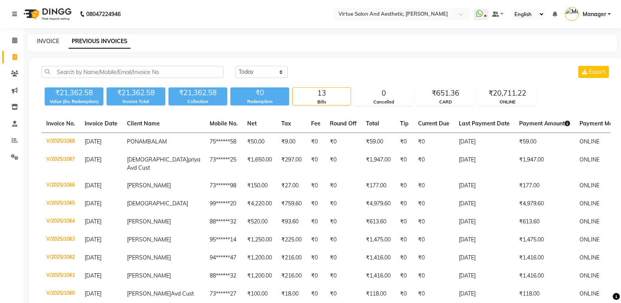
click at [53, 42] on link "INVOICE" at bounding box center [48, 41] width 22 height 7
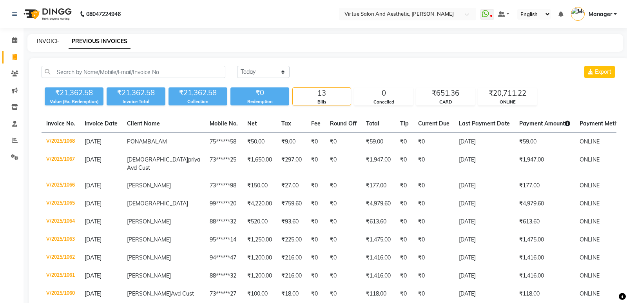
select select "service"
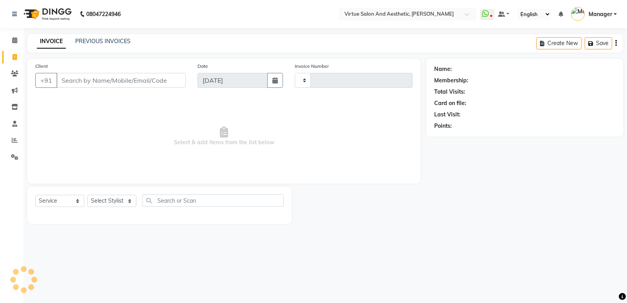
type input "1069"
select select "4611"
click at [92, 80] on input "Client" at bounding box center [120, 80] width 129 height 15
type input "8056089465"
drag, startPoint x: 105, startPoint y: 83, endPoint x: 5, endPoint y: 76, distance: 99.8
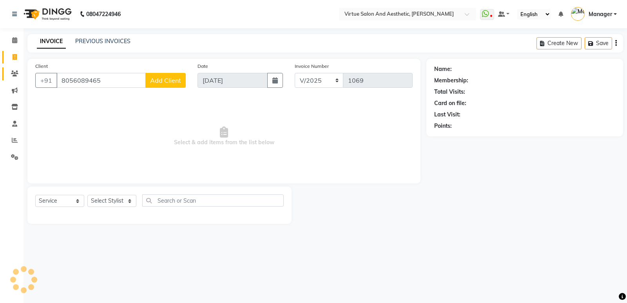
click at [5, 76] on app-home "08047224946 Select Location × Virtue Salon And Aesthetic, Avadi WhatsApp Status…" at bounding box center [313, 118] width 627 height 236
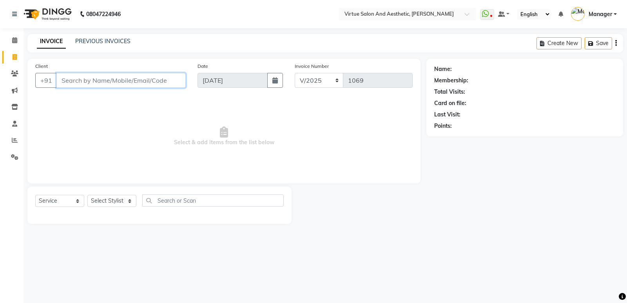
click at [72, 79] on input "Client" at bounding box center [120, 80] width 129 height 15
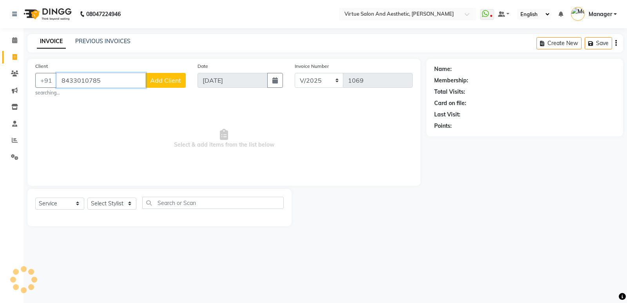
type input "8433010785"
click at [168, 82] on span "Add Client" at bounding box center [165, 80] width 31 height 8
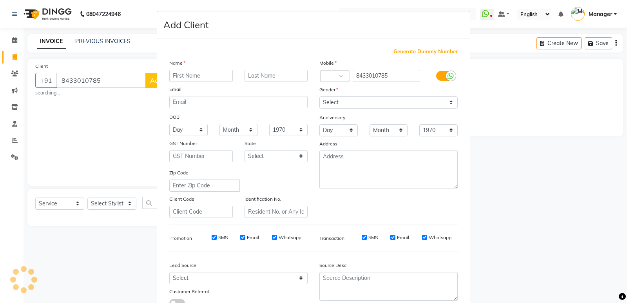
click at [176, 72] on input "text" at bounding box center [200, 76] width 63 height 12
click at [181, 74] on input "text" at bounding box center [200, 76] width 63 height 12
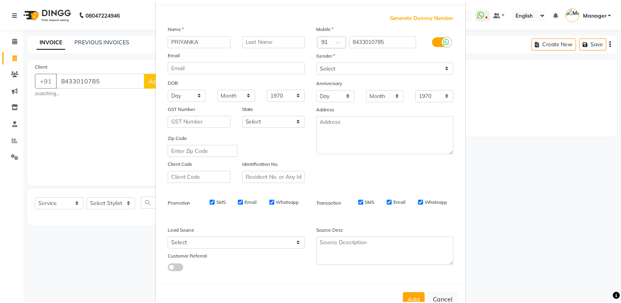
scroll to position [59, 0]
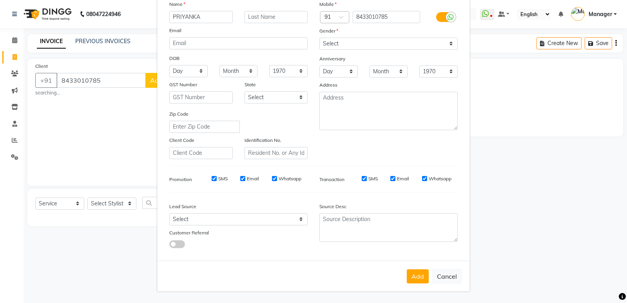
type input "PRIYANKA"
click at [201, 212] on div "Lead Source" at bounding box center [200, 207] width 75 height 11
click at [205, 222] on select "Select Walk-in Referral Internet Friend Word of Mouth Advertisement Facebook Ju…" at bounding box center [238, 219] width 138 height 12
select select "31236"
click at [169, 213] on select "Select Walk-in Referral Internet Friend Word of Mouth Advertisement Facebook Ju…" at bounding box center [238, 219] width 138 height 12
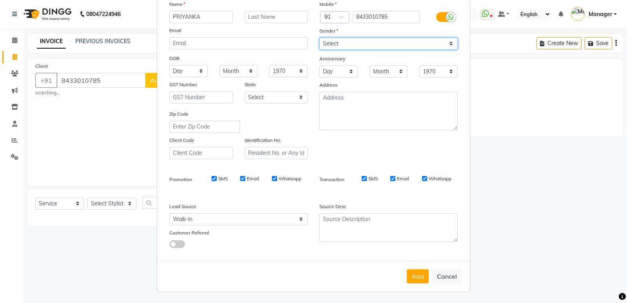
click at [327, 46] on select "Select [DEMOGRAPHIC_DATA] [DEMOGRAPHIC_DATA] Other Prefer Not To Say" at bounding box center [388, 44] width 138 height 12
select select "[DEMOGRAPHIC_DATA]"
click at [319, 38] on select "Select [DEMOGRAPHIC_DATA] [DEMOGRAPHIC_DATA] Other Prefer Not To Say" at bounding box center [388, 44] width 138 height 12
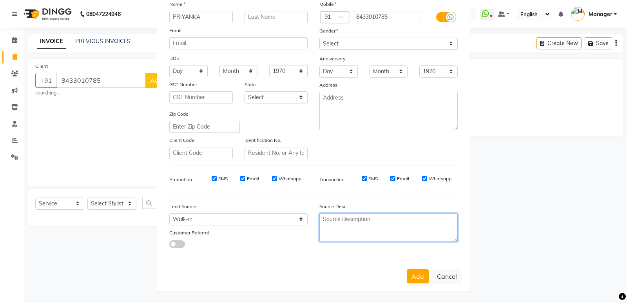
click at [335, 219] on textarea at bounding box center [388, 227] width 138 height 29
type textarea "SIGANGE"
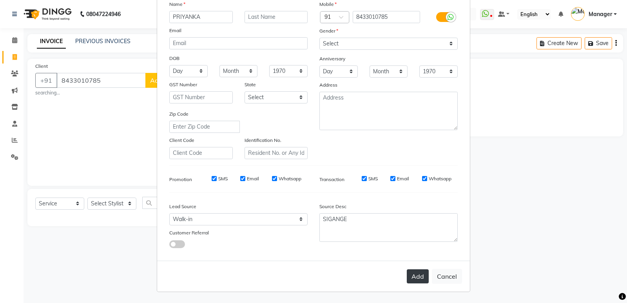
click at [407, 278] on button "Add" at bounding box center [418, 276] width 22 height 14
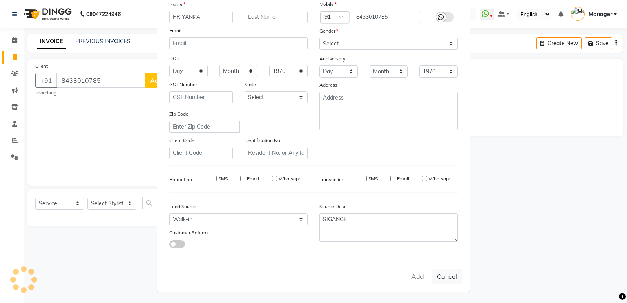
type input "84******85"
select select
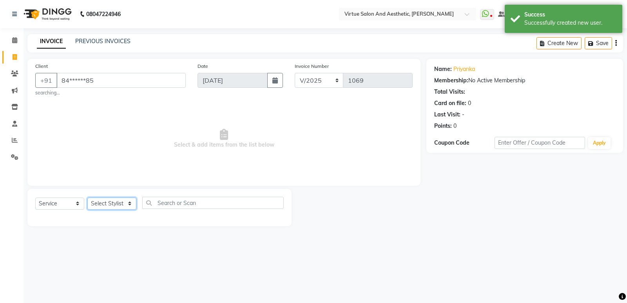
click at [122, 198] on select "Select Stylist ADMIN [PERSON_NAME] [PERSON_NAME] CATHELIN DIVYA [PERSON_NAME] M…" at bounding box center [111, 204] width 49 height 12
click at [87, 198] on select "Select Stylist ADMIN [PERSON_NAME] [PERSON_NAME] CATHELIN DIVYA [PERSON_NAME] M…" at bounding box center [111, 204] width 49 height 12
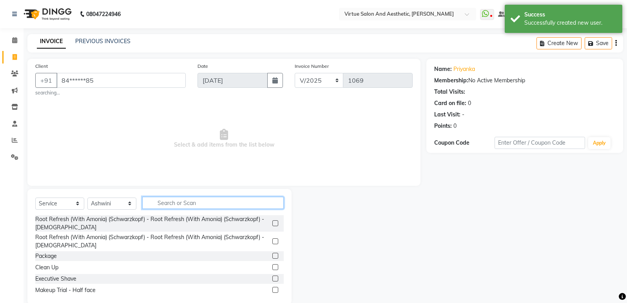
click at [194, 202] on input "text" at bounding box center [212, 203] width 141 height 12
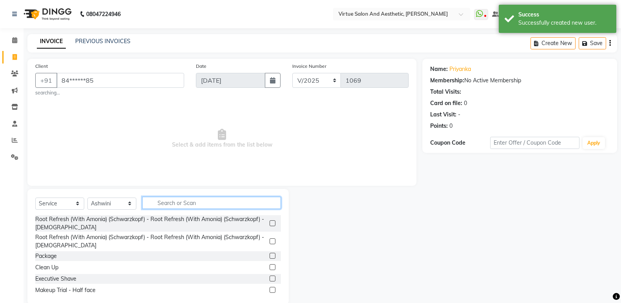
click at [194, 202] on input "text" at bounding box center [211, 203] width 139 height 12
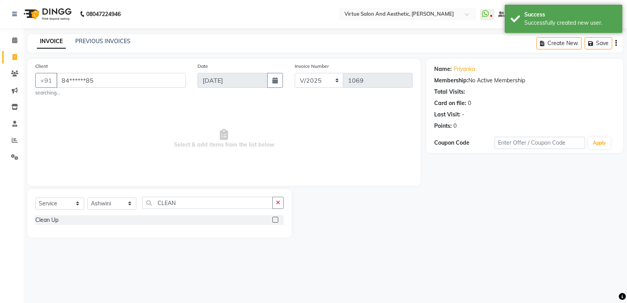
click at [276, 220] on label at bounding box center [275, 220] width 6 height 6
click at [276, 220] on input "checkbox" at bounding box center [274, 220] width 5 height 5
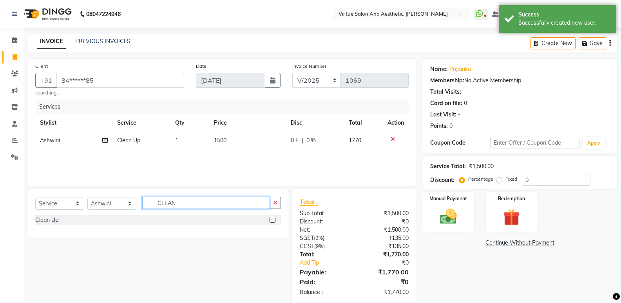
drag, startPoint x: 192, startPoint y: 200, endPoint x: 118, endPoint y: 202, distance: 74.1
click at [118, 202] on div "Select Service Product Membership Package Voucher Prepaid Gift Card Select Styl…" at bounding box center [158, 206] width 246 height 18
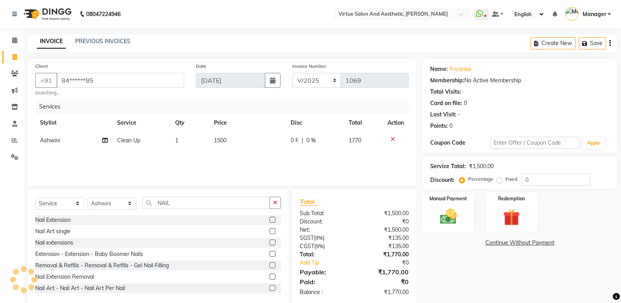
click at [270, 217] on label at bounding box center [273, 220] width 6 height 6
click at [270, 218] on input "checkbox" at bounding box center [272, 220] width 5 height 5
click at [247, 158] on td "1999" at bounding box center [247, 158] width 77 height 18
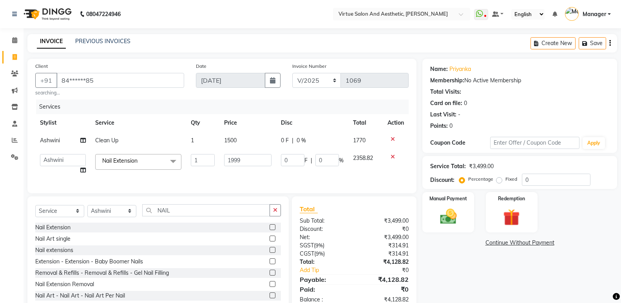
drag, startPoint x: 247, startPoint y: 158, endPoint x: 210, endPoint y: 162, distance: 37.0
click at [210, 162] on tr "ADMIN [PERSON_NAME] [PERSON_NAME] CATHELIN DIVYA Inba [PERSON_NAME] Manager [PE…" at bounding box center [222, 164] width 374 height 30
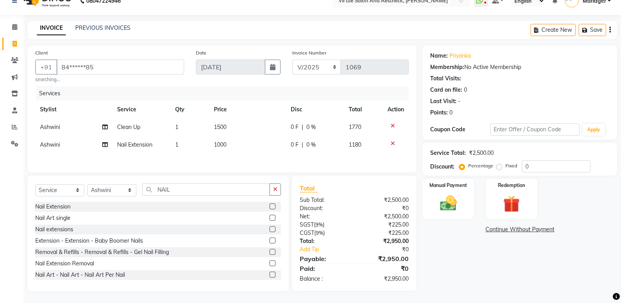
scroll to position [15, 0]
click at [479, 248] on div "Name: Priyanka Membership: No Active Membership Total Visits: Card on file: 0 L…" at bounding box center [523, 168] width 201 height 246
click at [453, 191] on div "Manual Payment" at bounding box center [449, 199] width 54 height 42
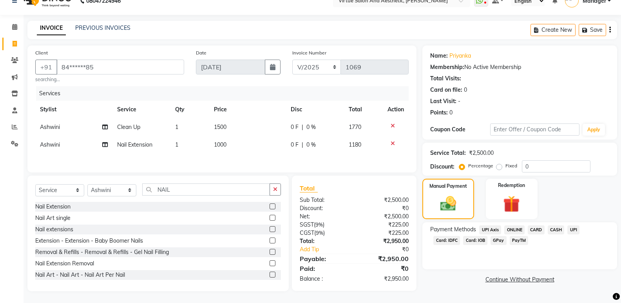
click at [225, 139] on td "1000" at bounding box center [247, 145] width 77 height 18
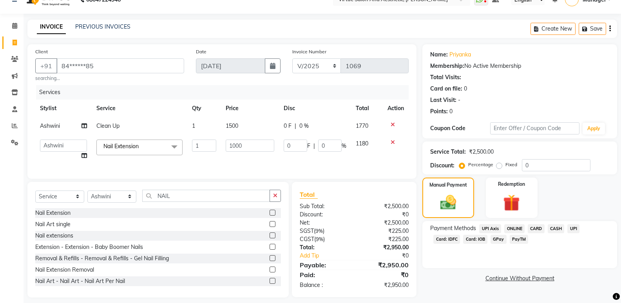
scroll to position [27, 0]
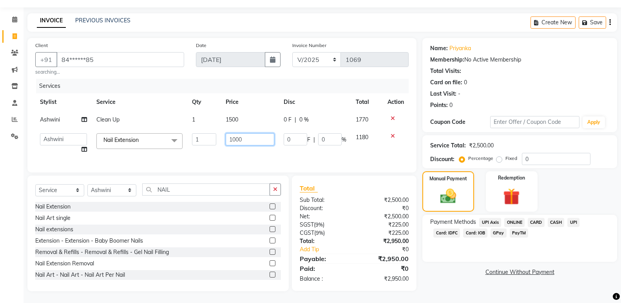
click at [250, 136] on input "1000" at bounding box center [250, 139] width 49 height 12
click at [514, 215] on div "Name: Priyanka Membership: No Active Membership Total Visits: Card on file: 0 L…" at bounding box center [523, 164] width 201 height 253
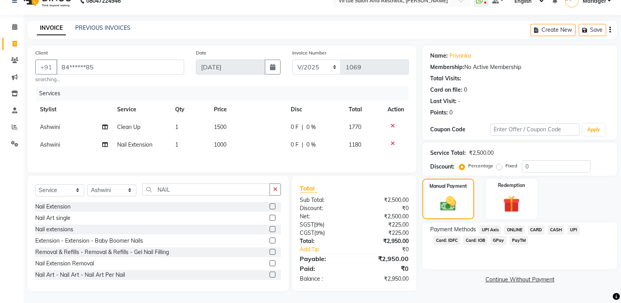
scroll to position [15, 0]
click at [517, 230] on span "ONLINE" at bounding box center [514, 229] width 20 height 9
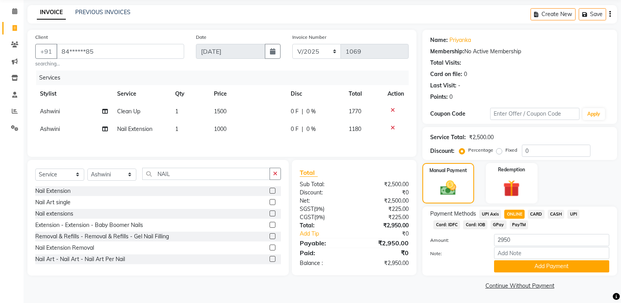
scroll to position [29, 0]
click at [520, 260] on button "Add Payment" at bounding box center [551, 266] width 115 height 12
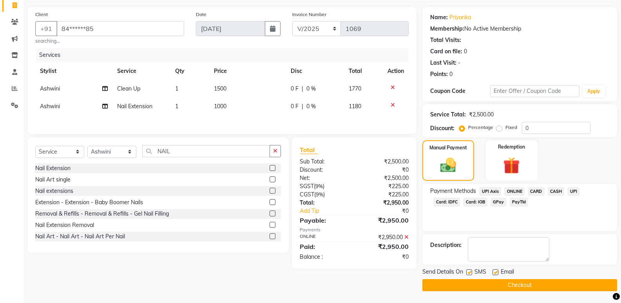
click at [514, 282] on button "Checkout" at bounding box center [520, 285] width 195 height 12
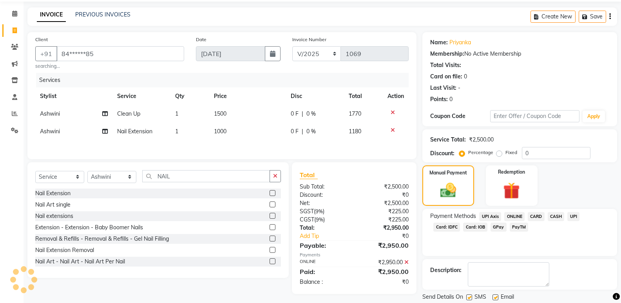
scroll to position [13, 0]
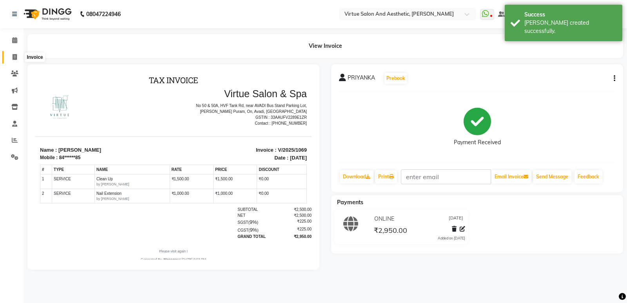
click at [13, 56] on icon at bounding box center [15, 57] width 4 height 6
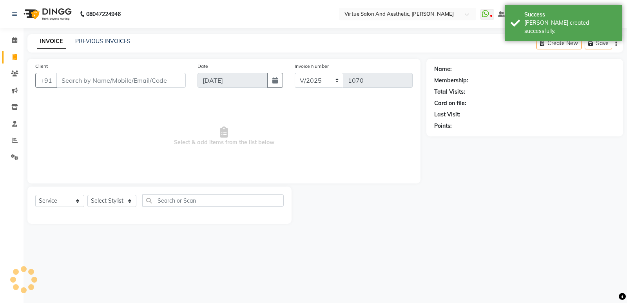
click at [109, 46] on div "INVOICE PREVIOUS INVOICES" at bounding box center [83, 41] width 112 height 9
click at [114, 43] on link "PREVIOUS INVOICES" at bounding box center [102, 41] width 55 height 7
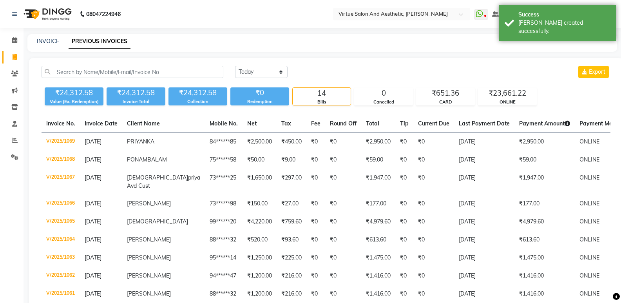
click at [45, 36] on div "INVOICE PREVIOUS INVOICES" at bounding box center [322, 43] width 590 height 18
click at [124, 41] on link "PREVIOUS INVOICES" at bounding box center [100, 41] width 62 height 14
click at [51, 42] on link "INVOICE" at bounding box center [48, 41] width 22 height 7
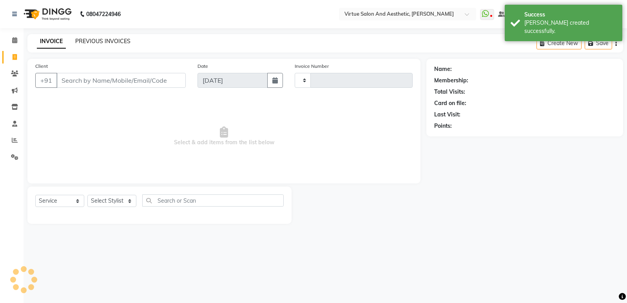
click at [109, 40] on link "PREVIOUS INVOICES" at bounding box center [102, 41] width 55 height 7
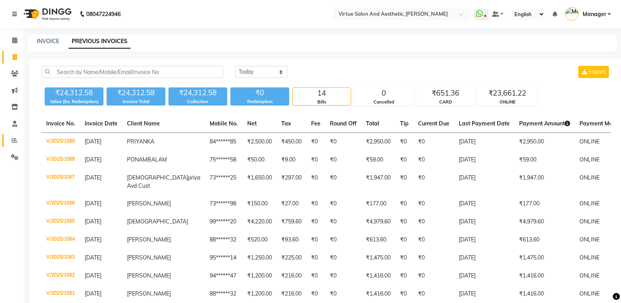
click at [17, 136] on link "Reports" at bounding box center [11, 140] width 19 height 13
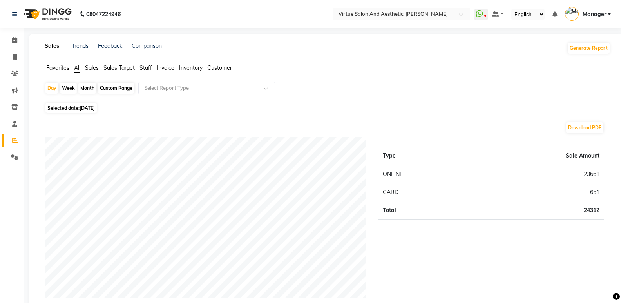
click at [139, 65] on ul "Favorites All Sales Sales Target Staff Invoice Inventory Customer" at bounding box center [326, 68] width 569 height 9
click at [138, 64] on ul "Favorites All Sales Sales Target Staff Invoice Inventory Customer" at bounding box center [326, 68] width 569 height 9
click at [143, 67] on span "Staff" at bounding box center [146, 67] width 13 height 7
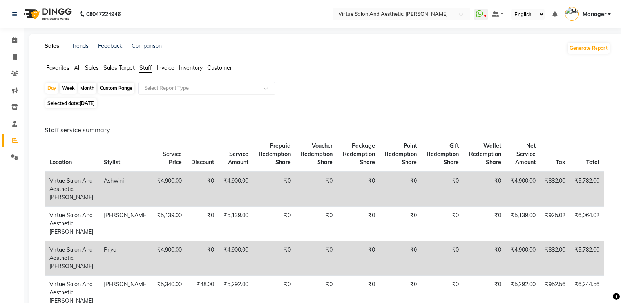
click at [168, 88] on input "text" at bounding box center [199, 88] width 113 height 8
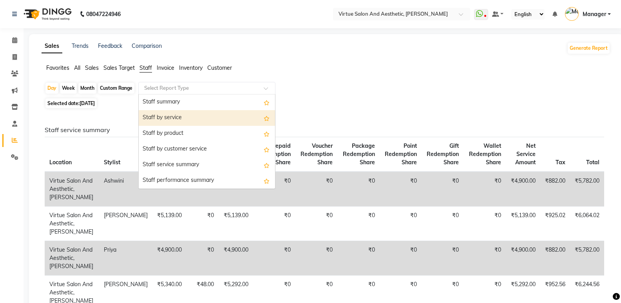
click at [94, 69] on span "Sales" at bounding box center [92, 67] width 14 height 7
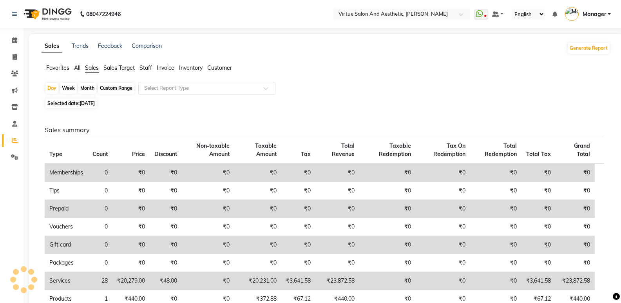
click at [155, 89] on input "text" at bounding box center [199, 88] width 113 height 8
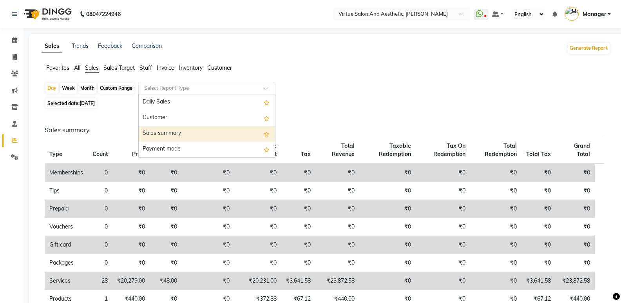
click at [181, 131] on div "Sales summary" at bounding box center [207, 134] width 136 height 16
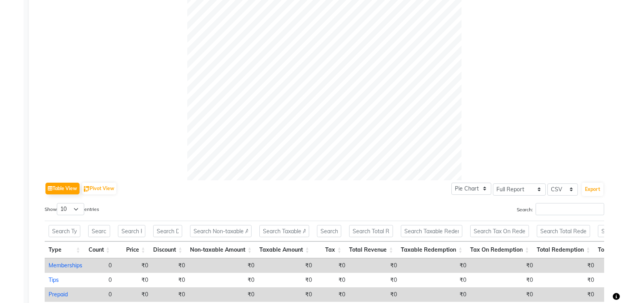
scroll to position [24, 0]
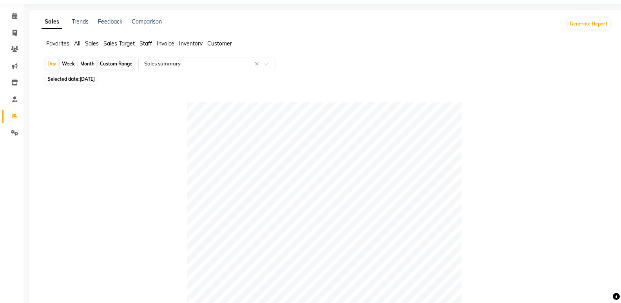
click at [141, 42] on span "Staff" at bounding box center [146, 43] width 13 height 7
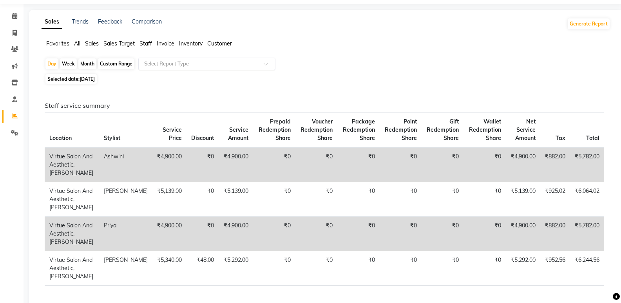
click at [187, 67] on input "text" at bounding box center [199, 64] width 113 height 8
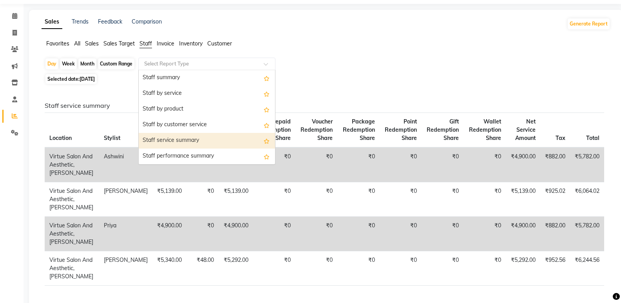
click at [208, 143] on div "Staff service summary" at bounding box center [207, 141] width 136 height 16
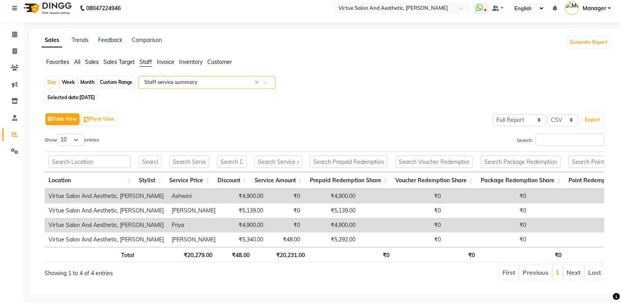
scroll to position [21, 0]
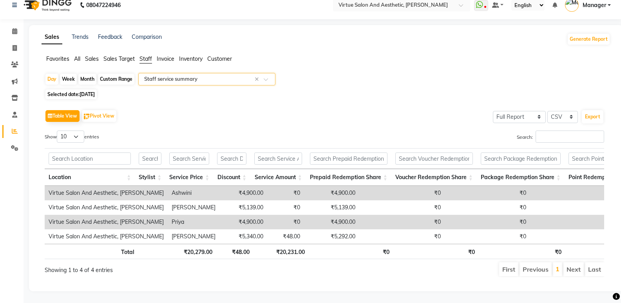
click at [90, 55] on span "Sales" at bounding box center [92, 58] width 14 height 7
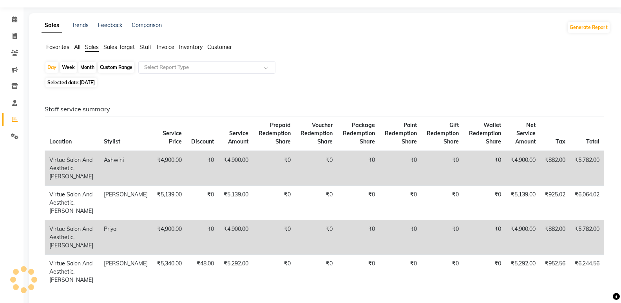
click at [91, 65] on div "Month" at bounding box center [87, 67] width 18 height 11
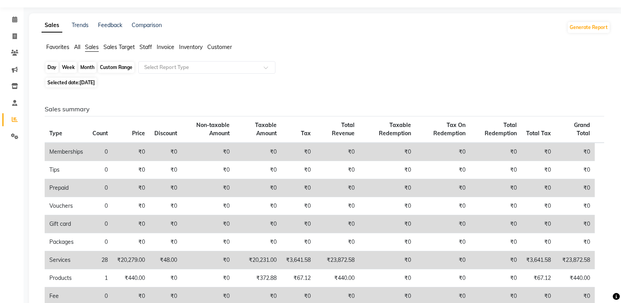
click at [90, 68] on div "Month" at bounding box center [87, 67] width 18 height 11
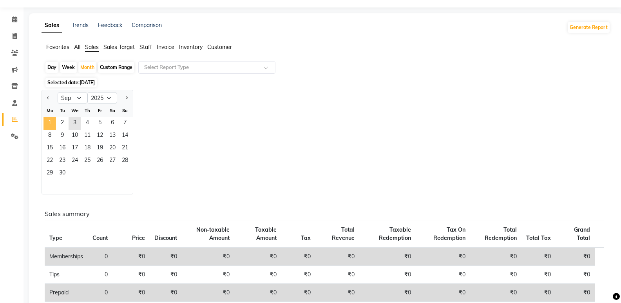
click at [54, 124] on span "1" at bounding box center [50, 123] width 13 height 13
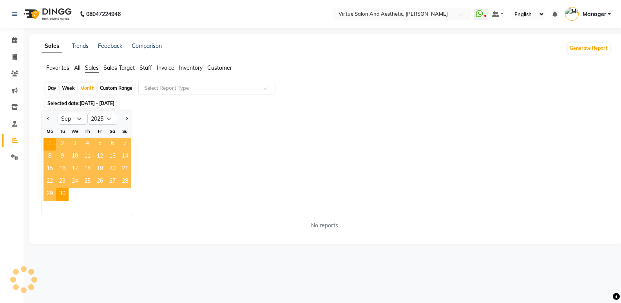
scroll to position [0, 0]
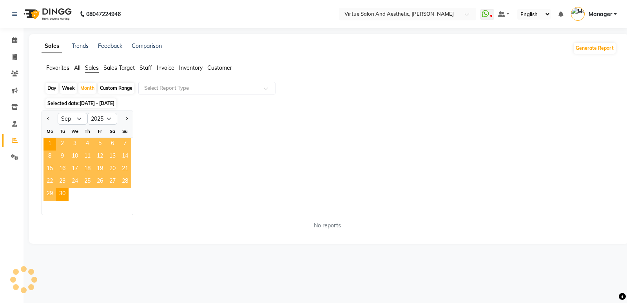
click at [54, 124] on div at bounding box center [50, 118] width 16 height 13
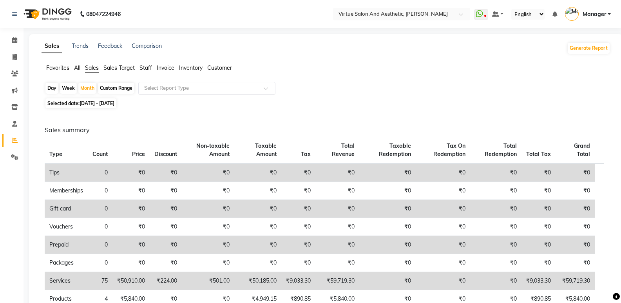
click at [184, 91] on input "text" at bounding box center [199, 88] width 113 height 8
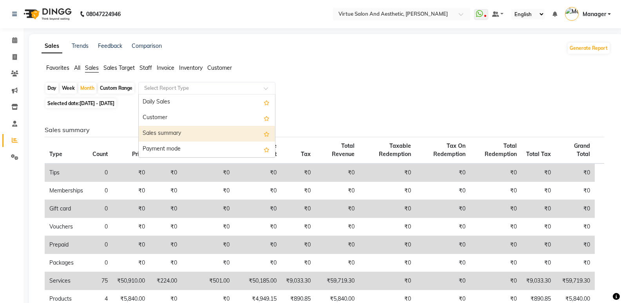
click at [183, 128] on div "Sales summary" at bounding box center [207, 134] width 136 height 16
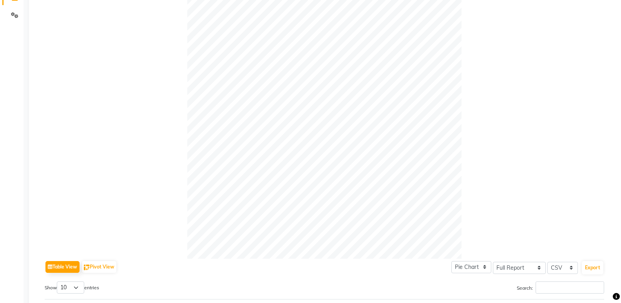
scroll to position [181, 0]
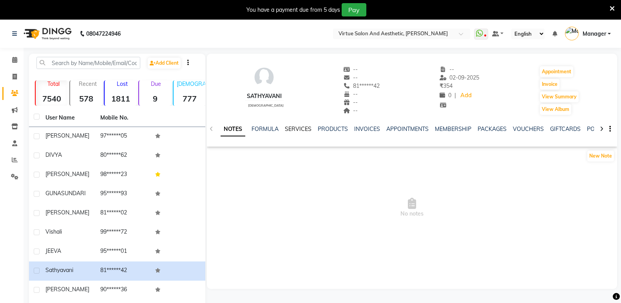
click at [293, 125] on link "SERVICES" at bounding box center [298, 128] width 27 height 7
